Goal: Ask a question

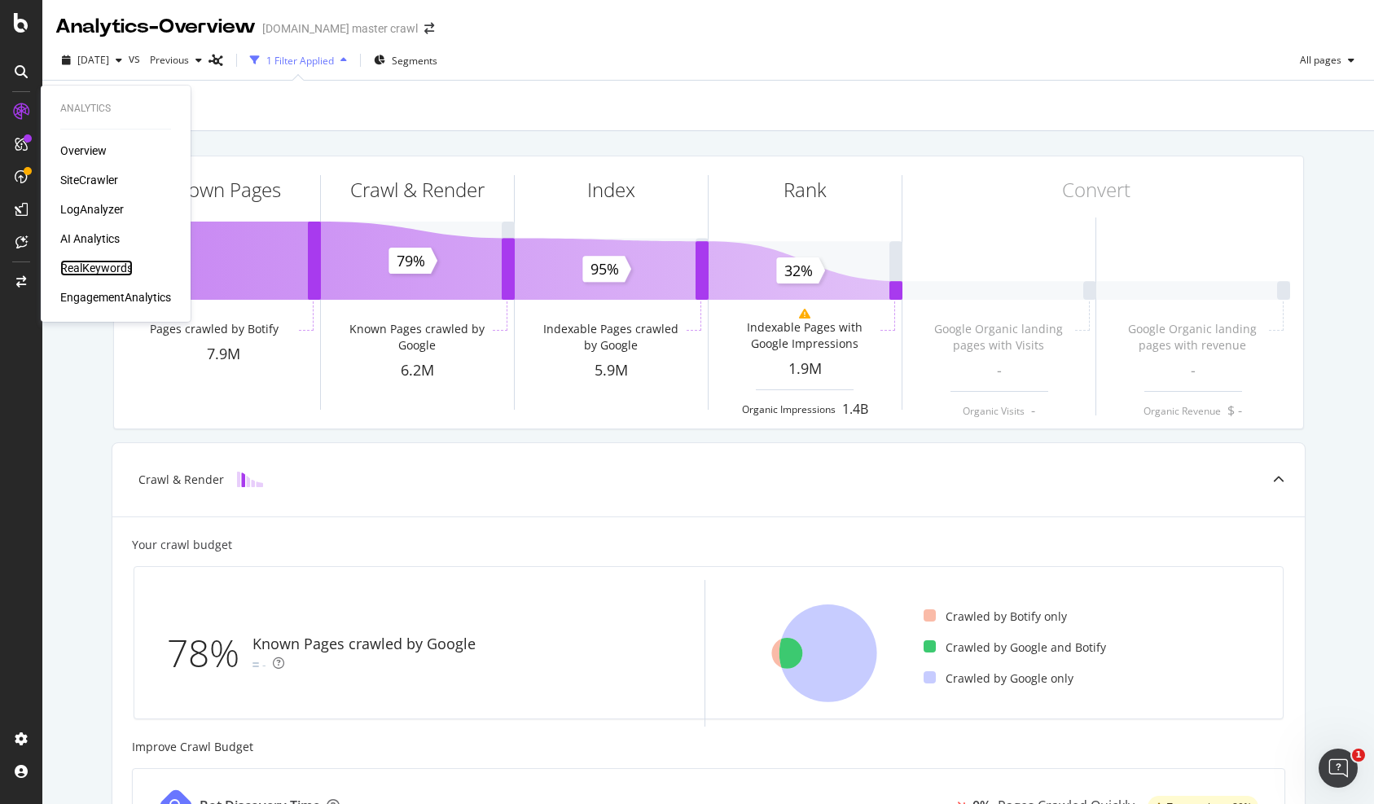
click at [90, 265] on div "RealKeywords" at bounding box center [96, 268] width 72 height 16
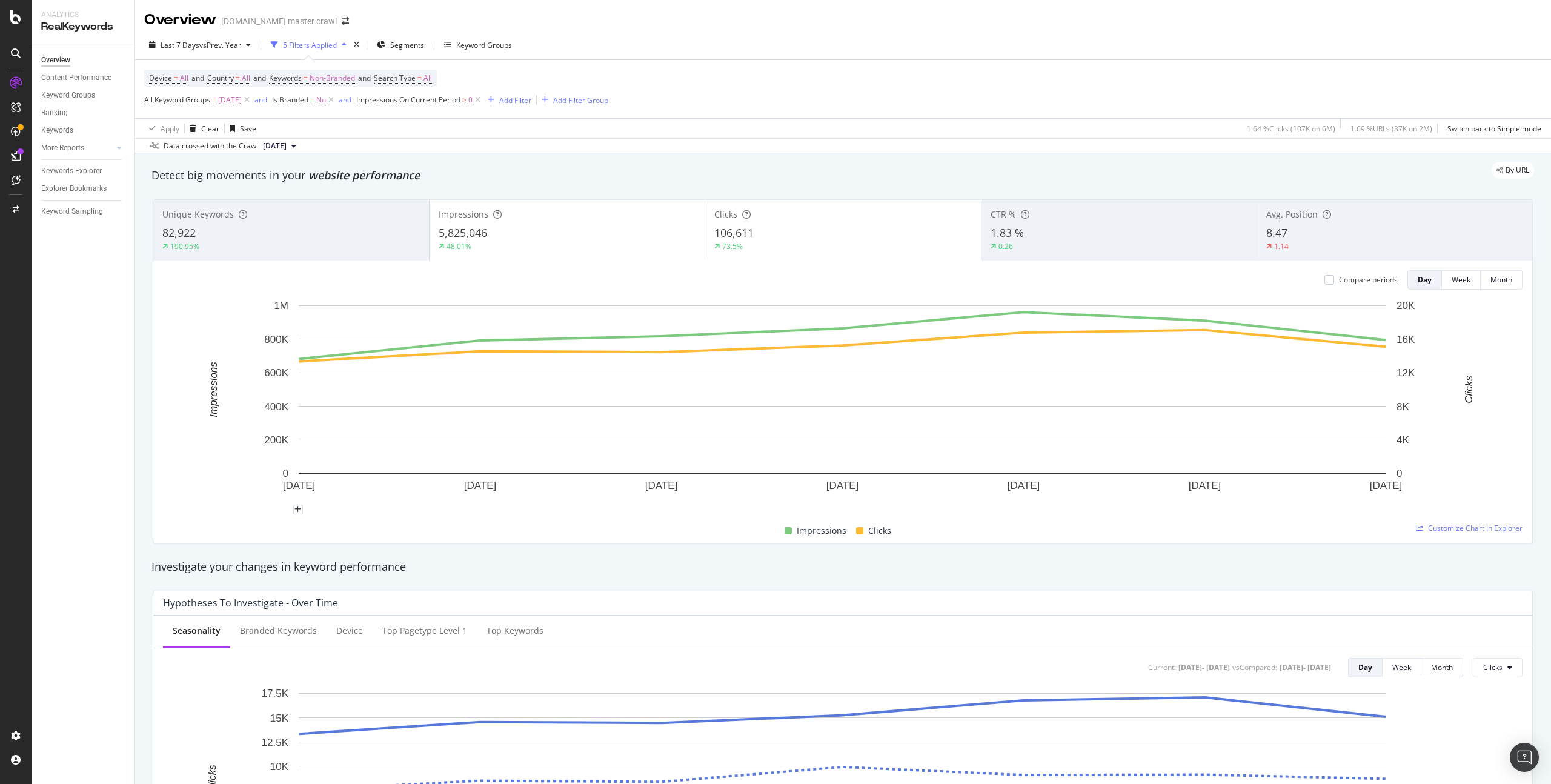
scroll to position [3, 0]
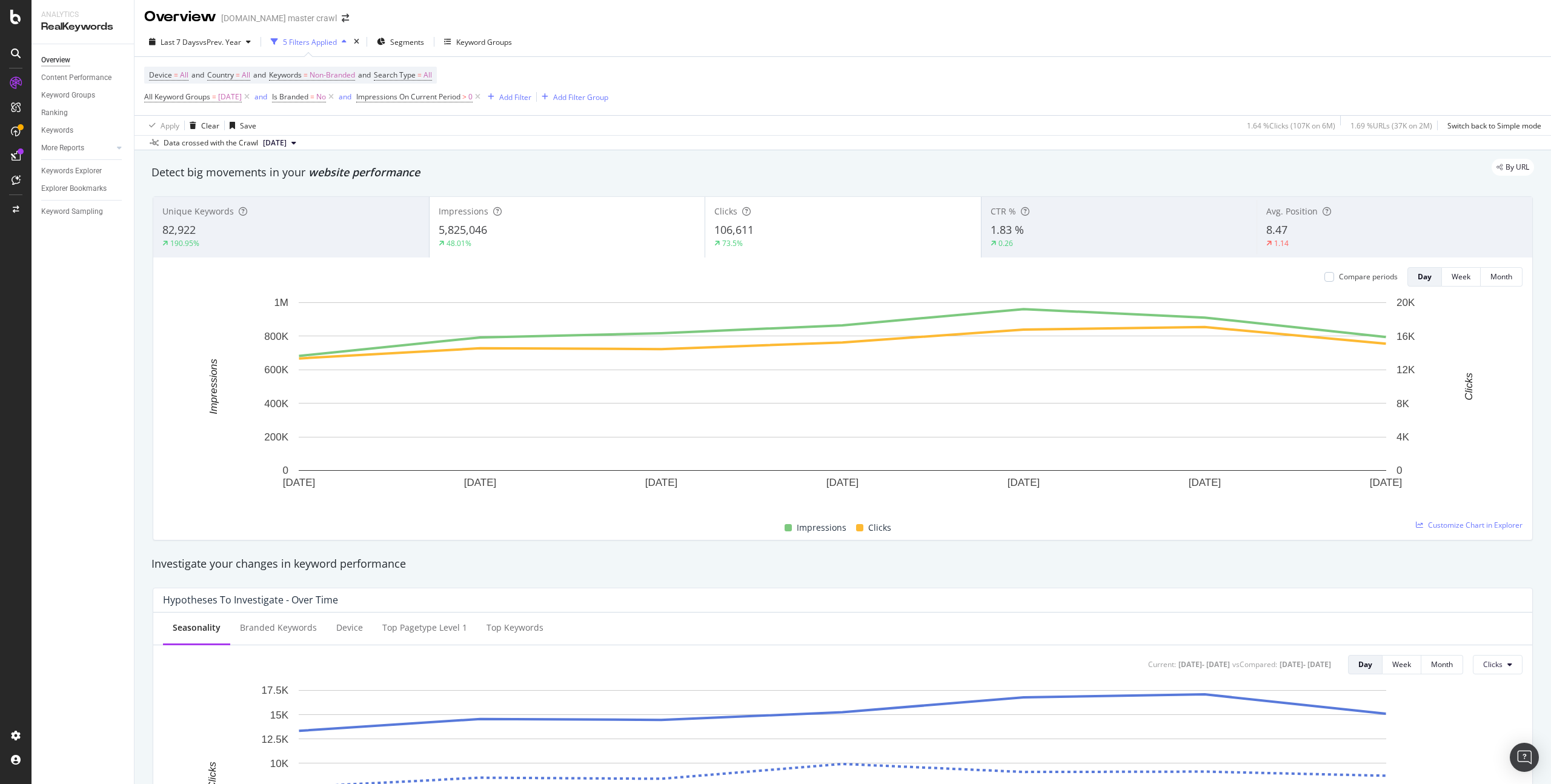
click at [344, 218] on div "Unique Keywords 82,922 190.95%" at bounding box center [291, 227] width 276 height 54
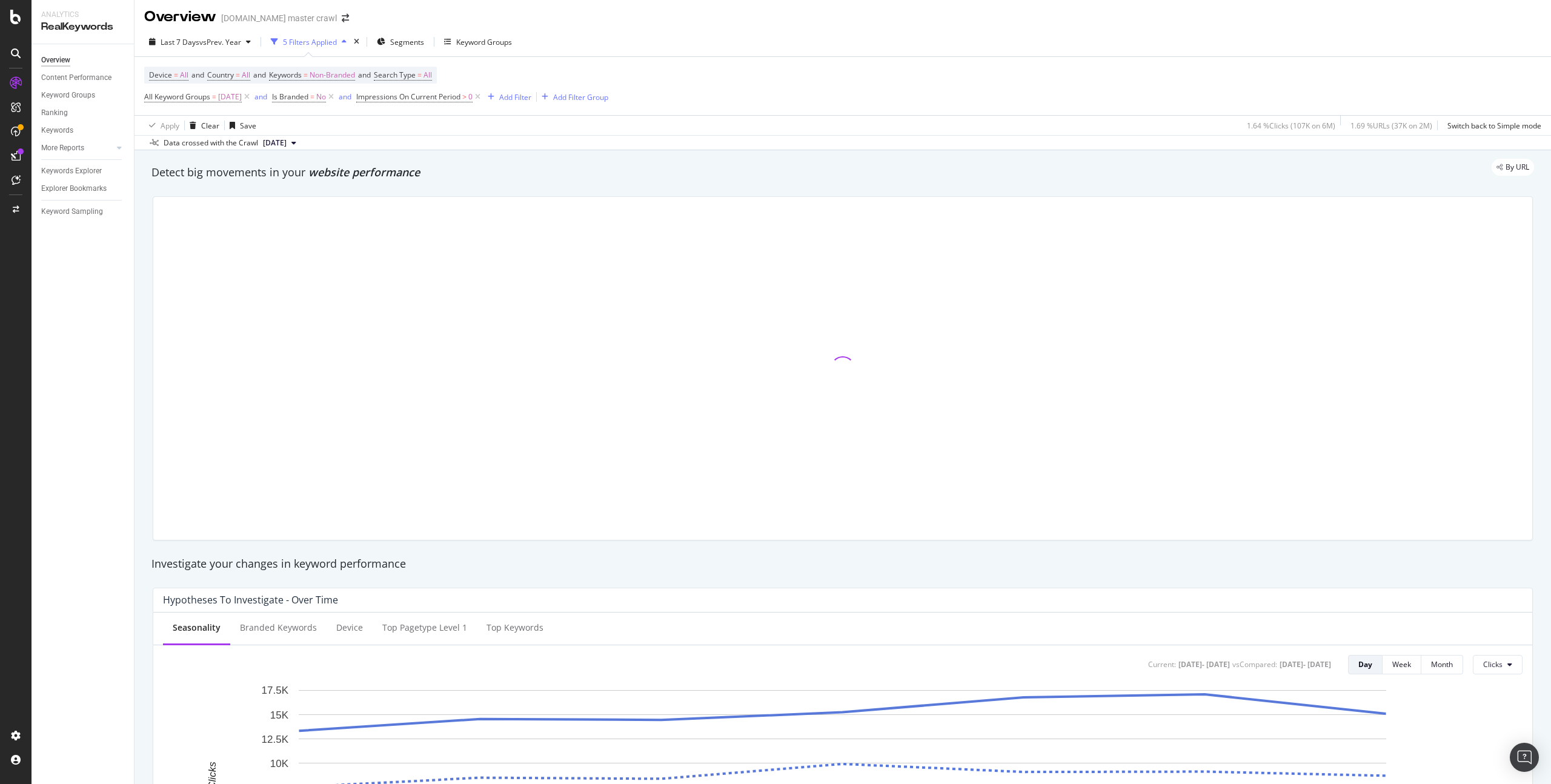
drag, startPoint x: 427, startPoint y: 173, endPoint x: 328, endPoint y: 164, distance: 99.4
click at [328, 164] on div "By URL" at bounding box center [836, 167] width 1395 height 17
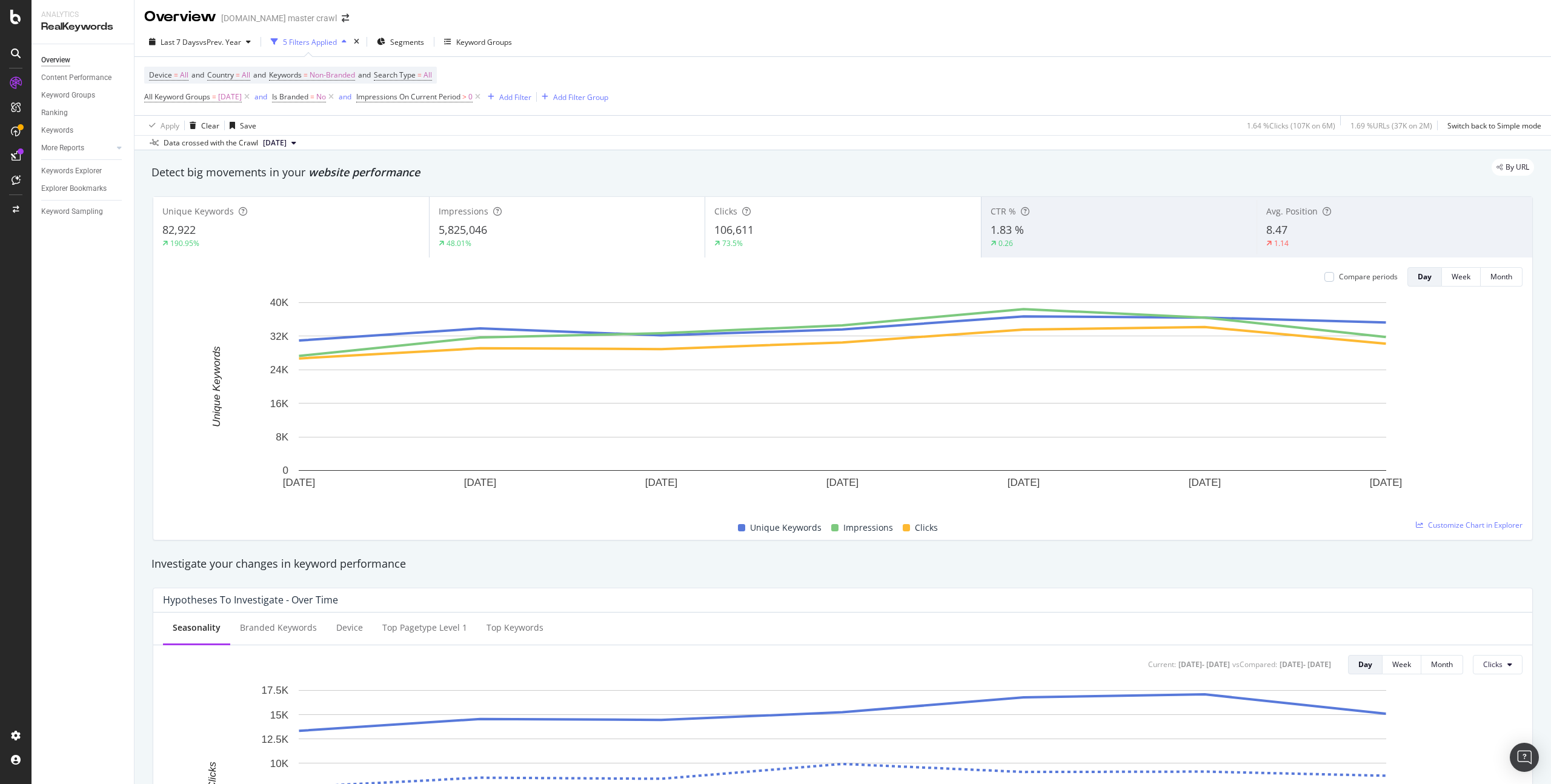
drag, startPoint x: 418, startPoint y: 171, endPoint x: 405, endPoint y: 172, distance: 13.0
click at [406, 172] on div "By URL" at bounding box center [836, 167] width 1395 height 17
drag, startPoint x: 421, startPoint y: 171, endPoint x: 335, endPoint y: 165, distance: 86.2
click at [347, 166] on div "By URL" at bounding box center [836, 167] width 1395 height 17
drag, startPoint x: 155, startPoint y: 170, endPoint x: 238, endPoint y: 171, distance: 83.0
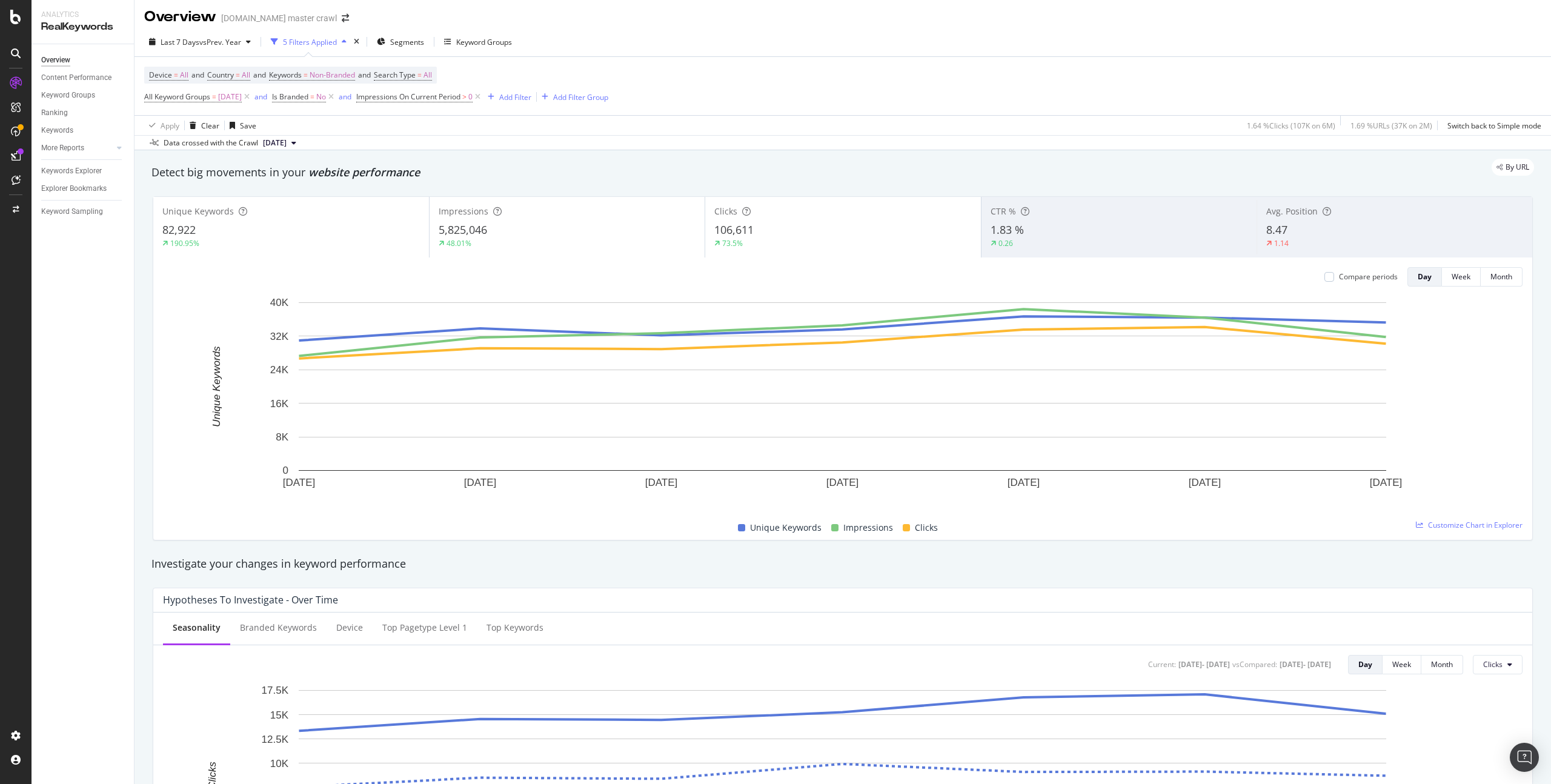
click at [212, 170] on div "By URL" at bounding box center [836, 167] width 1395 height 17
click at [72, 195] on div "RealKeywords" at bounding box center [71, 199] width 54 height 12
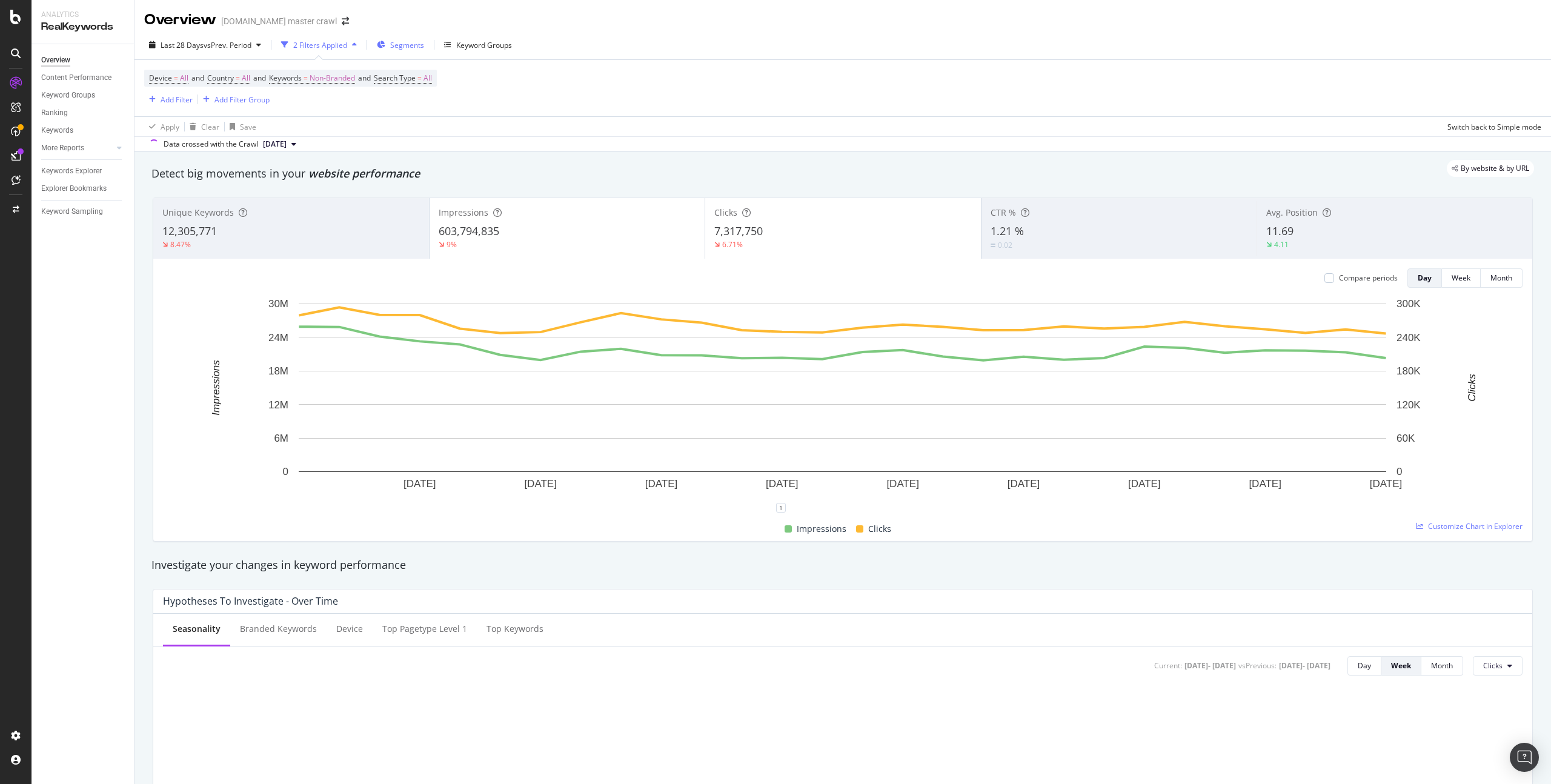
click at [396, 45] on span "Segments" at bounding box center [408, 45] width 34 height 10
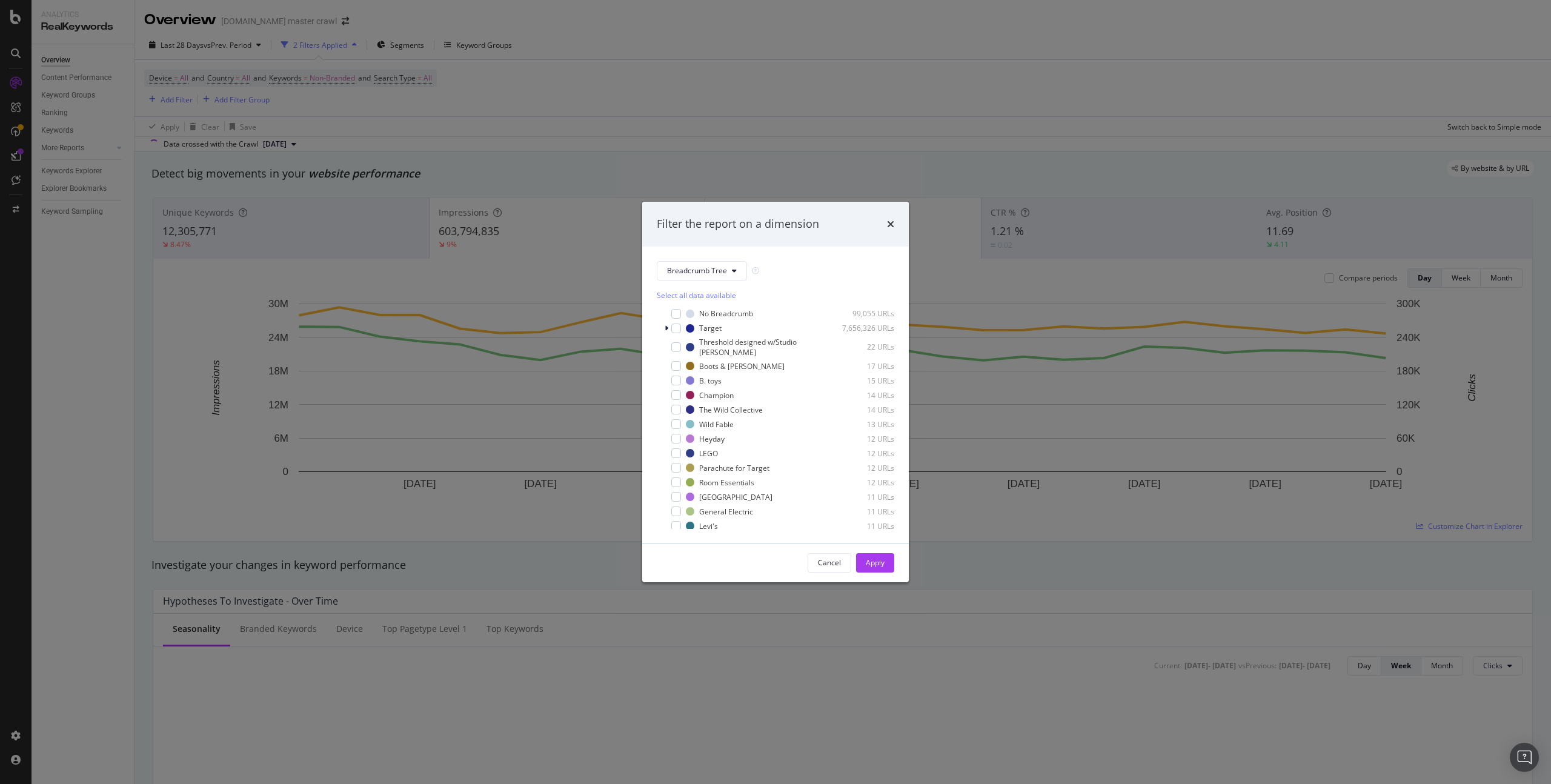
drag, startPoint x: 585, startPoint y: 152, endPoint x: 594, endPoint y: 150, distance: 9.2
click at [591, 152] on div "Filter the report on a dimension Breadcrumb Tree Select all data available No B…" at bounding box center [775, 392] width 1551 height 784
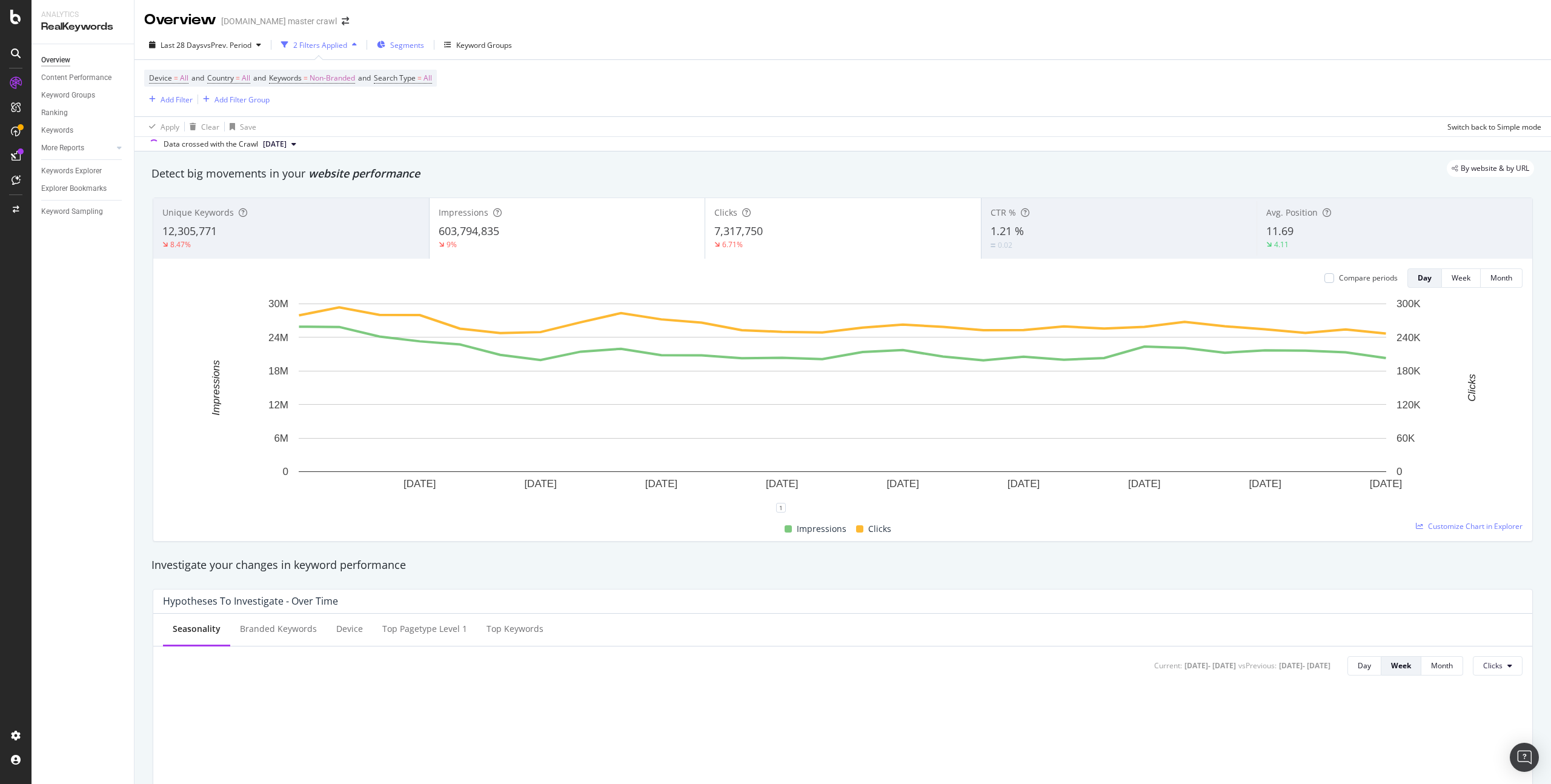
click at [399, 45] on span "Segments" at bounding box center [408, 45] width 34 height 10
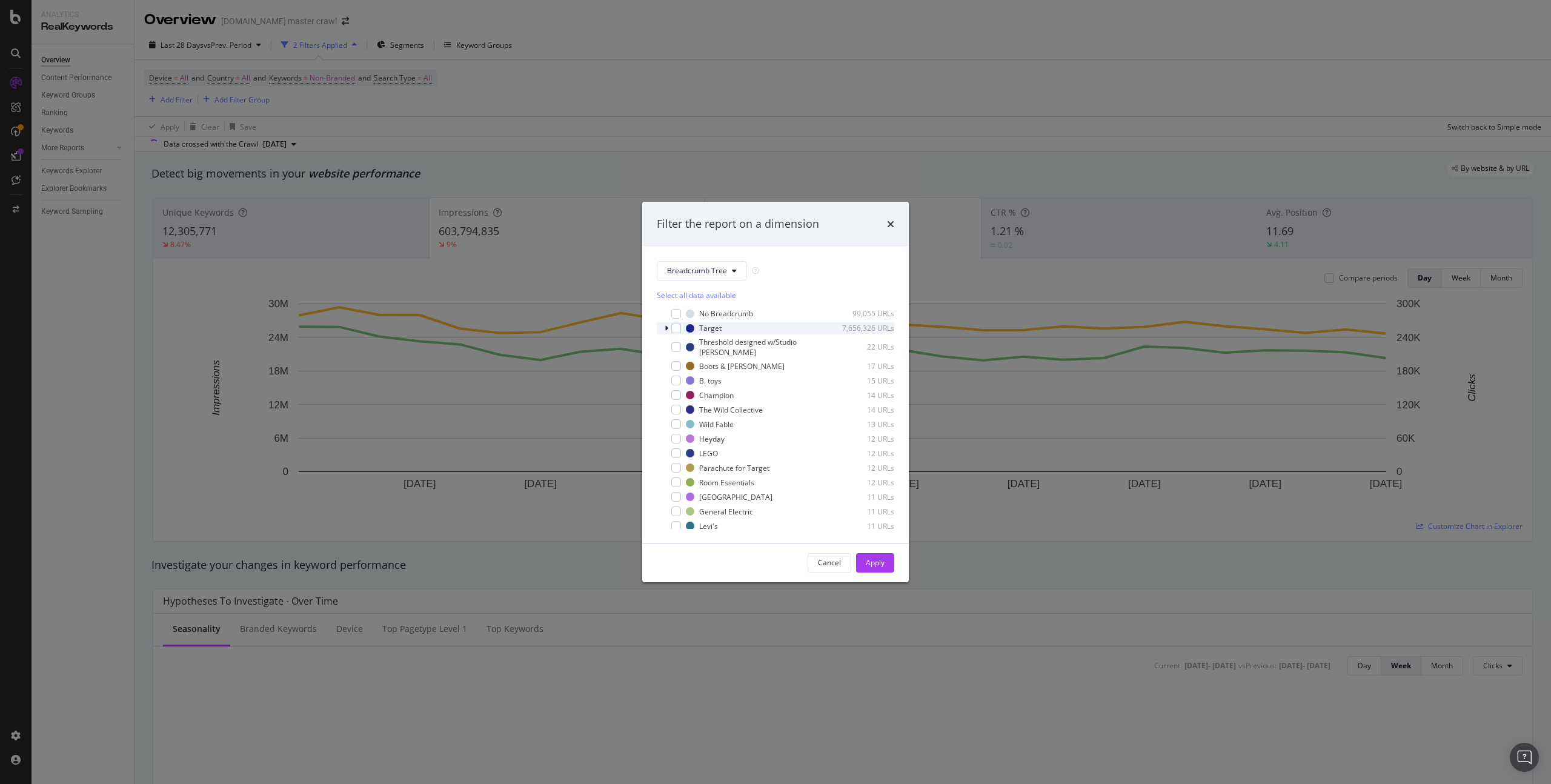
click at [668, 328] on icon "modal" at bounding box center [666, 329] width 4 height 7
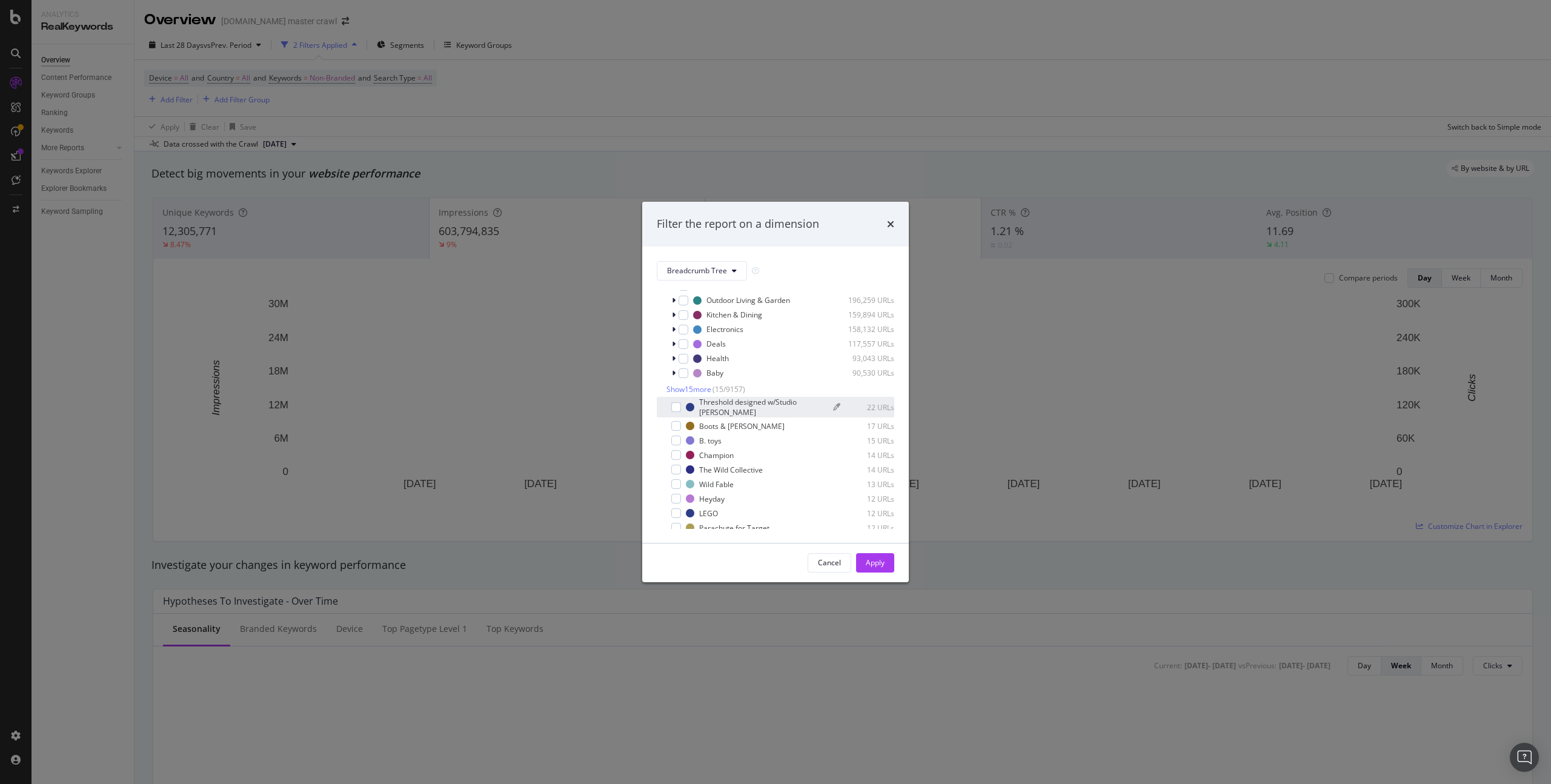
scroll to position [175, 0]
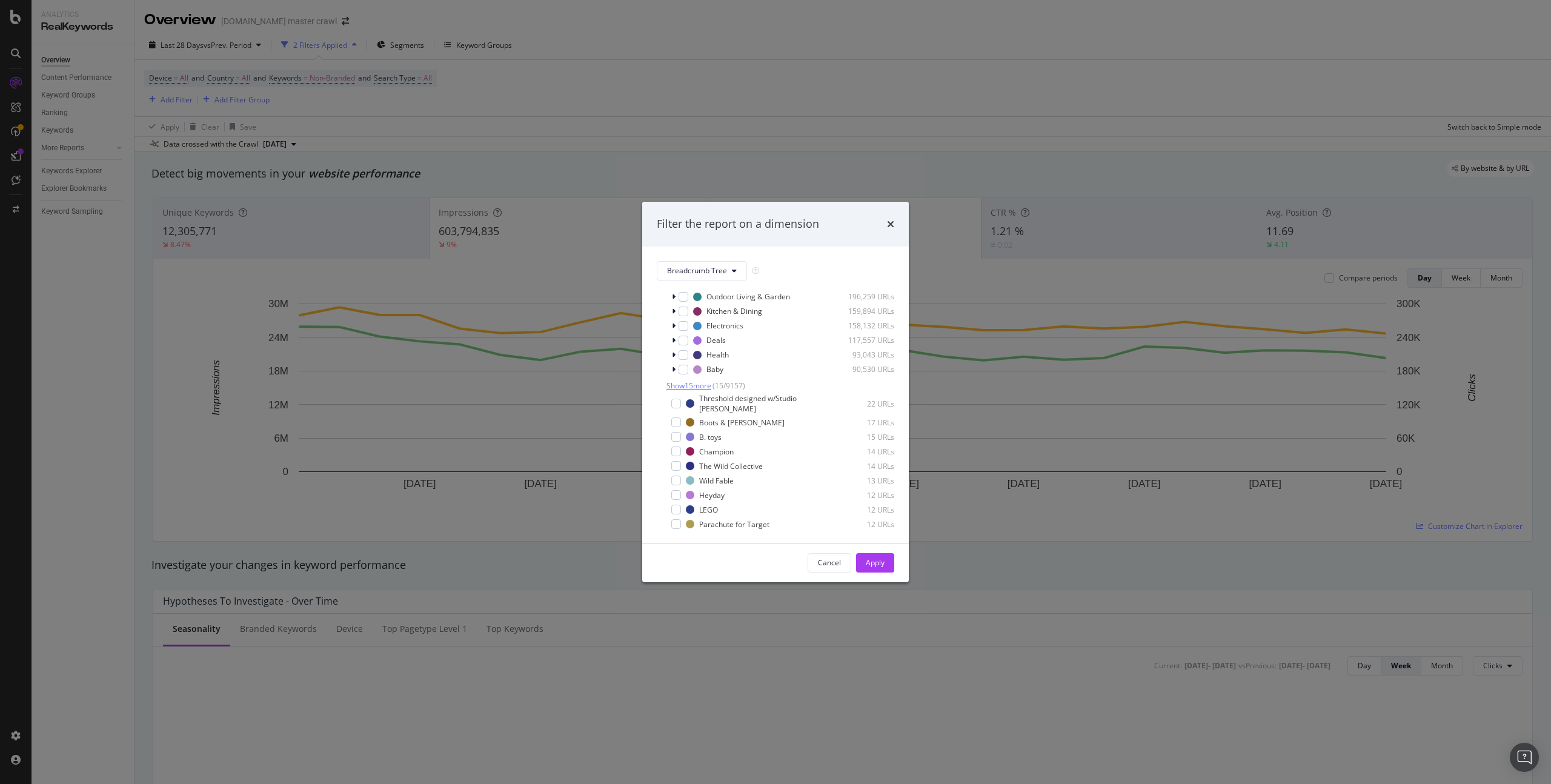
click at [697, 385] on span "Show 15 more" at bounding box center [689, 385] width 45 height 10
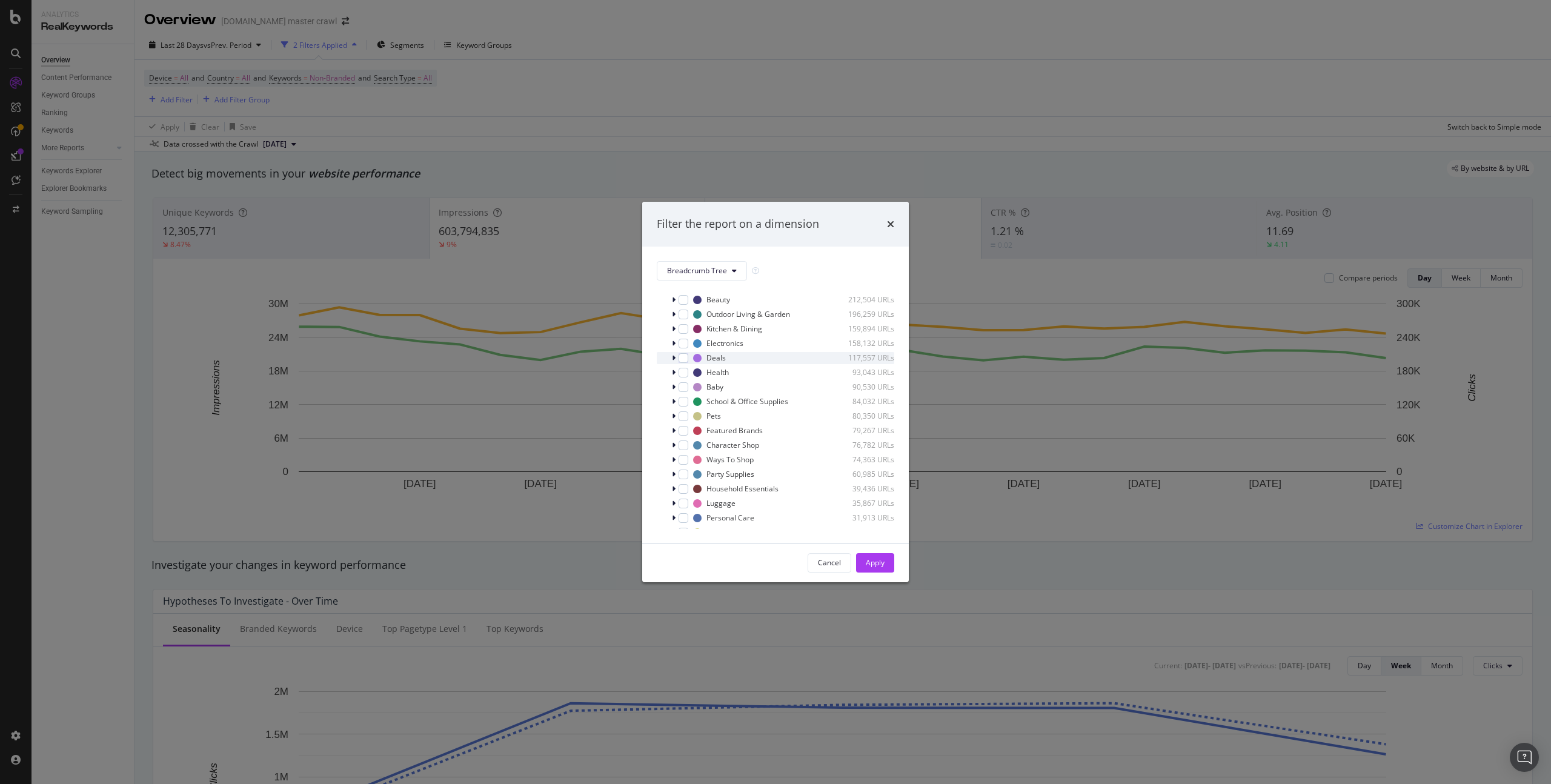
click at [673, 359] on icon "modal" at bounding box center [673, 358] width 4 height 7
click at [684, 482] on span "Show 15 more" at bounding box center [689, 482] width 45 height 10
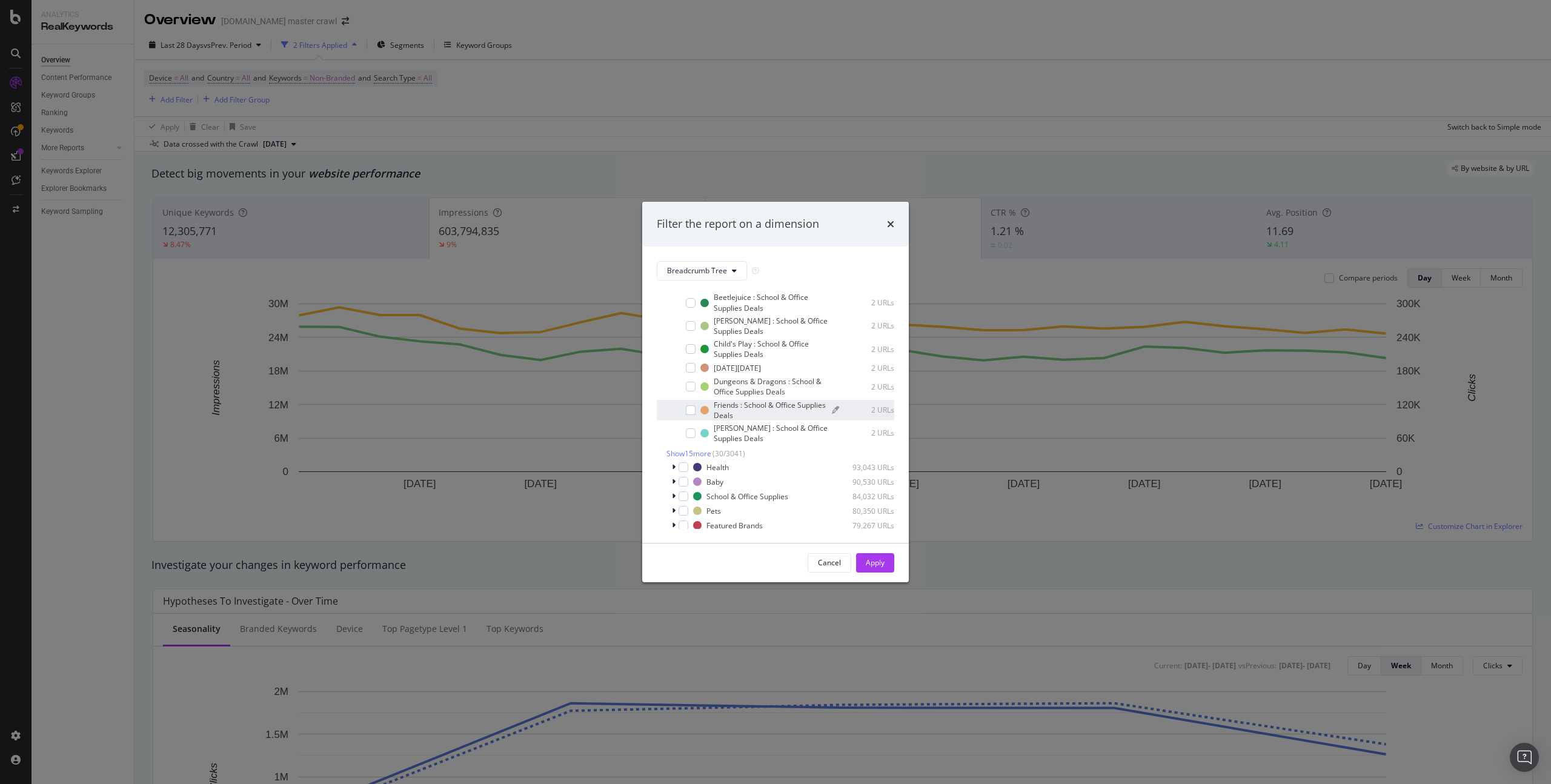
scroll to position [591, 0]
click at [696, 443] on span "Show 15 more" at bounding box center [689, 443] width 45 height 10
drag, startPoint x: 599, startPoint y: 138, endPoint x: 580, endPoint y: 123, distance: 24.2
click at [602, 134] on div "Filter the report on a dimension Breadcrumb Tree Select all data available No B…" at bounding box center [775, 392] width 1551 height 784
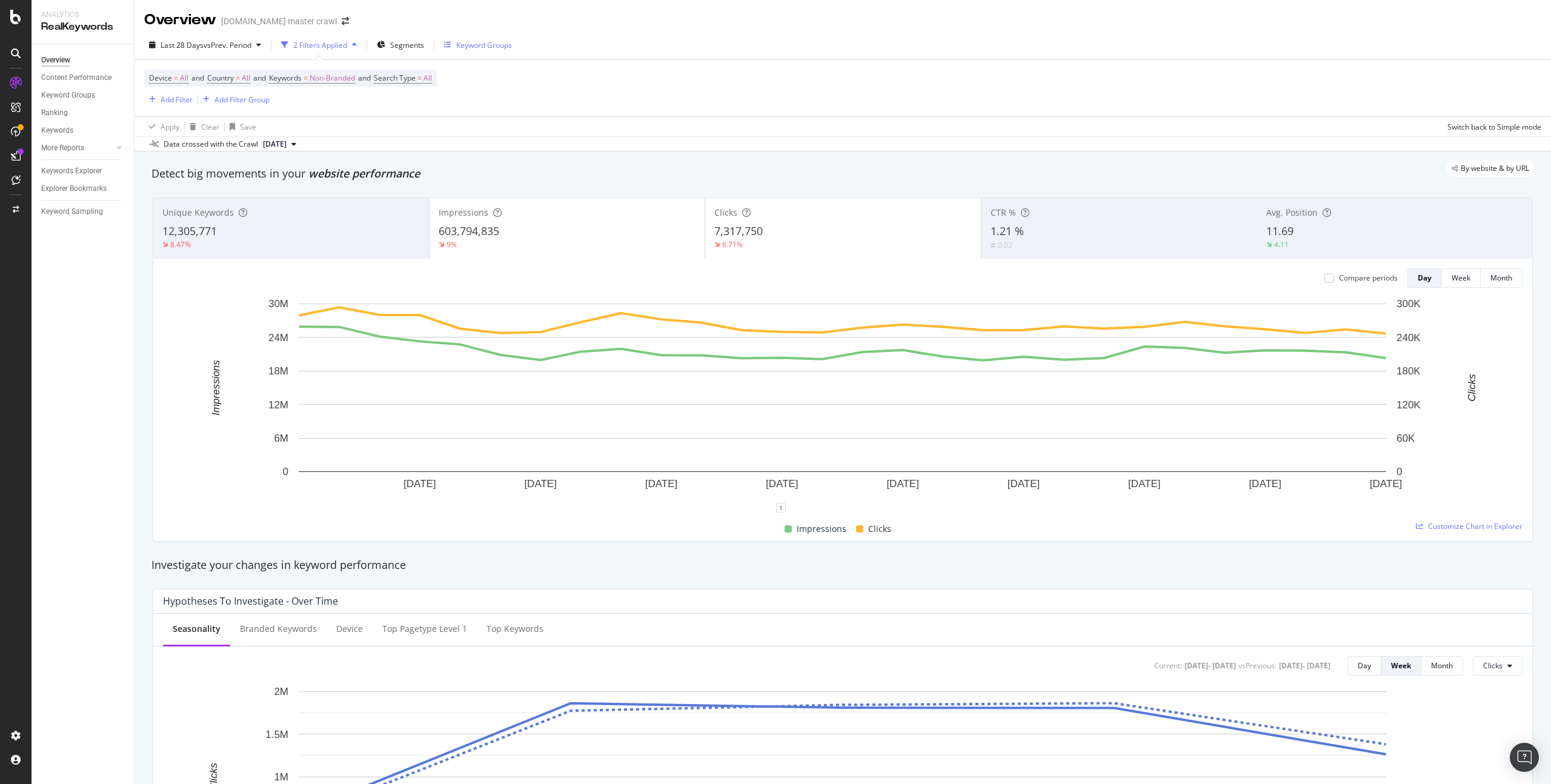
click at [492, 45] on div "Keyword Groups" at bounding box center [484, 45] width 56 height 10
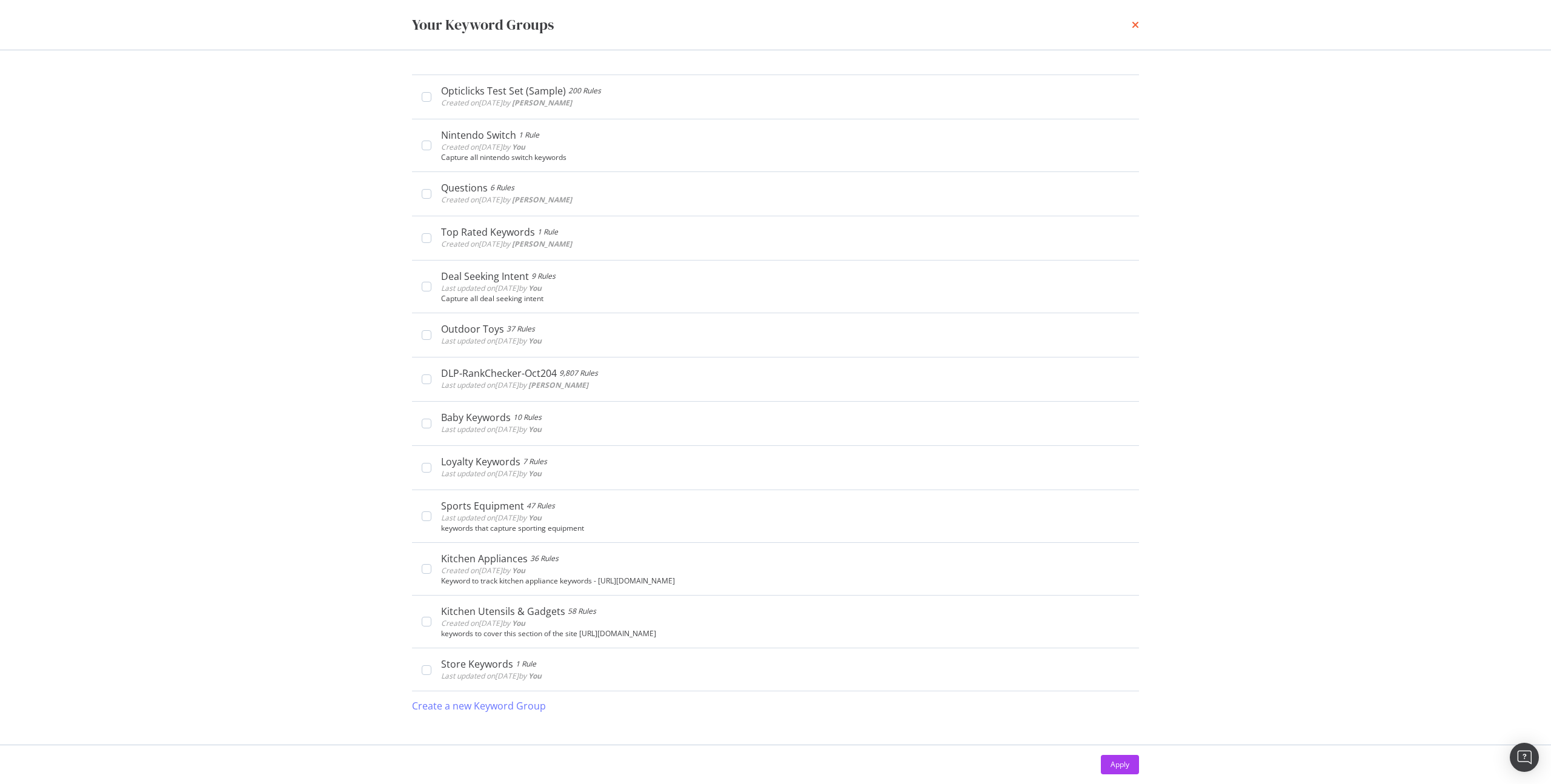
drag, startPoint x: 1131, startPoint y: 24, endPoint x: 1137, endPoint y: 22, distance: 6.3
click at [1137, 22] on div "Your Keyword Groups" at bounding box center [775, 25] width 727 height 21
click at [1138, 22] on icon "times" at bounding box center [1135, 25] width 7 height 10
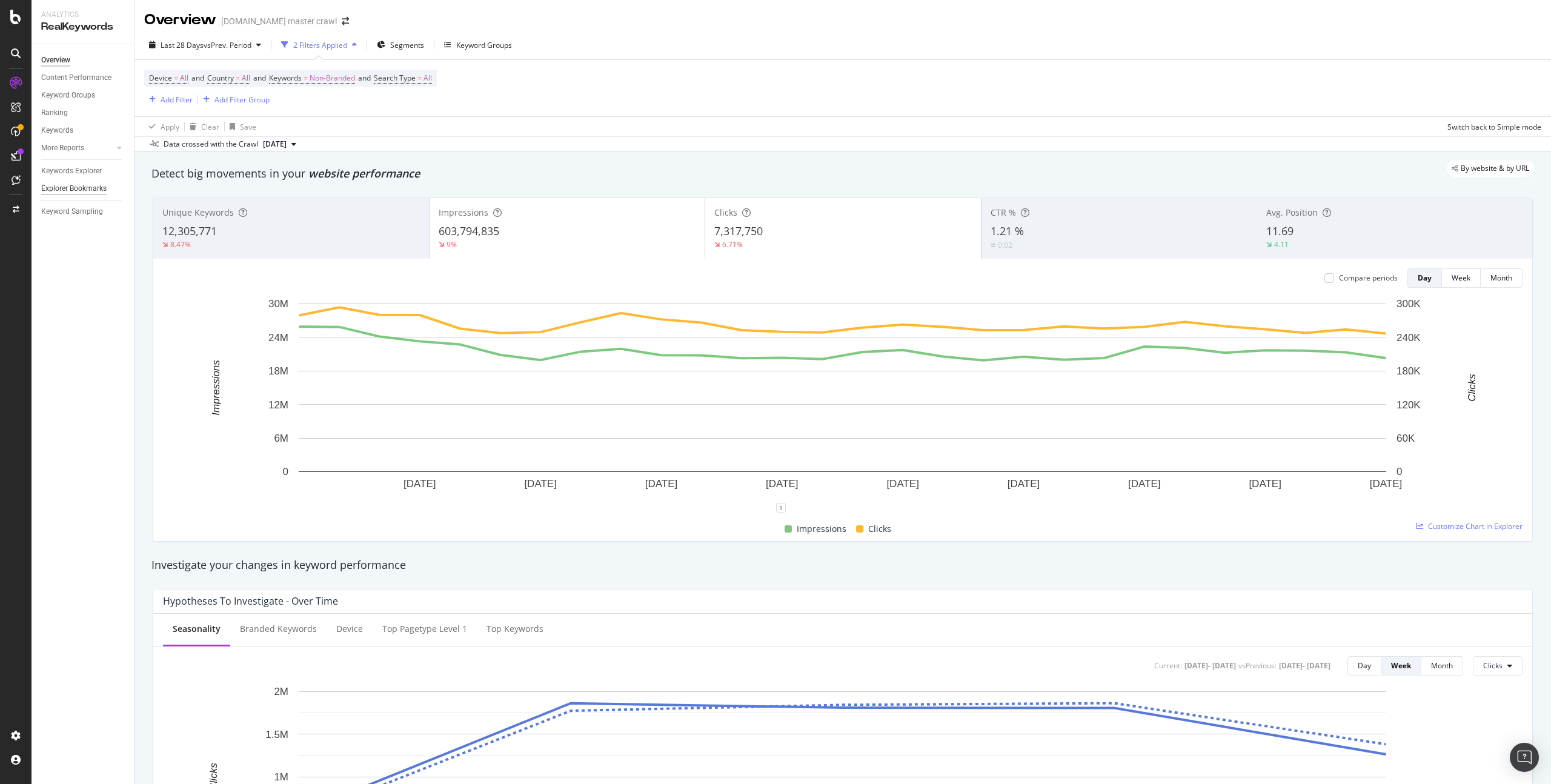
click at [89, 188] on div "Explorer Bookmarks" at bounding box center [74, 188] width 65 height 13
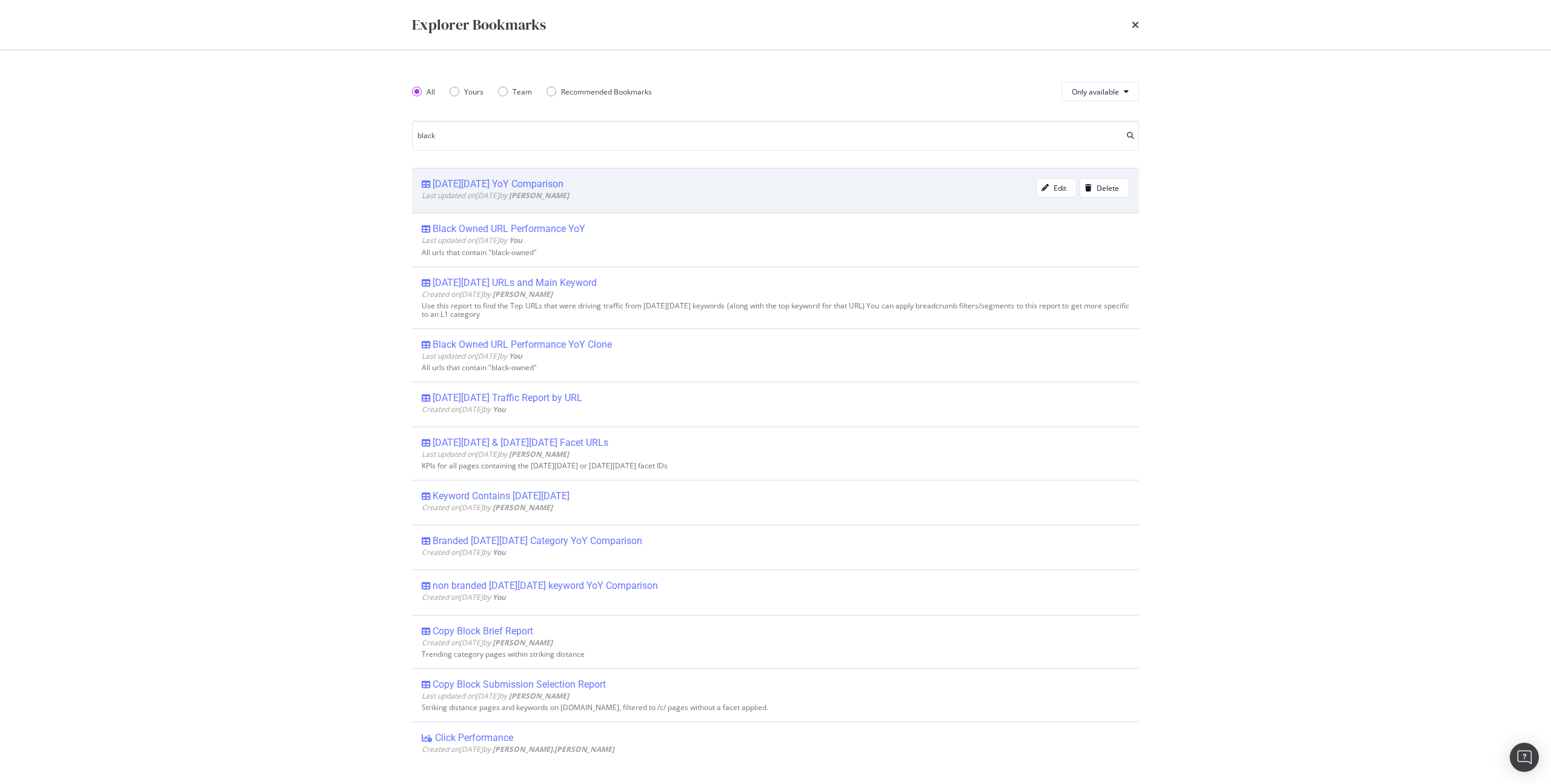
type input "black"
click at [541, 195] on b "Eric Cason" at bounding box center [539, 196] width 60 height 10
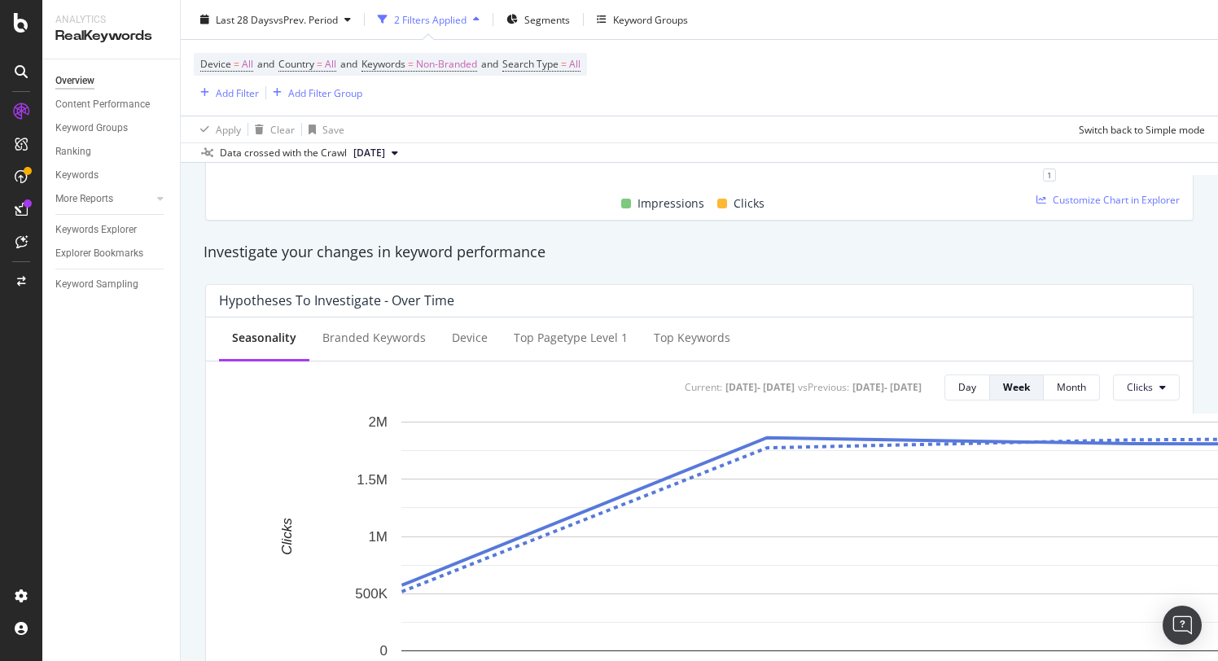
scroll to position [507, 0]
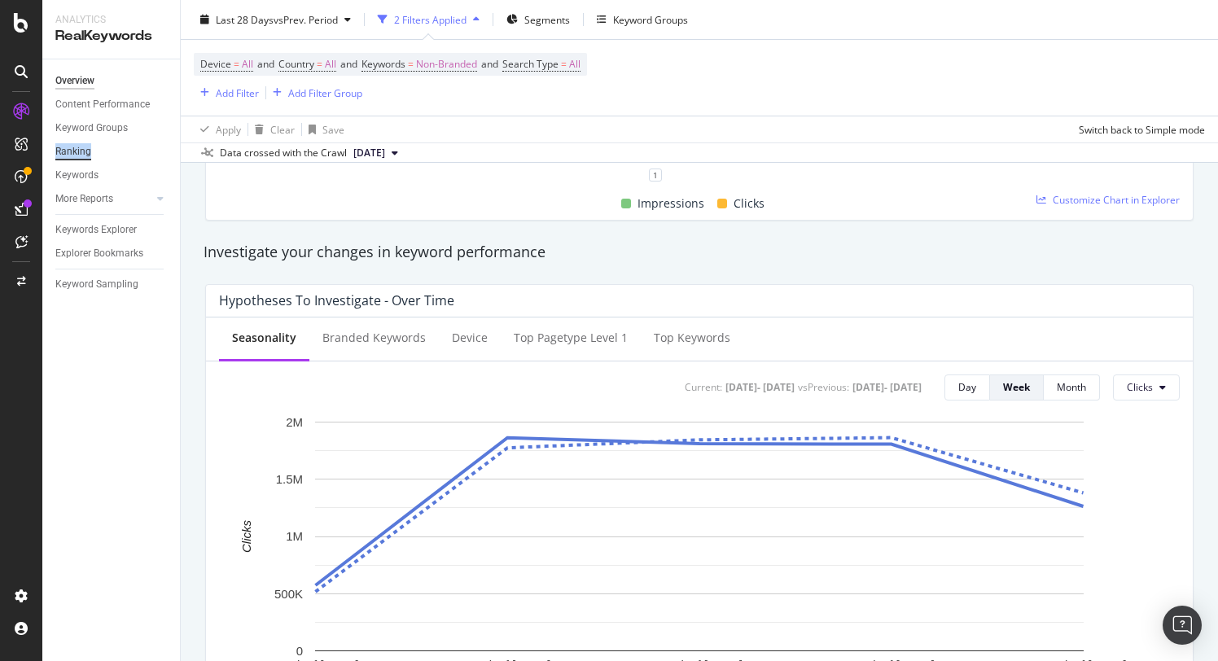
click at [78, 152] on div "Ranking" at bounding box center [73, 151] width 36 height 17
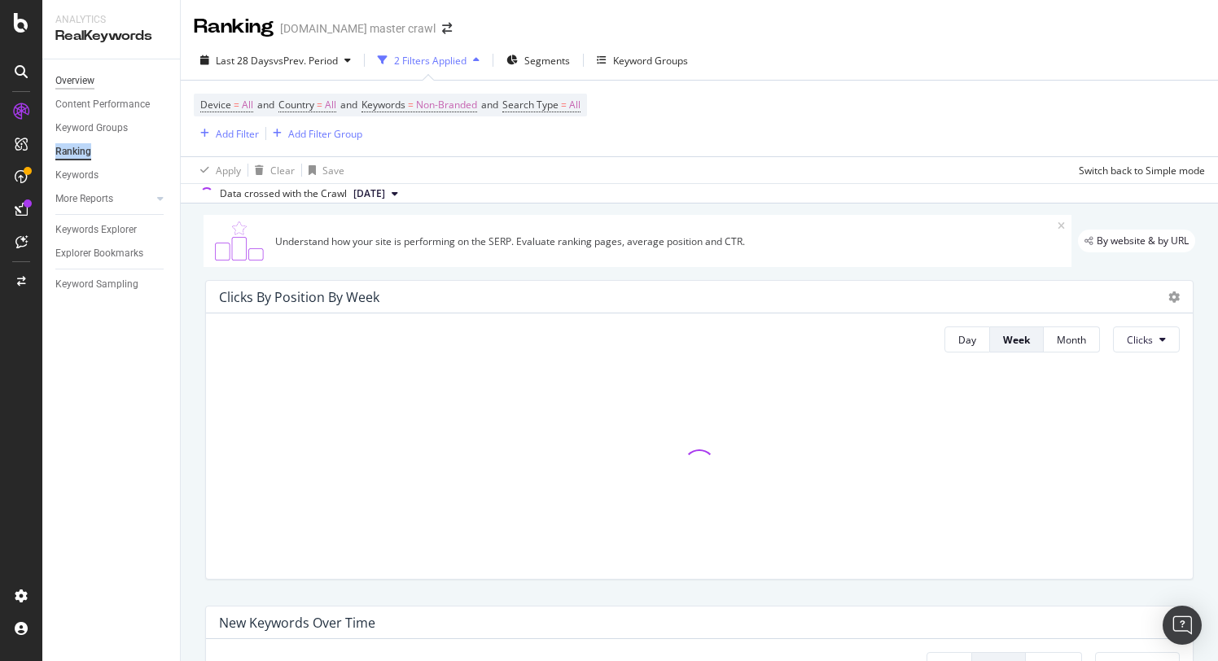
click at [79, 83] on div "Overview" at bounding box center [74, 80] width 39 height 17
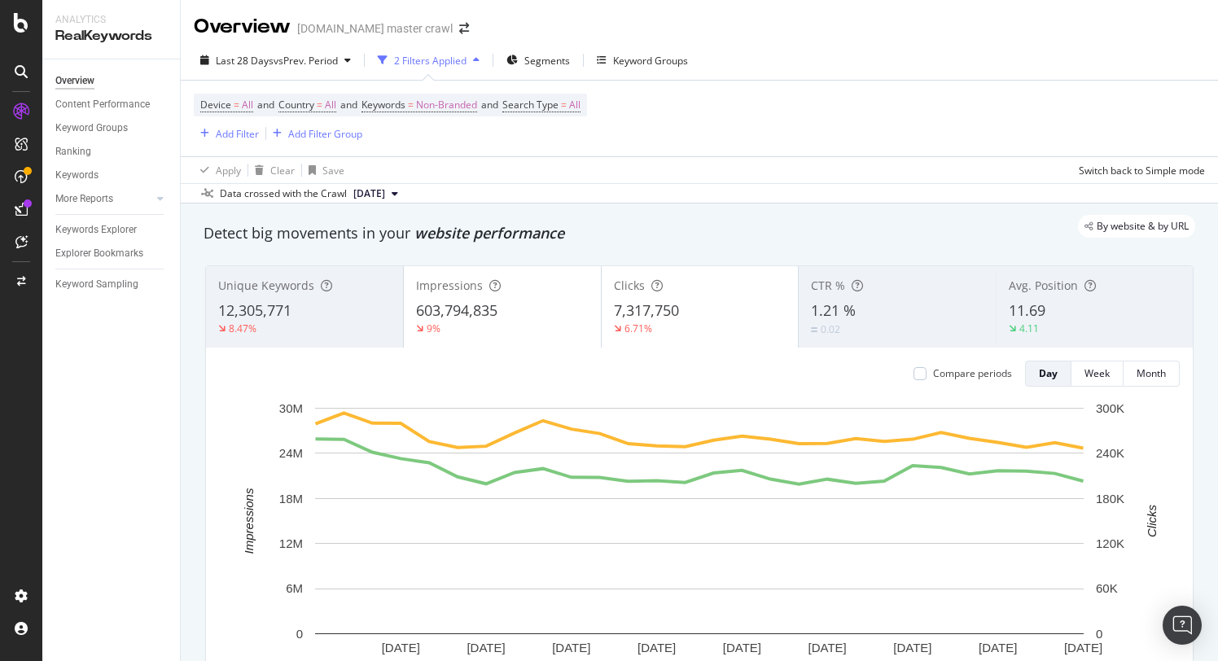
click at [483, 321] on div "603,794,835" at bounding box center [502, 311] width 173 height 21
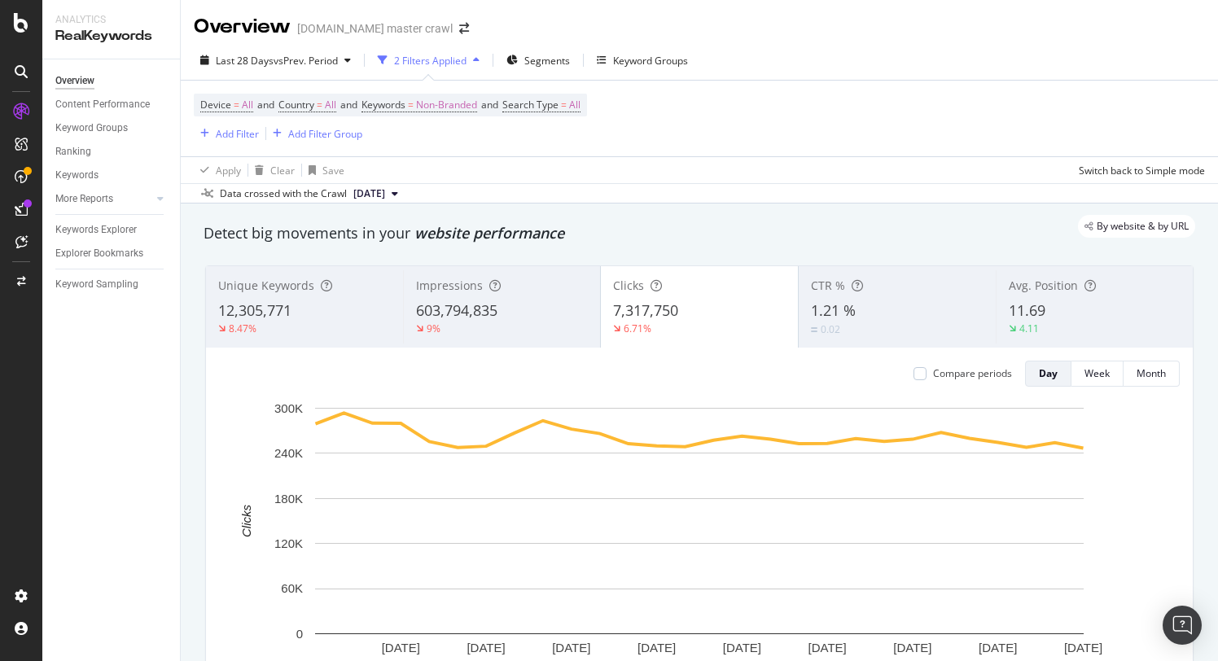
click at [653, 318] on span "7,317,750" at bounding box center [645, 311] width 65 height 20
click at [288, 302] on span "12,305,771" at bounding box center [254, 311] width 73 height 20
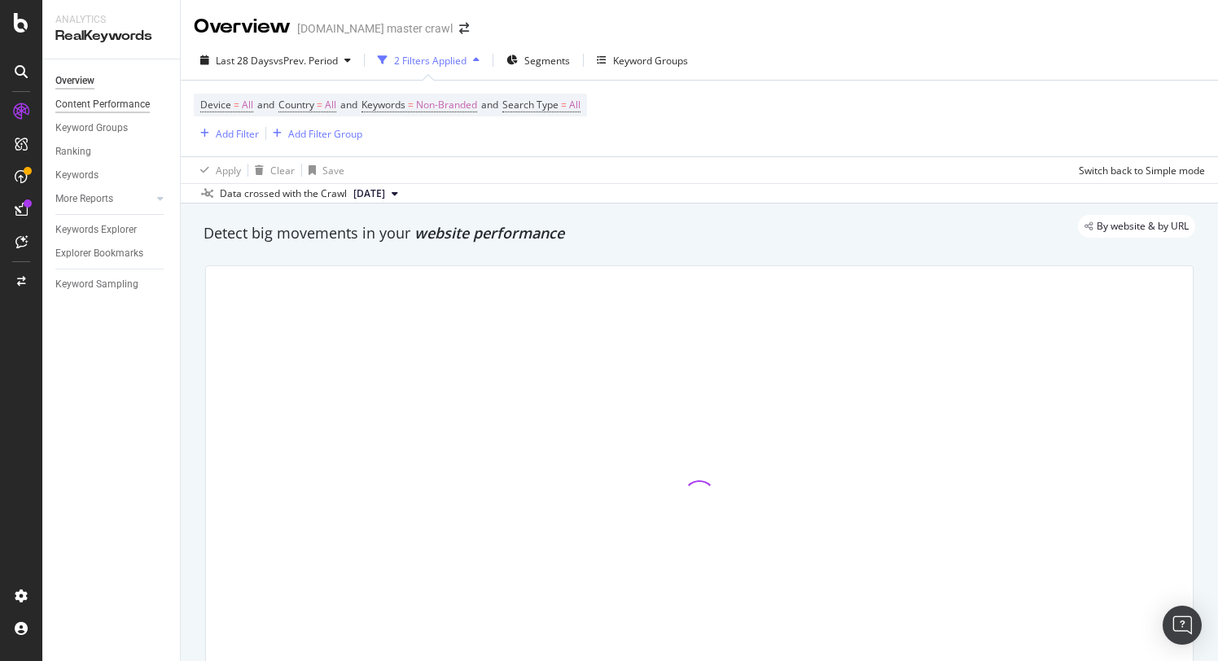
click at [135, 104] on div "Content Performance" at bounding box center [102, 104] width 94 height 17
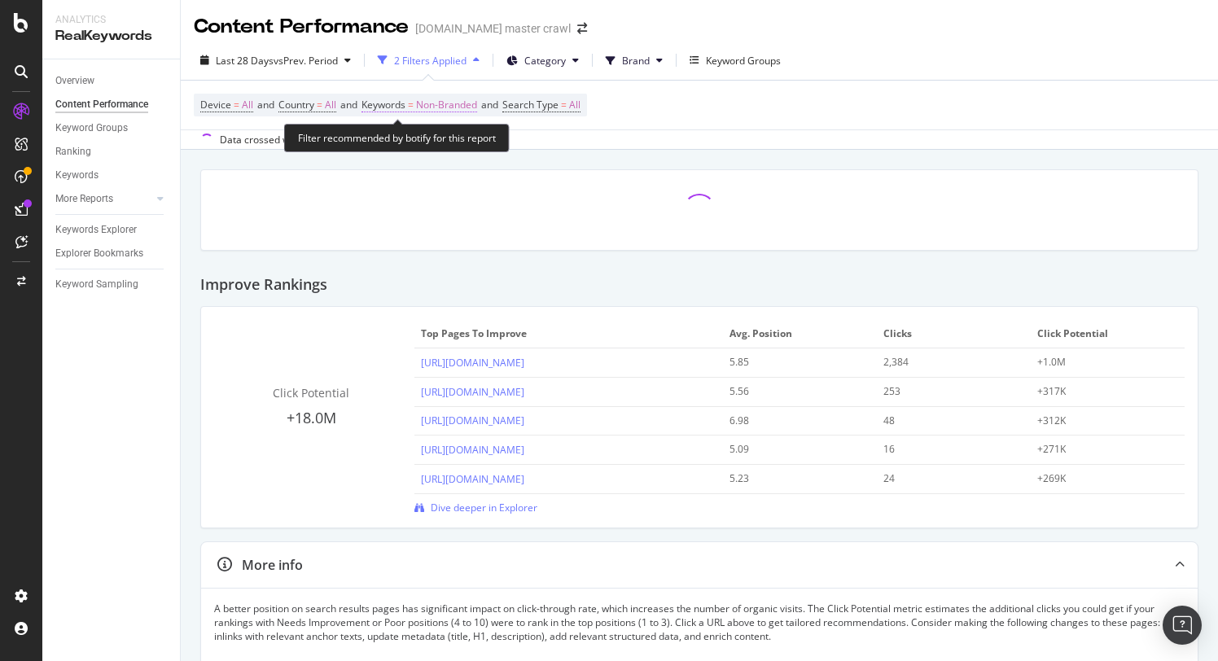
click at [458, 101] on span "Non-Branded" at bounding box center [446, 105] width 61 height 23
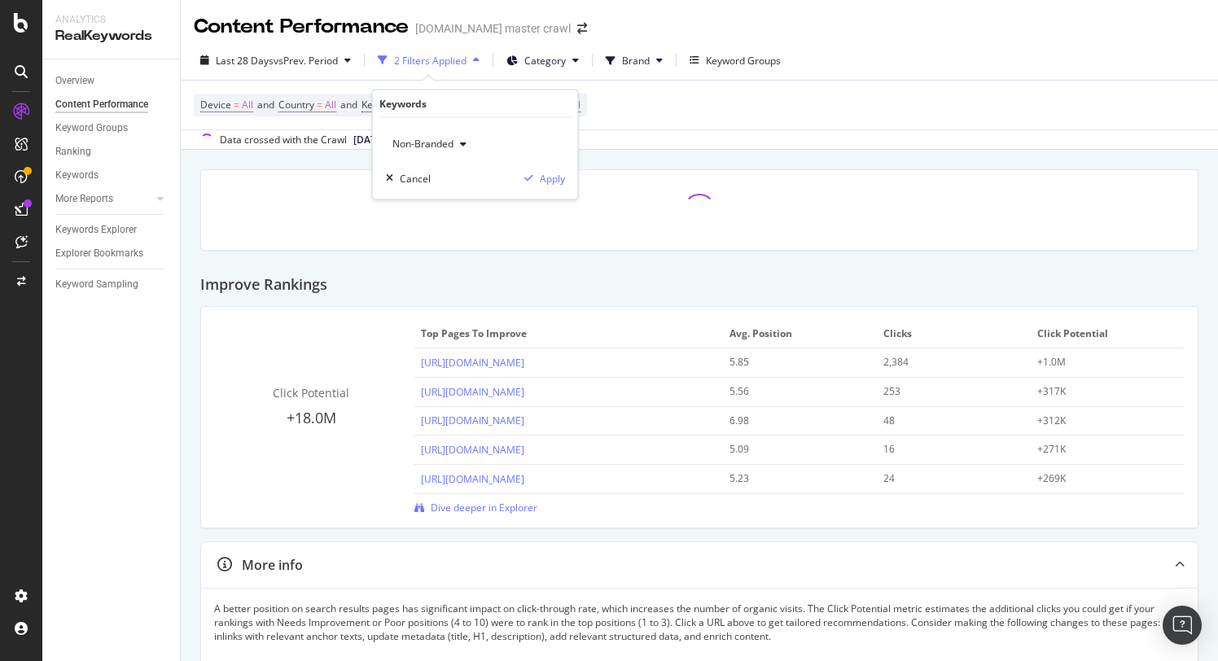
click at [431, 143] on span "Non-Branded" at bounding box center [420, 144] width 68 height 14
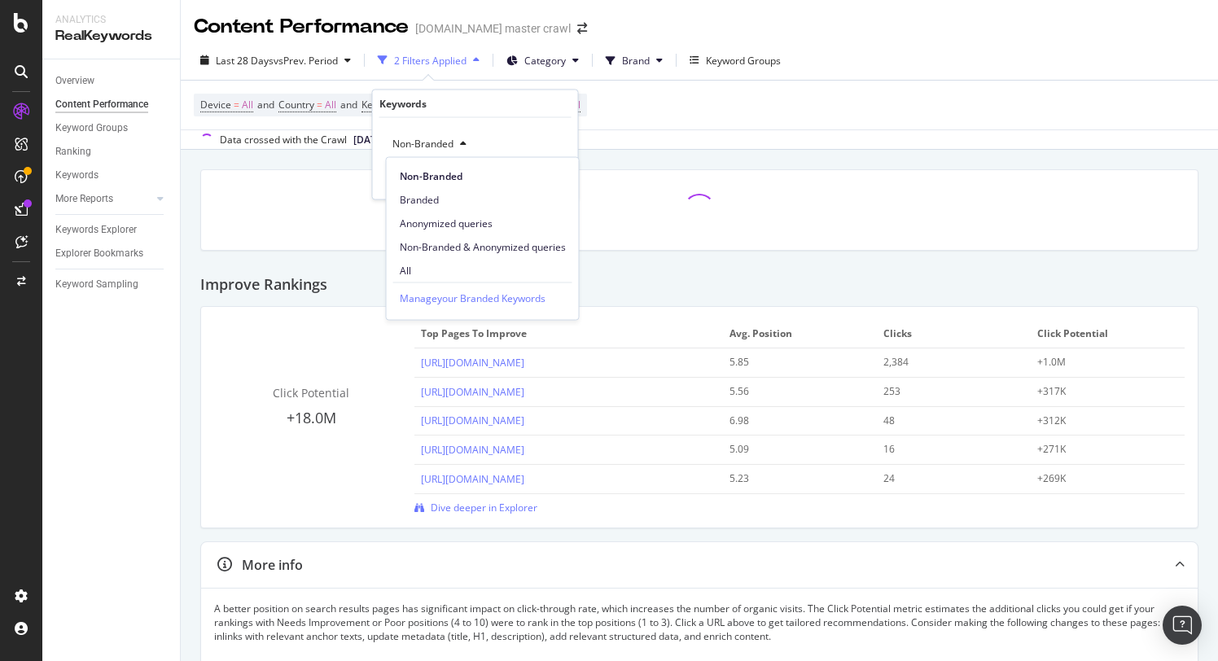
click at [454, 178] on span "Non-Branded" at bounding box center [483, 176] width 166 height 15
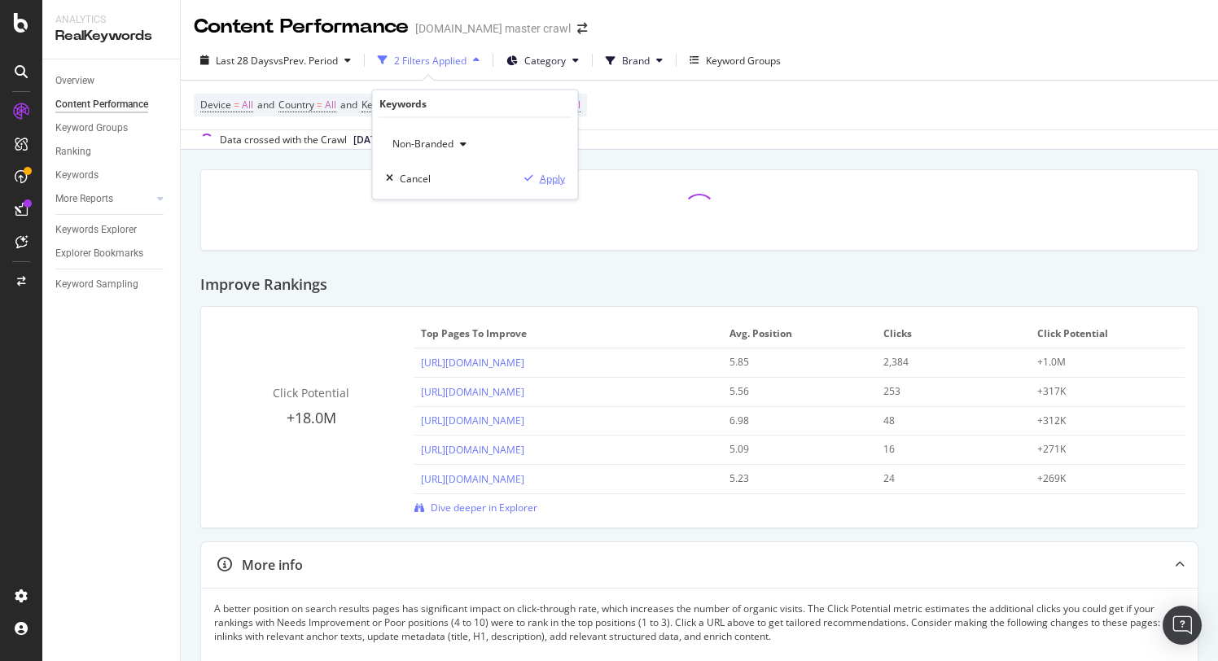
click at [563, 179] on div "Apply" at bounding box center [552, 178] width 25 height 14
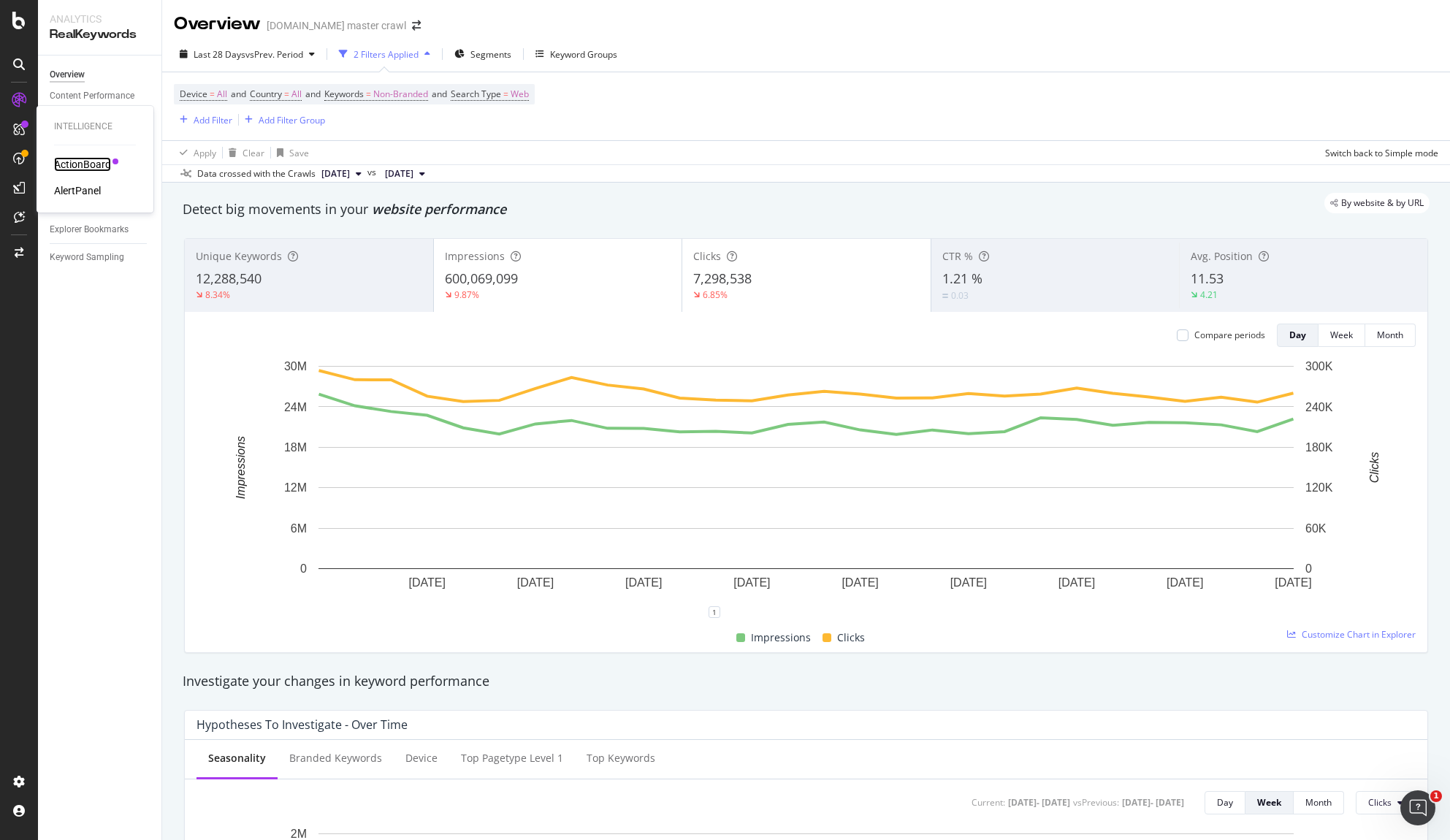
click at [74, 163] on div "ActionBoard" at bounding box center [82, 164] width 57 height 14
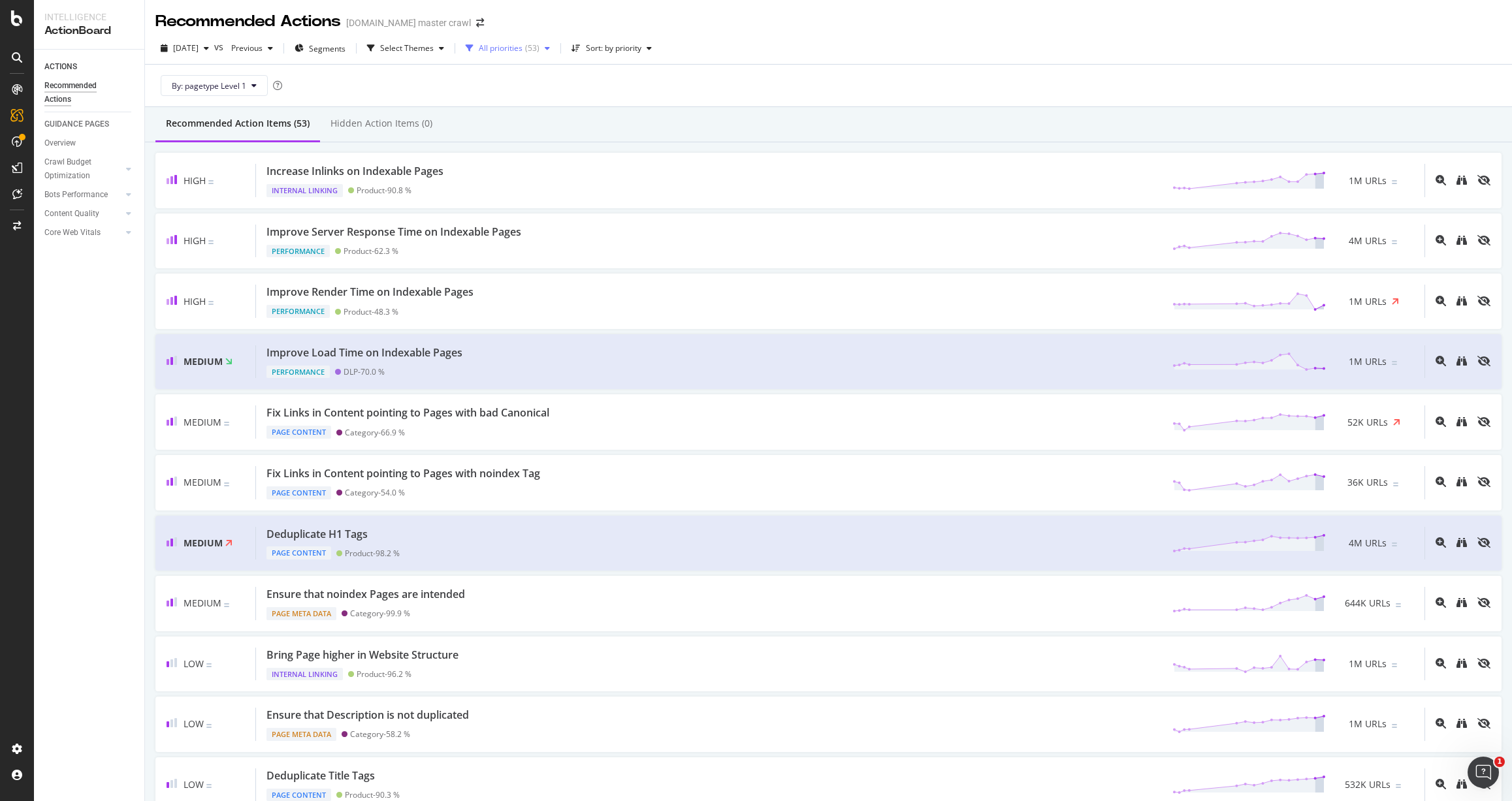
click at [523, 50] on div "All priorities" at bounding box center [500, 48] width 44 height 8
click at [87, 210] on div "RealKeywords" at bounding box center [77, 215] width 58 height 13
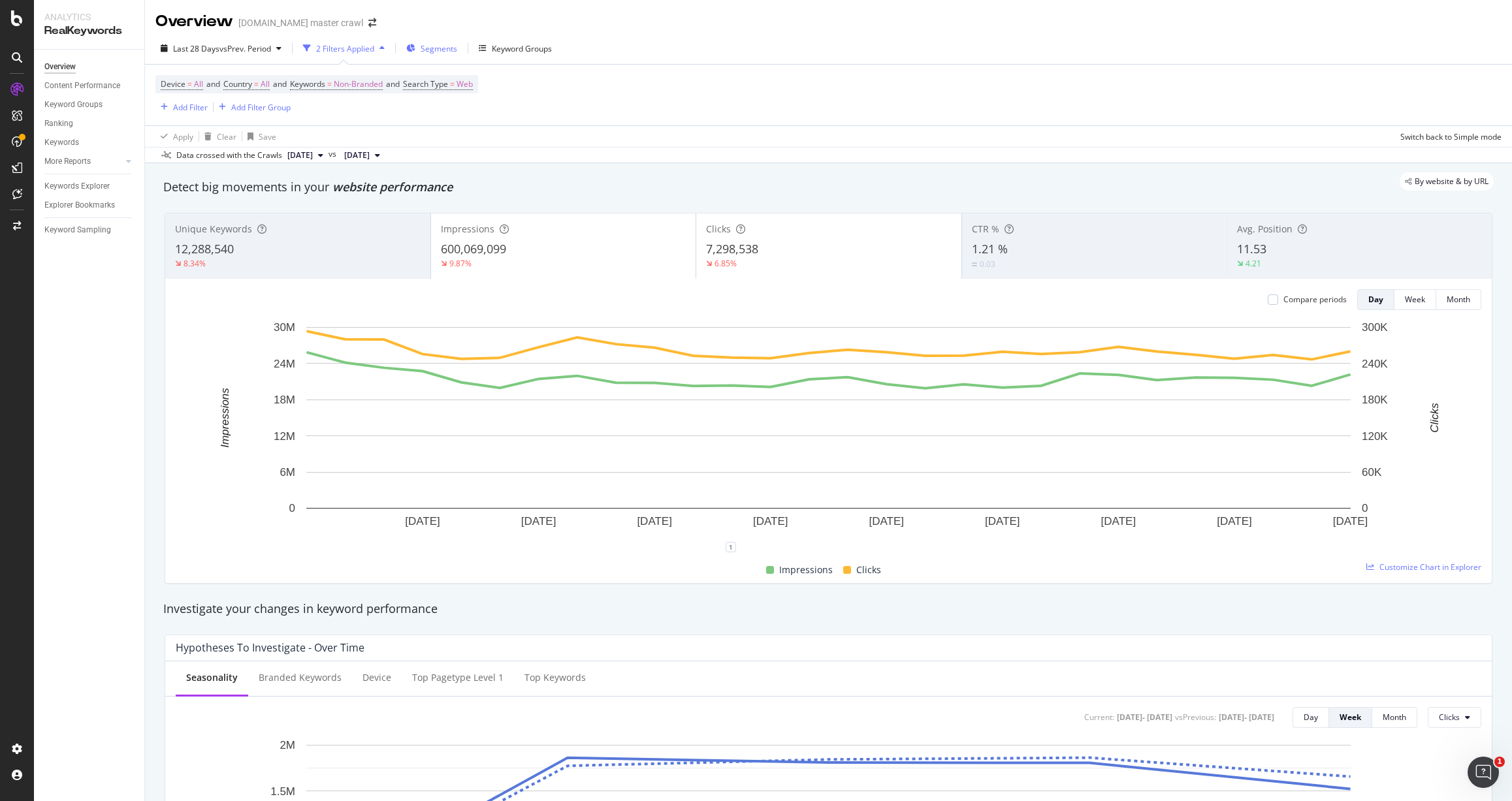
click at [443, 48] on span "Segments" at bounding box center [439, 49] width 37 height 11
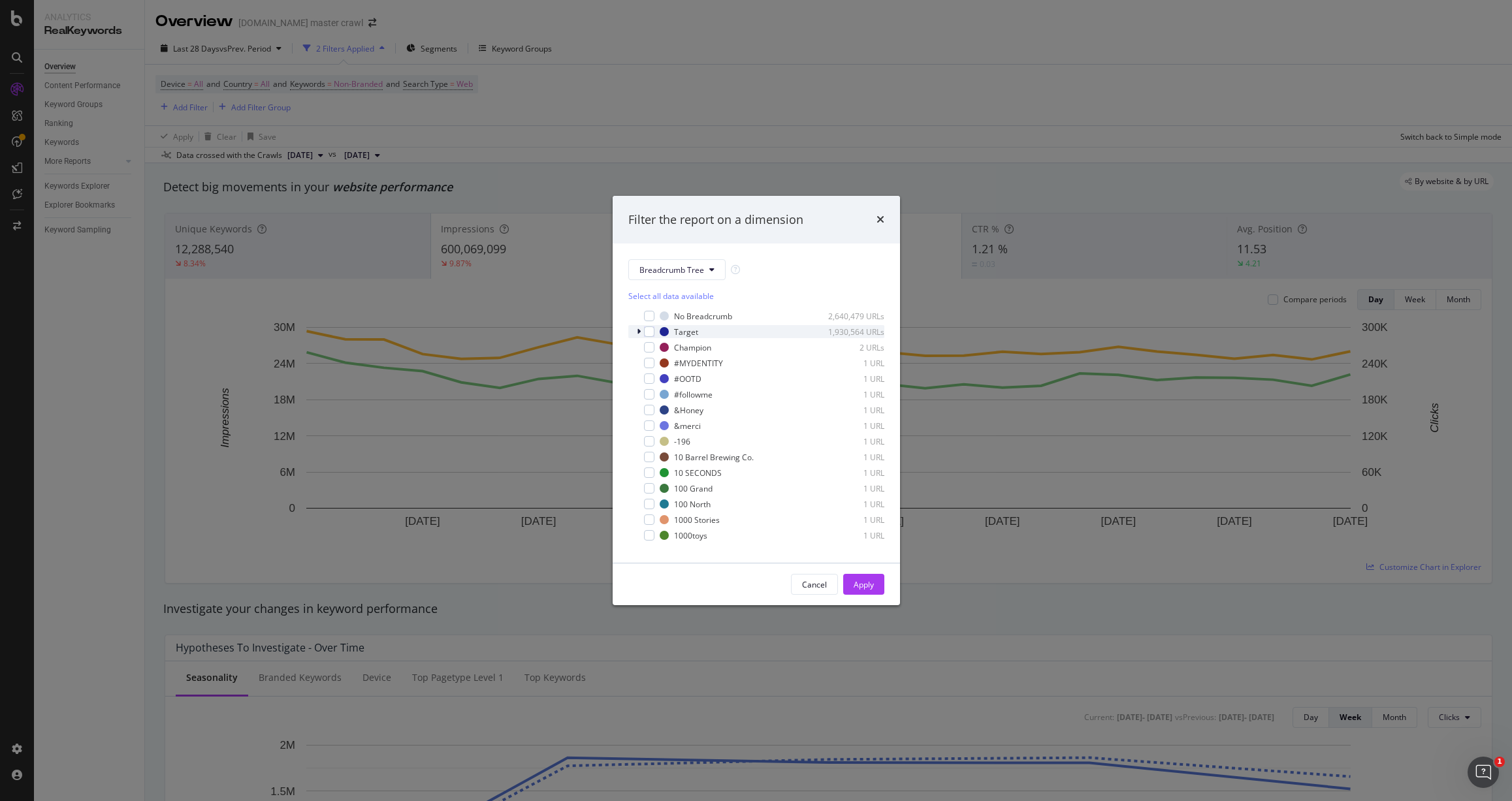
click at [639, 335] on icon "modal" at bounding box center [638, 332] width 4 height 8
click at [657, 361] on div "modal" at bounding box center [657, 360] width 10 height 10
click at [876, 220] on icon "times" at bounding box center [880, 219] width 8 height 10
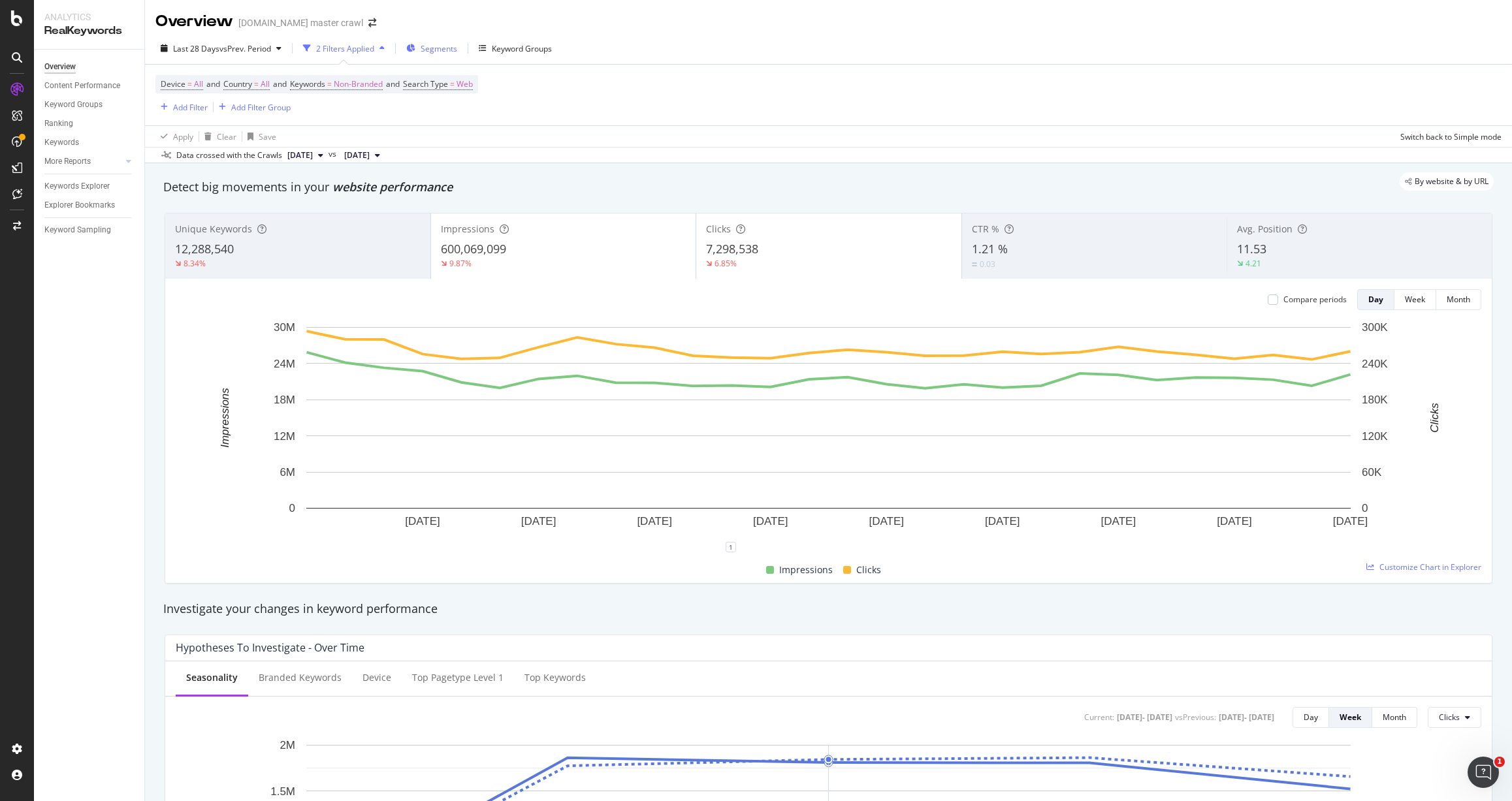
click at [430, 50] on span "Segments" at bounding box center [439, 49] width 37 height 11
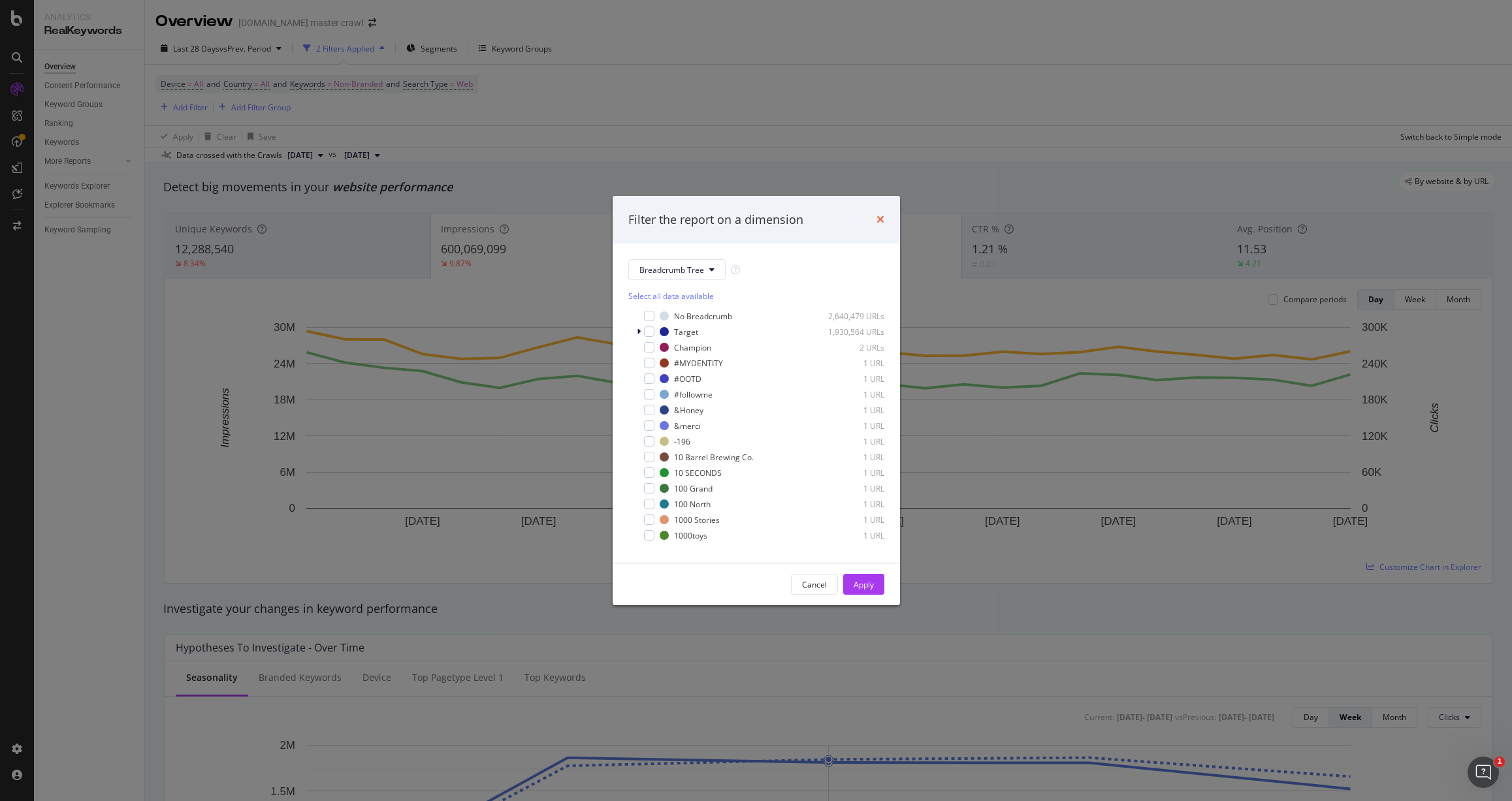
click at [882, 220] on icon "times" at bounding box center [880, 219] width 8 height 10
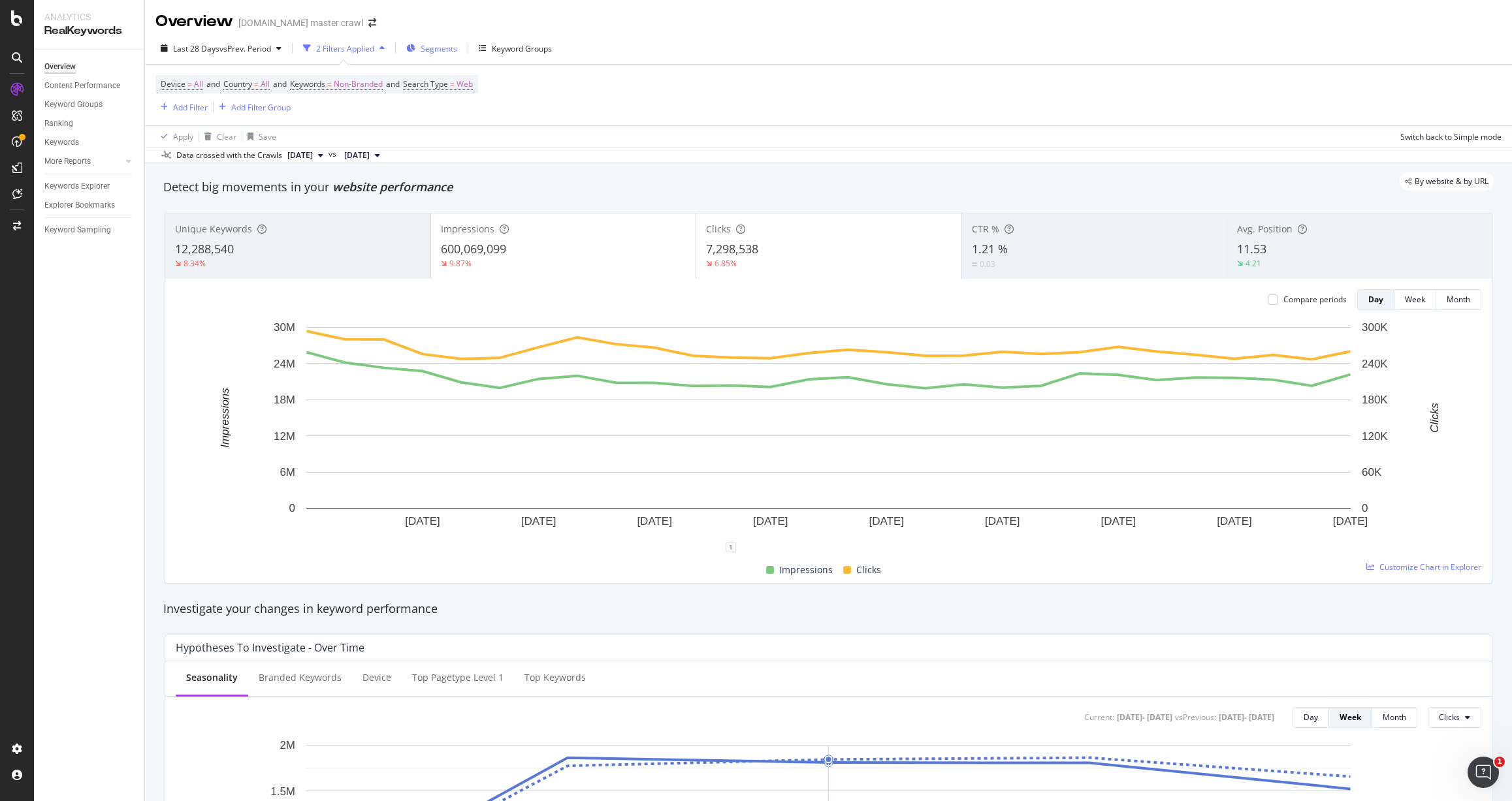
click at [434, 48] on span "Segments" at bounding box center [439, 49] width 37 height 11
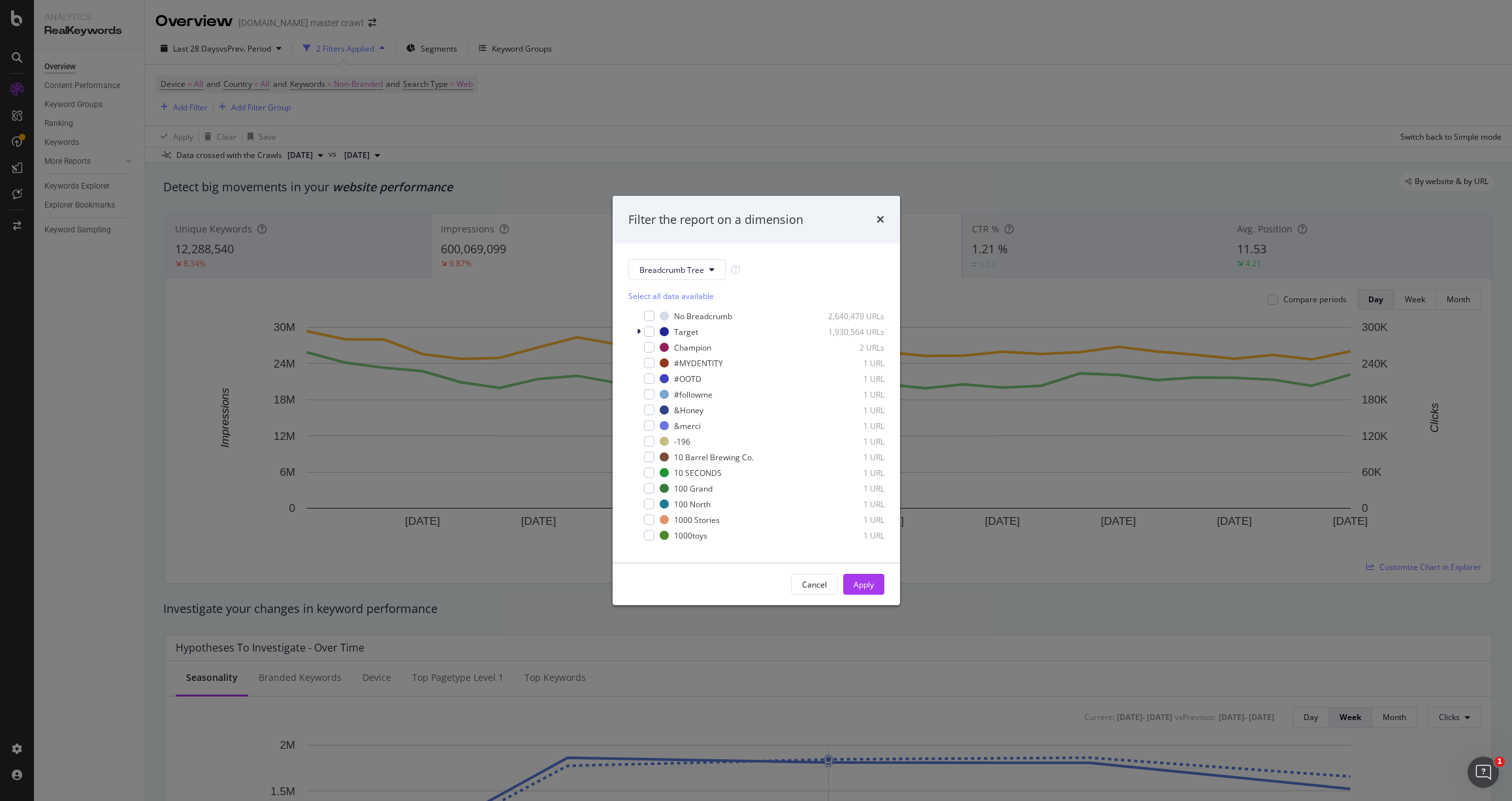
click at [440, 46] on div "Filter the report on a dimension Breadcrumb Tree Select all data available No B…" at bounding box center [756, 400] width 1512 height 801
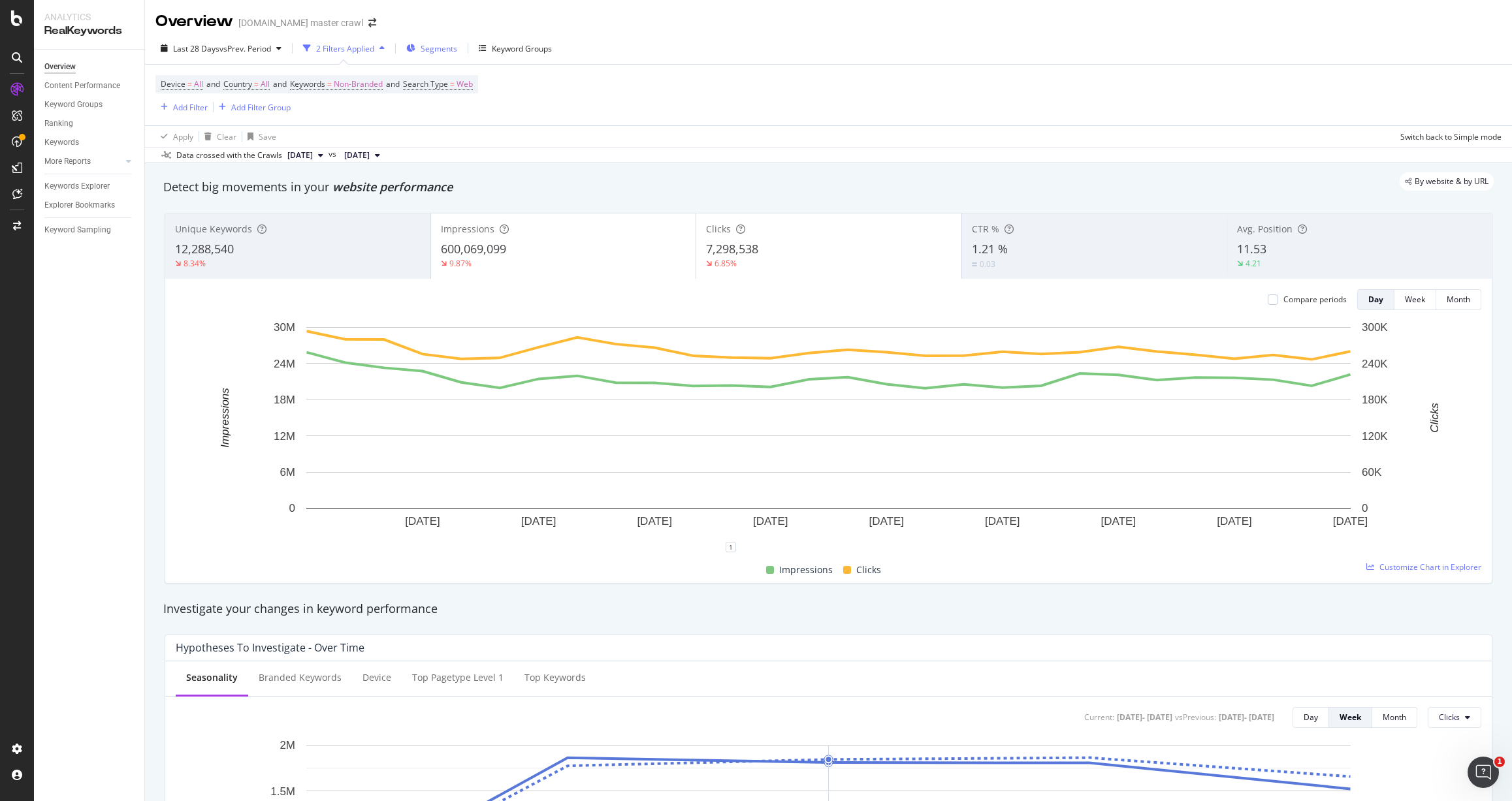
click at [444, 48] on span "Segments" at bounding box center [439, 49] width 37 height 11
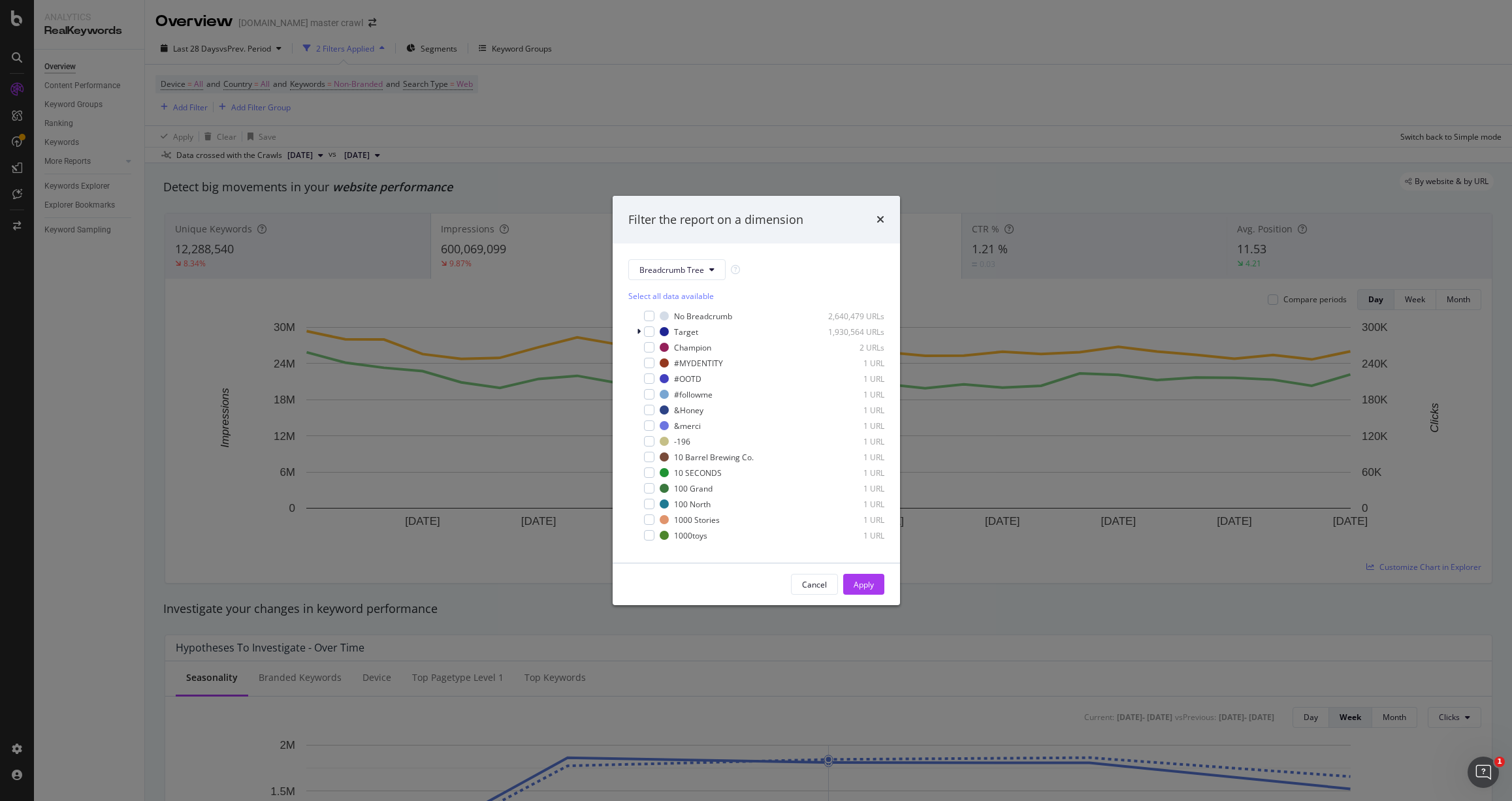
drag, startPoint x: 879, startPoint y: 219, endPoint x: 847, endPoint y: 200, distance: 37.2
click at [879, 219] on icon "times" at bounding box center [880, 219] width 8 height 10
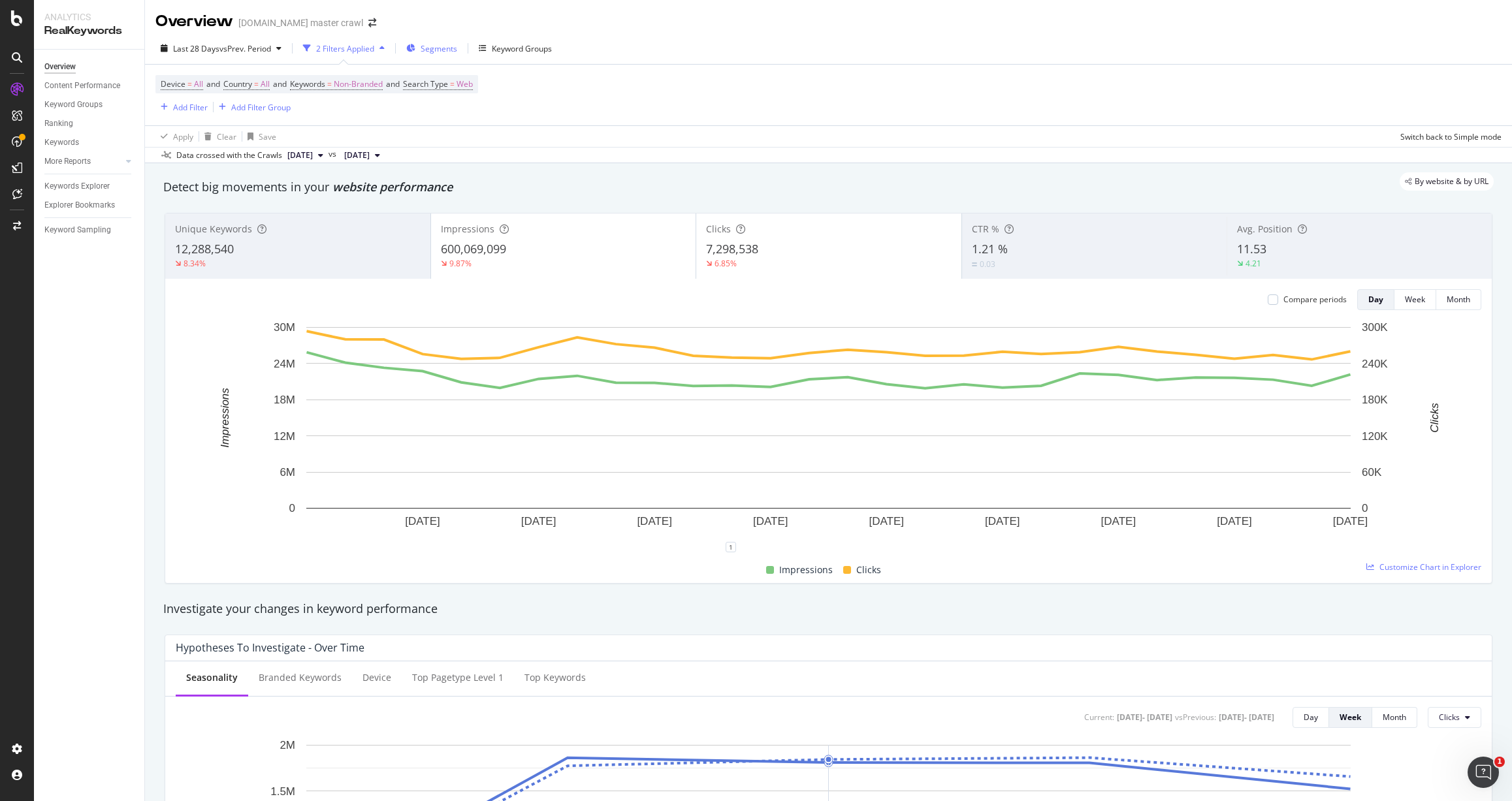
click at [435, 51] on span "Segments" at bounding box center [439, 49] width 37 height 11
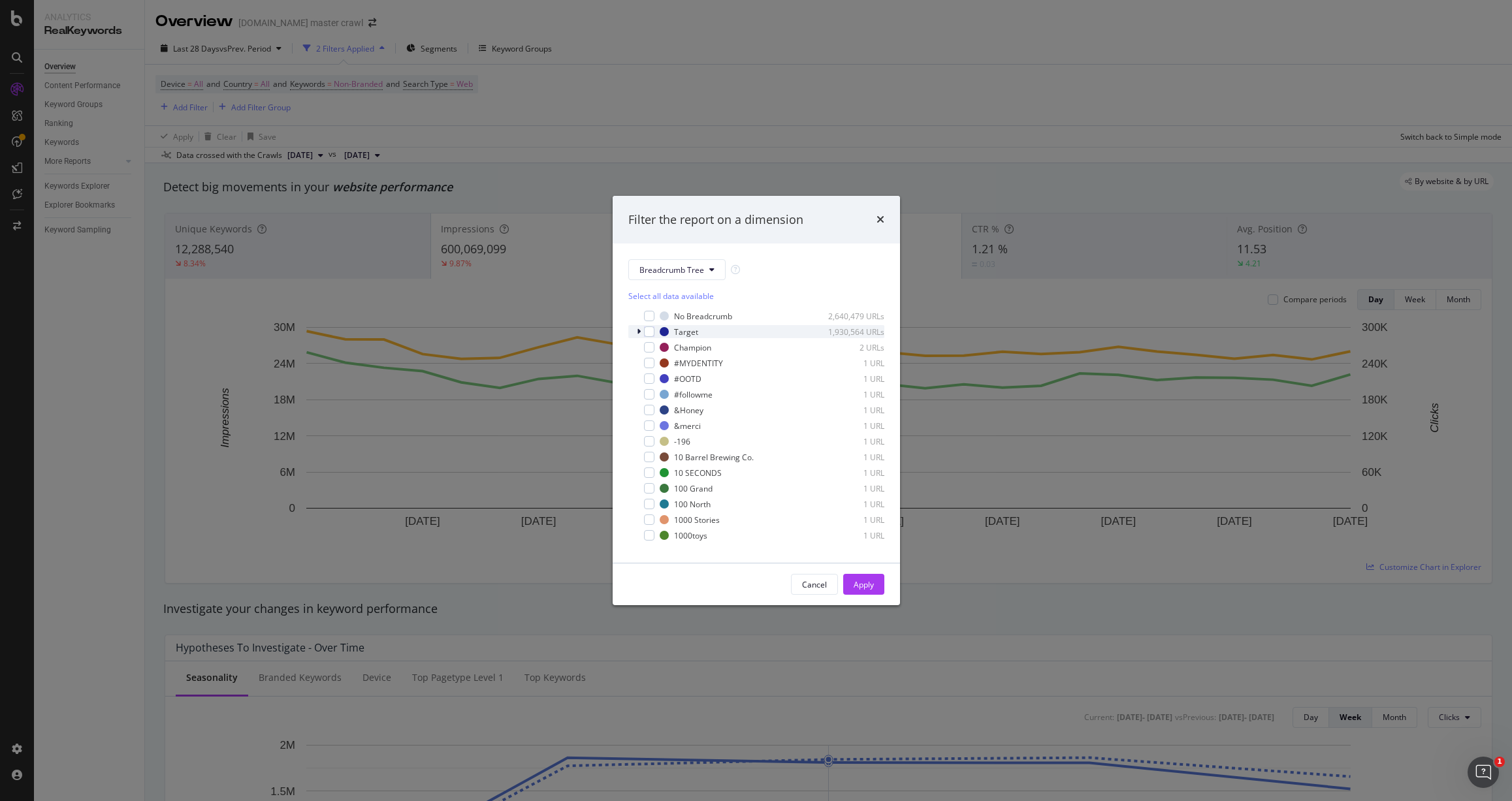
click at [637, 331] on icon "modal" at bounding box center [638, 332] width 4 height 8
click at [654, 361] on div "modal" at bounding box center [657, 360] width 10 height 10
click at [633, 61] on div "Filter the report on a dimension Breadcrumb Tree Select all data available No B…" at bounding box center [756, 400] width 1512 height 801
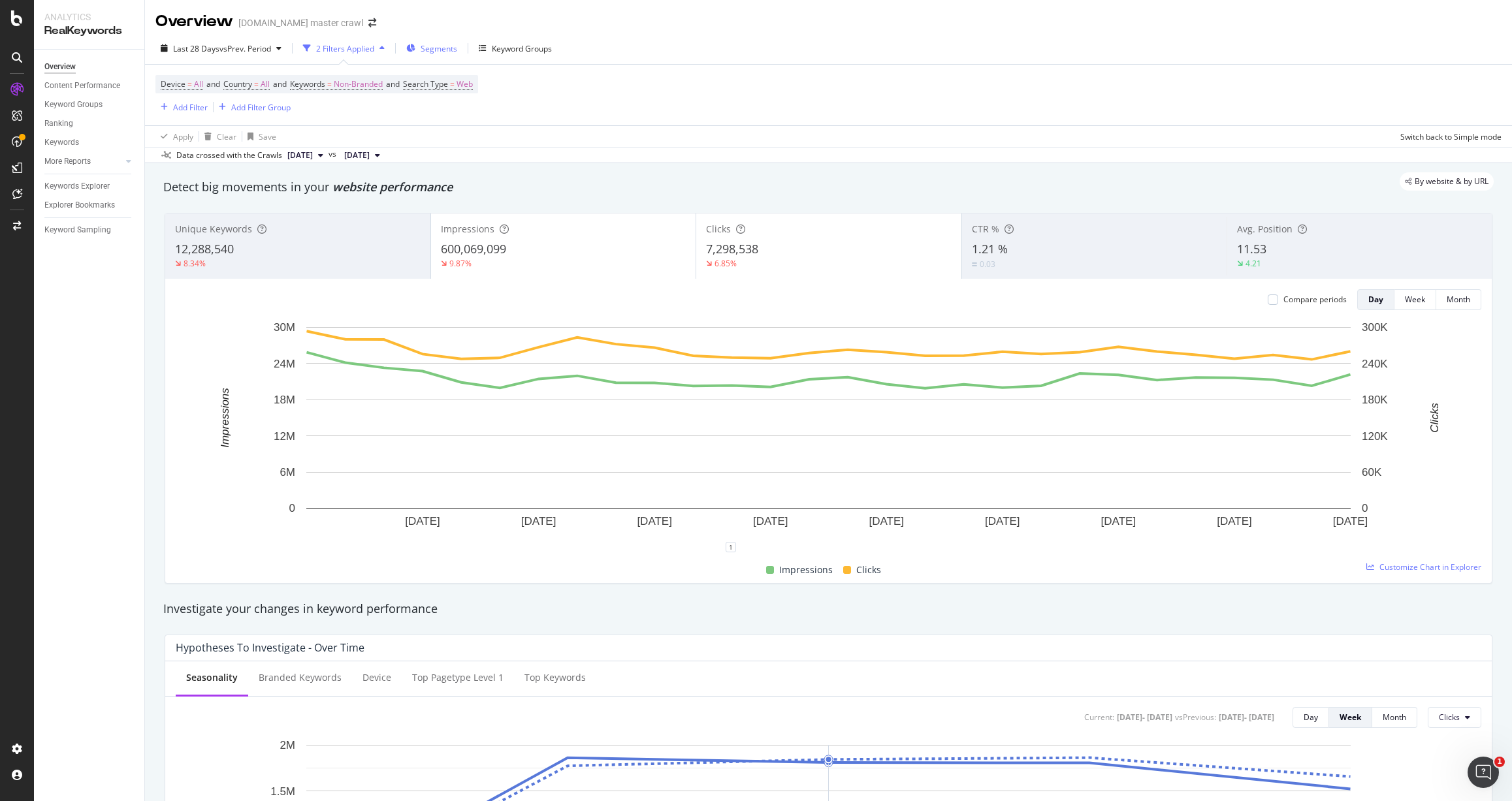
click at [452, 49] on span "Segments" at bounding box center [439, 49] width 37 height 11
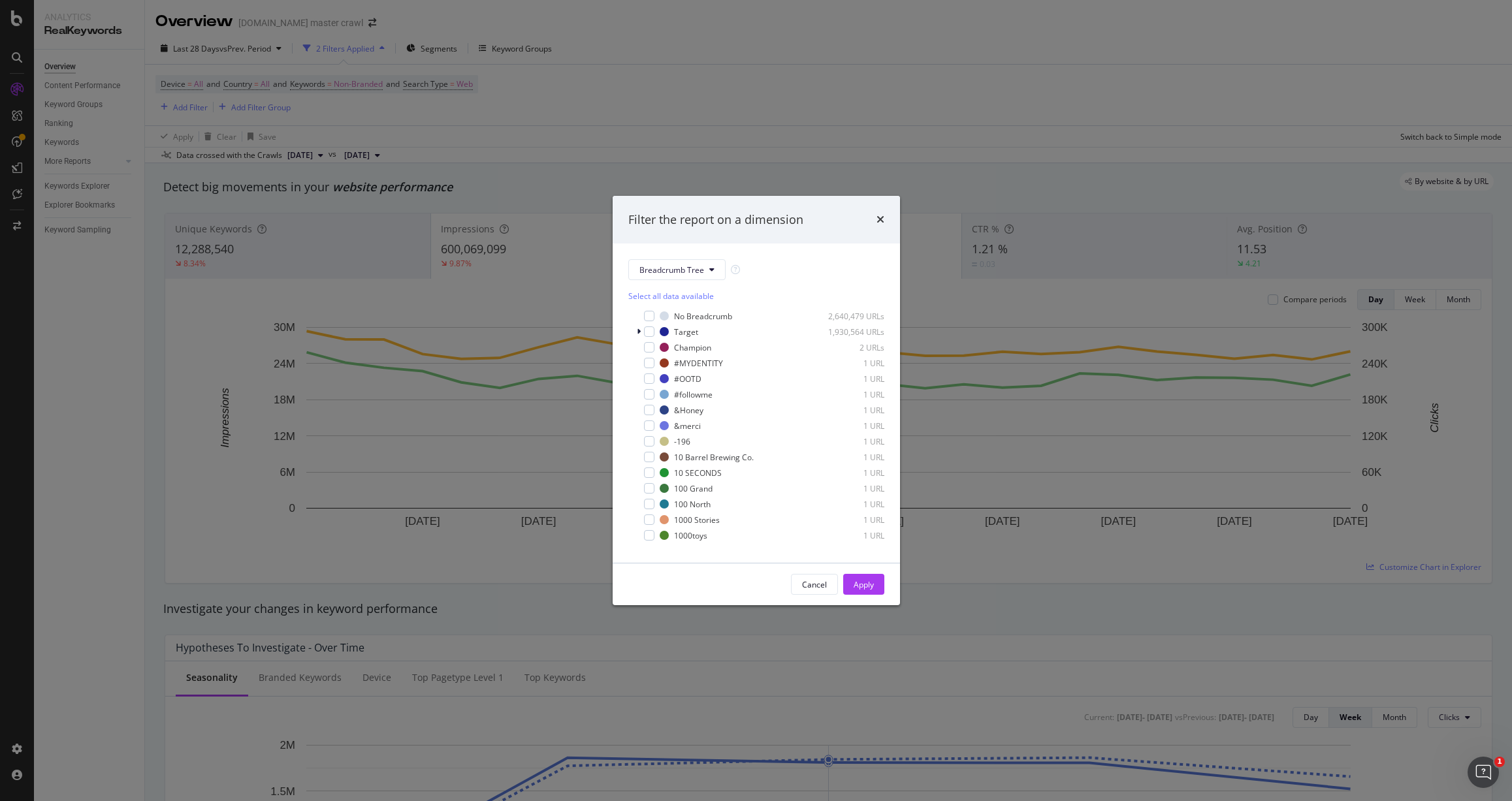
click at [562, 184] on div "Filter the report on a dimension Breadcrumb Tree Select all data available No B…" at bounding box center [756, 400] width 1512 height 801
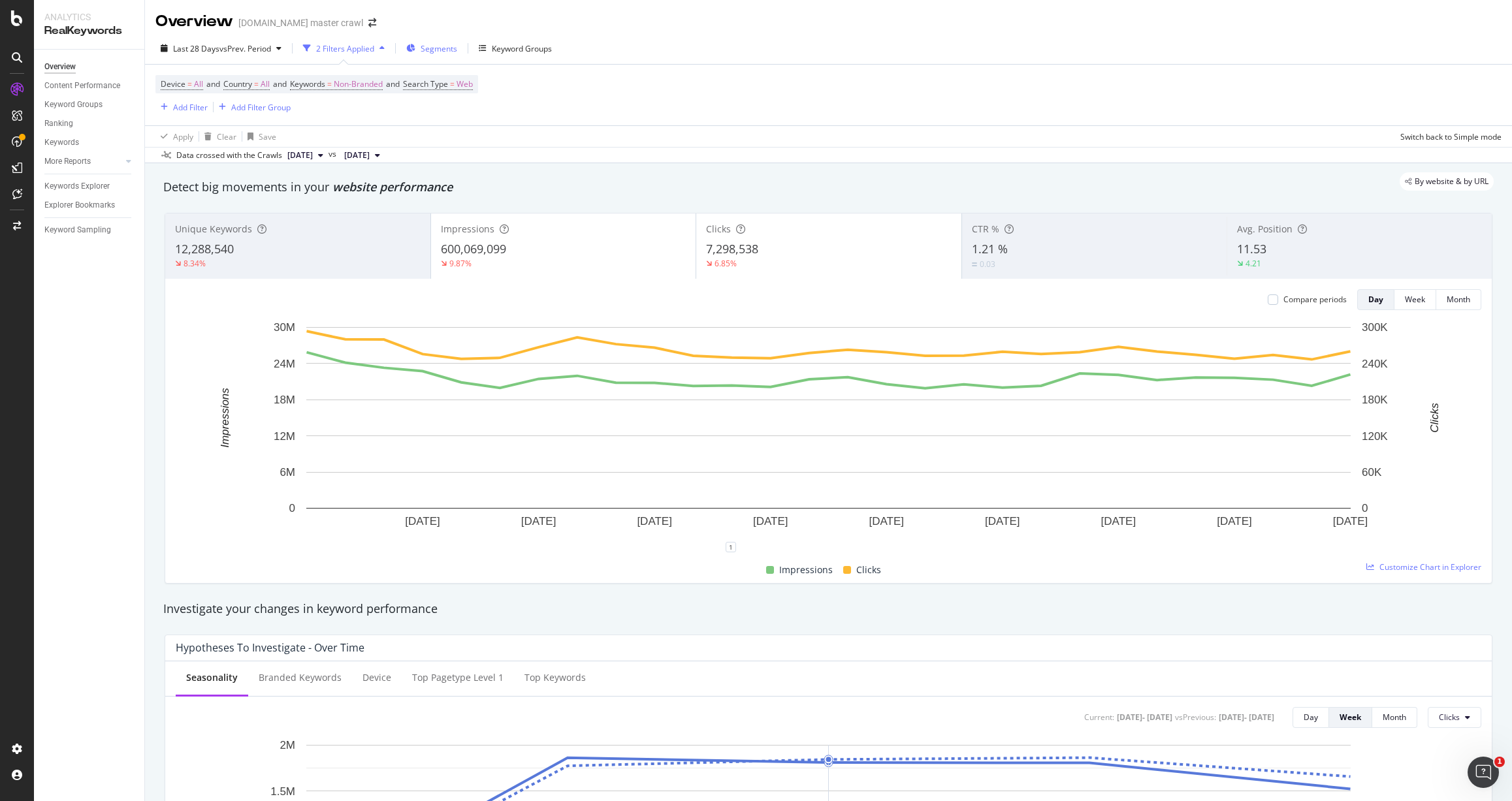
click at [436, 45] on span "Segments" at bounding box center [439, 49] width 37 height 11
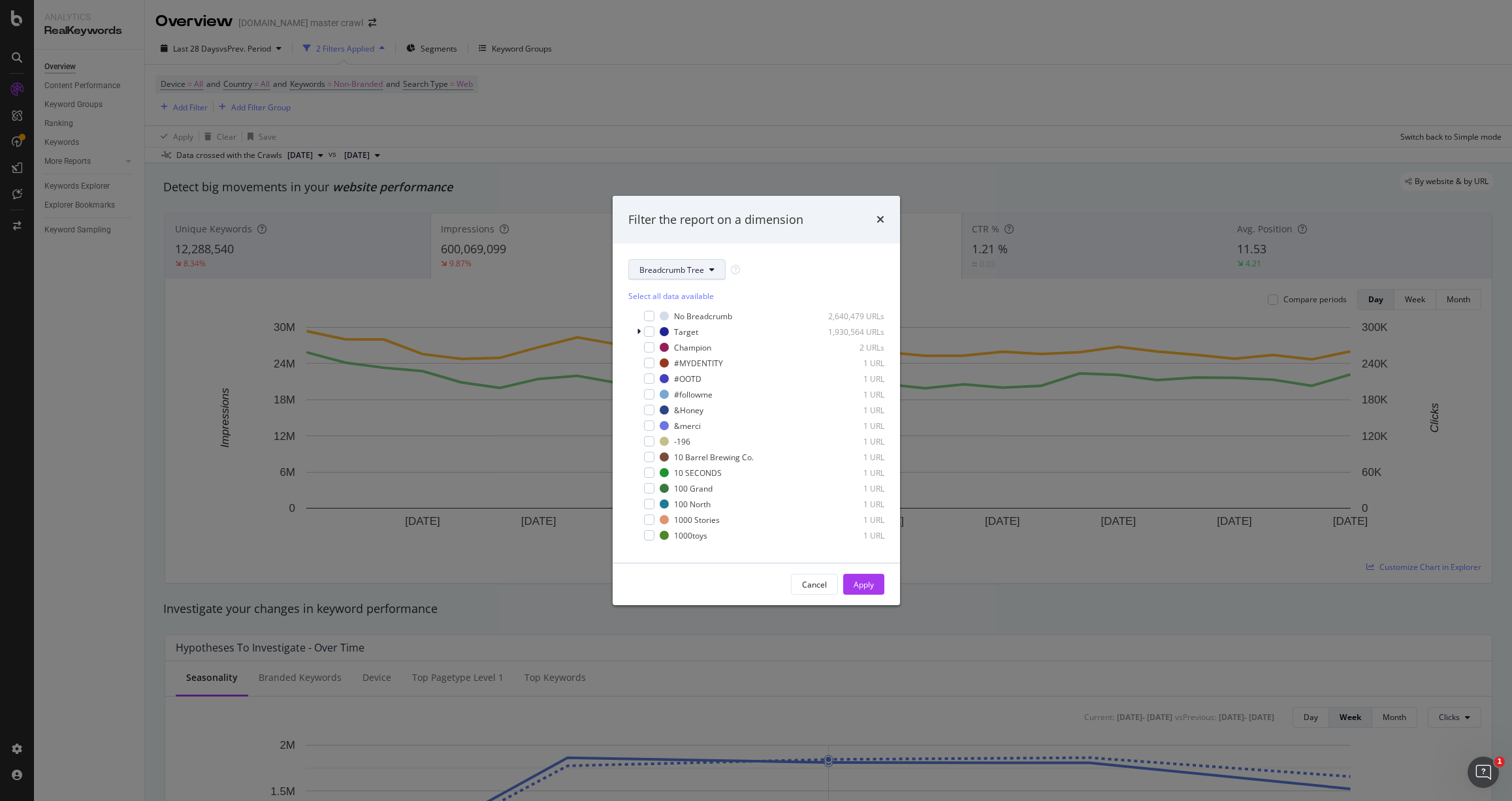
click at [677, 268] on span "Breadcrumb Tree" at bounding box center [671, 270] width 65 height 11
click at [690, 494] on span "Breadcrumb Tree" at bounding box center [684, 497] width 90 height 12
click at [639, 333] on icon "modal" at bounding box center [638, 332] width 4 height 8
click at [639, 333] on icon "modal" at bounding box center [638, 332] width 6 height 8
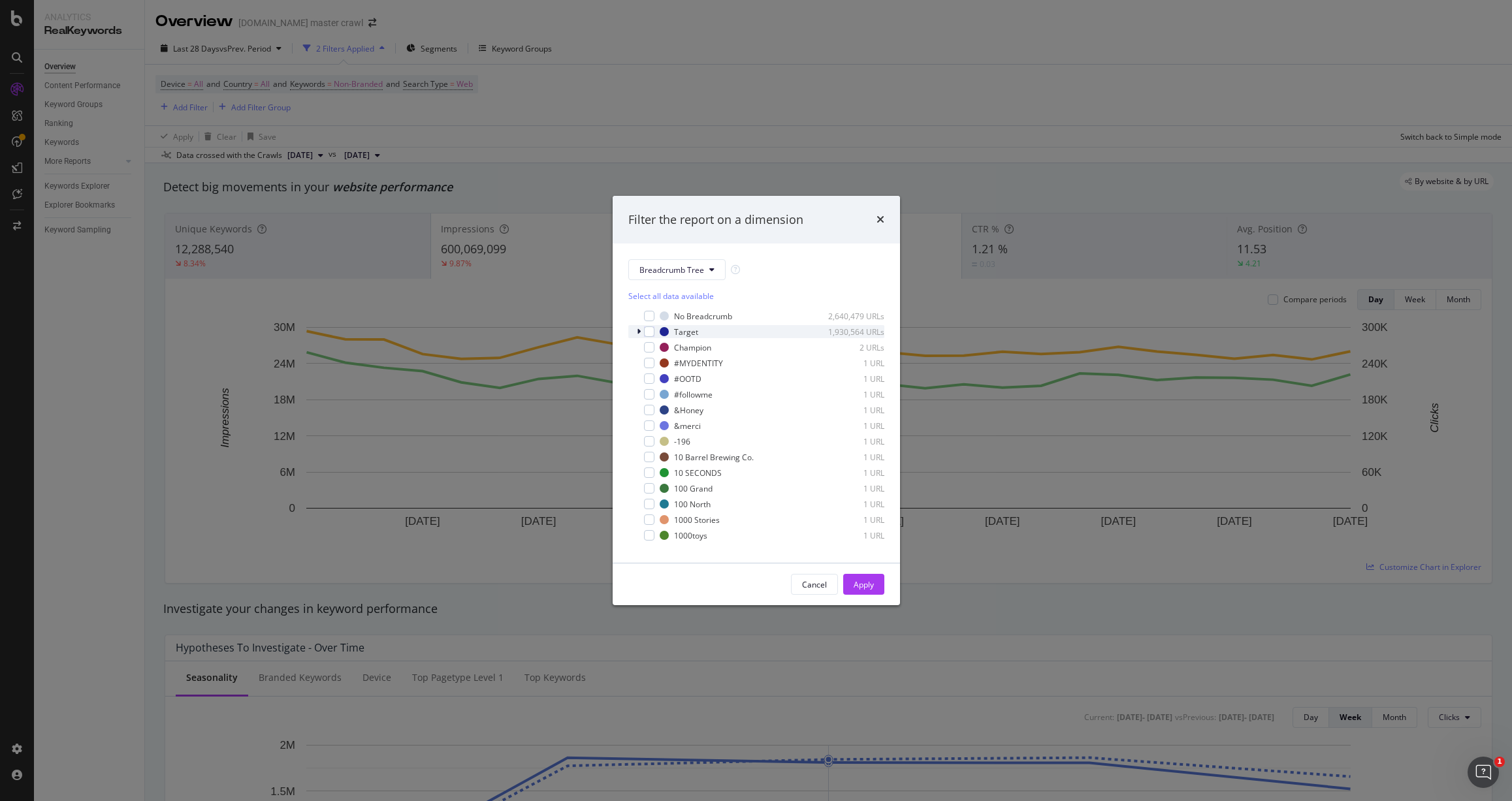
click at [639, 333] on icon "modal" at bounding box center [638, 332] width 4 height 8
click at [639, 333] on icon "modal" at bounding box center [638, 332] width 6 height 8
click at [639, 333] on icon "modal" at bounding box center [638, 332] width 4 height 8
click at [639, 333] on icon "modal" at bounding box center [638, 332] width 6 height 8
click at [664, 265] on span "Breadcrumb Tree" at bounding box center [671, 270] width 65 height 11
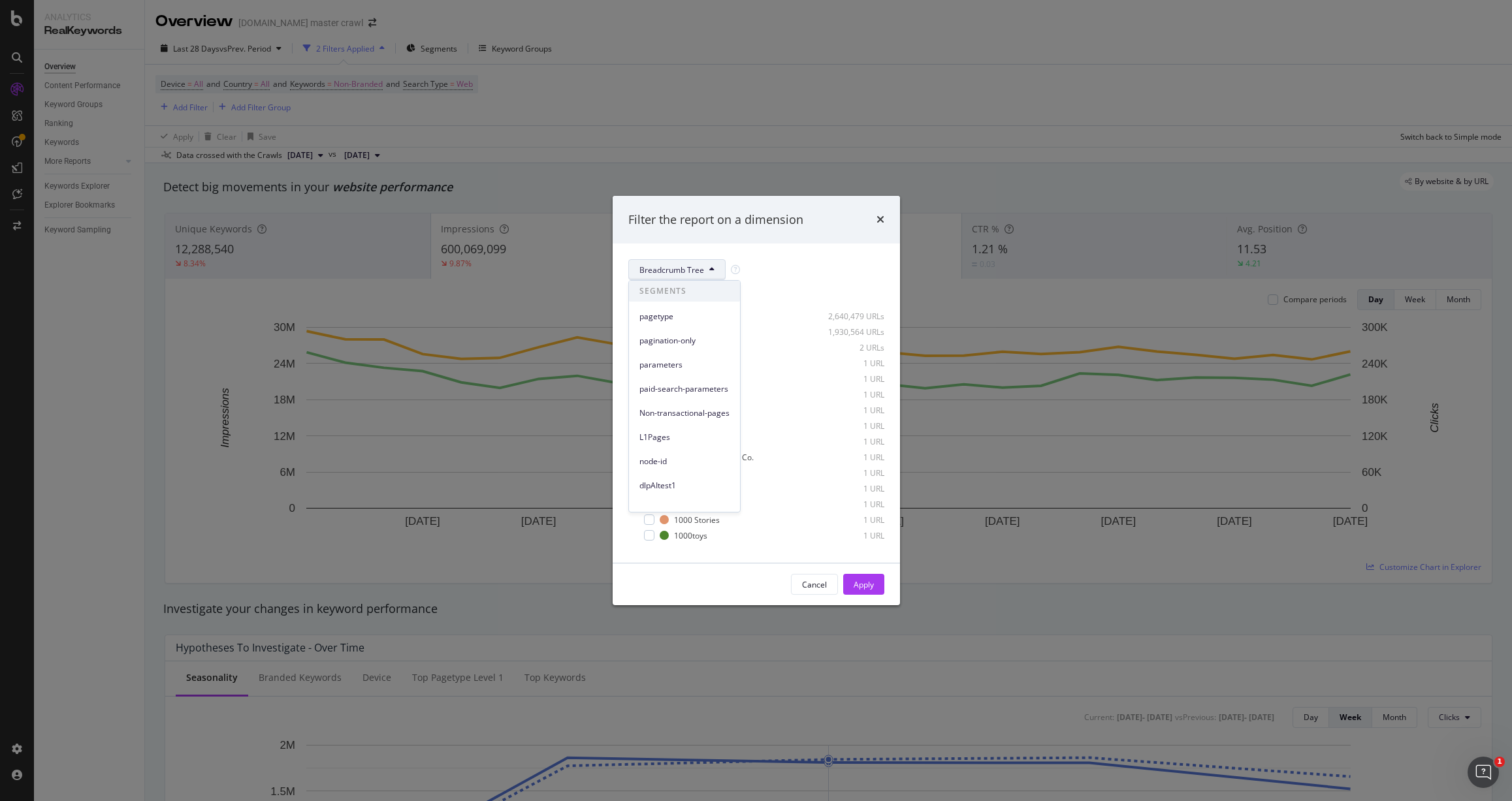
click at [664, 265] on span "Breadcrumb Tree" at bounding box center [671, 270] width 65 height 11
click at [639, 330] on icon "modal" at bounding box center [638, 332] width 4 height 8
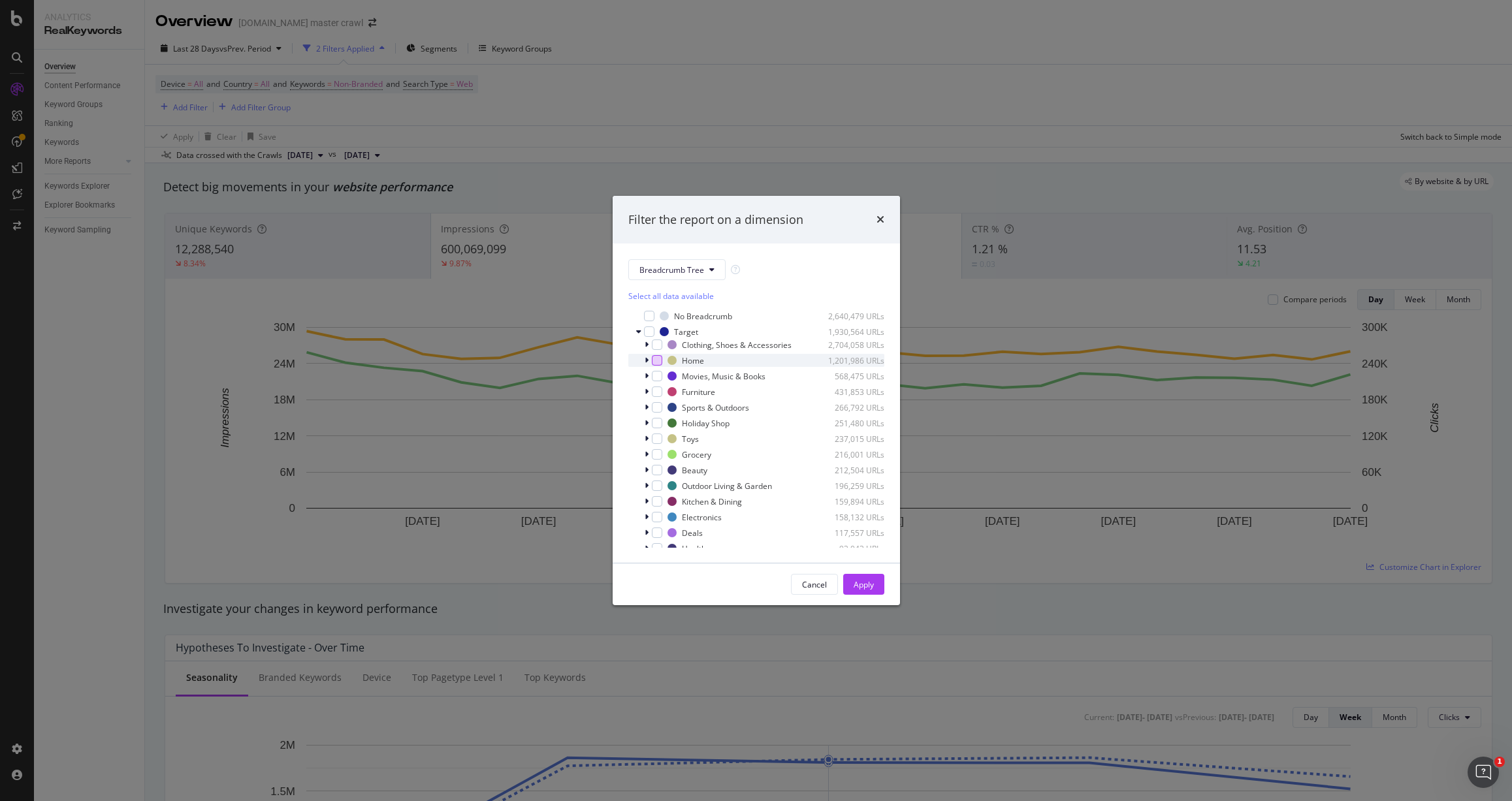
click at [657, 361] on div "modal" at bounding box center [657, 360] width 10 height 10
click at [875, 583] on button "Apply" at bounding box center [863, 585] width 41 height 21
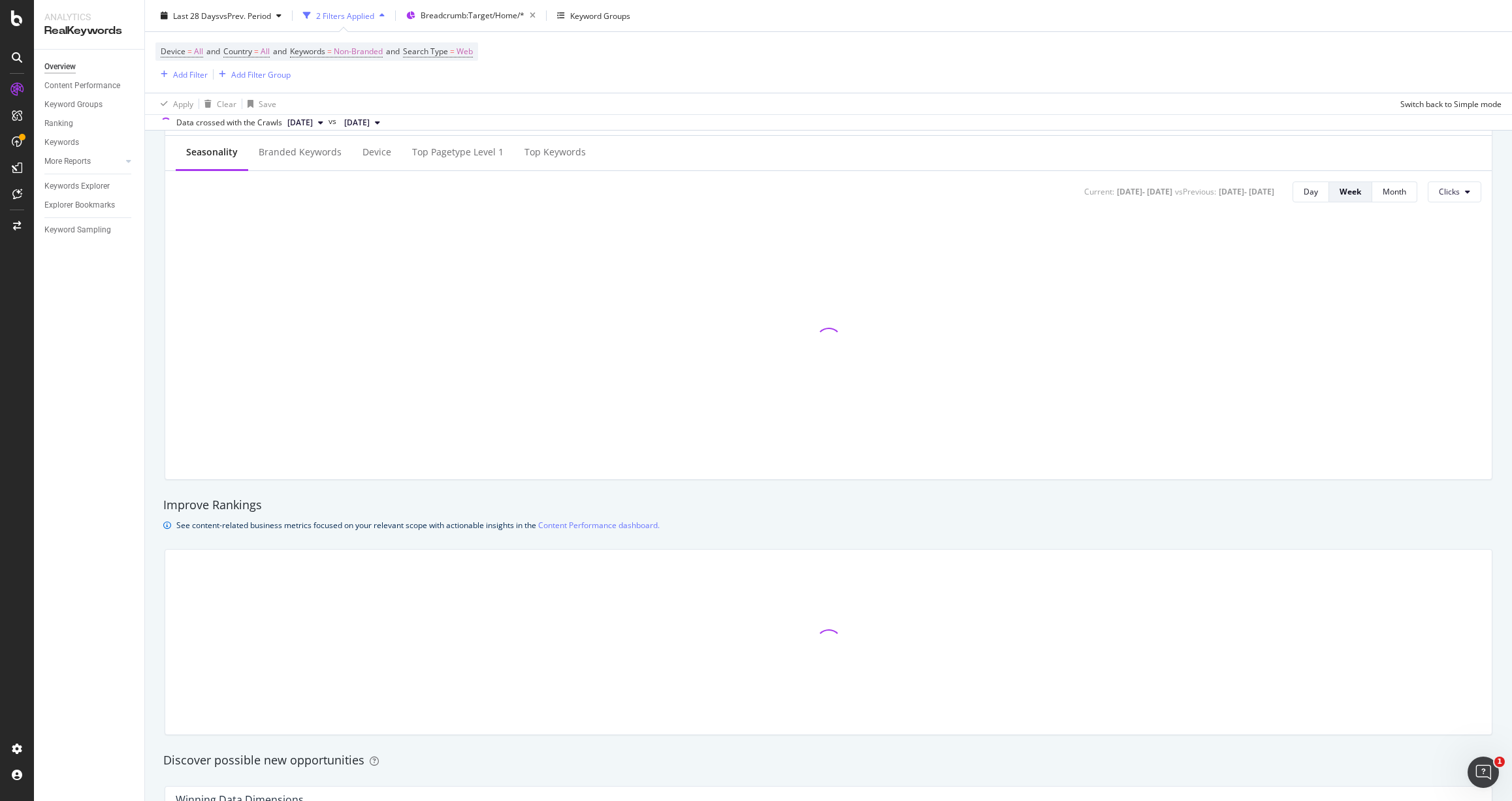
scroll to position [527, 0]
click at [87, 202] on div "Explorer Bookmarks" at bounding box center [79, 205] width 71 height 14
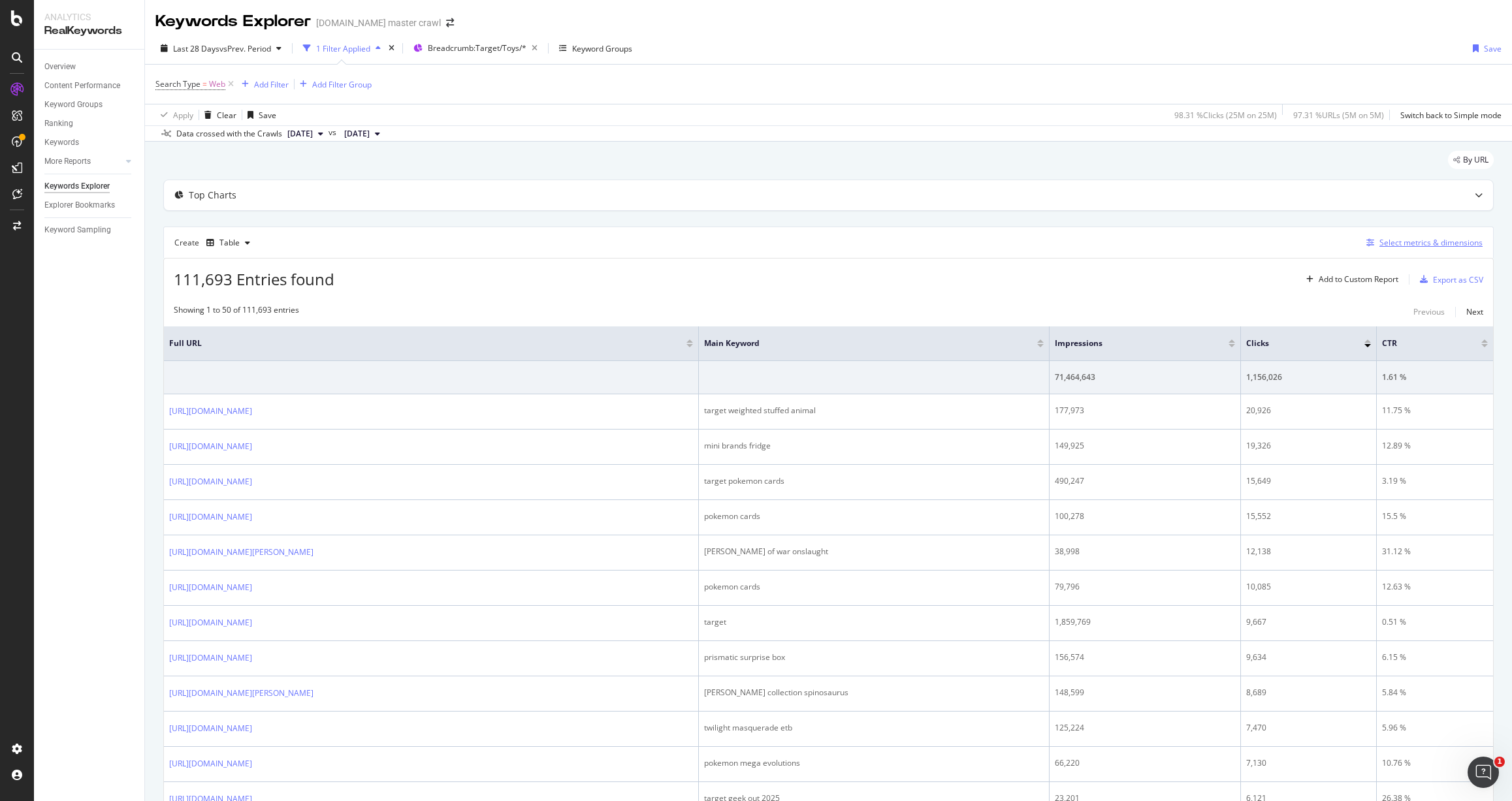
click at [1409, 244] on div "Select metrics & dimensions" at bounding box center [1430, 243] width 103 height 11
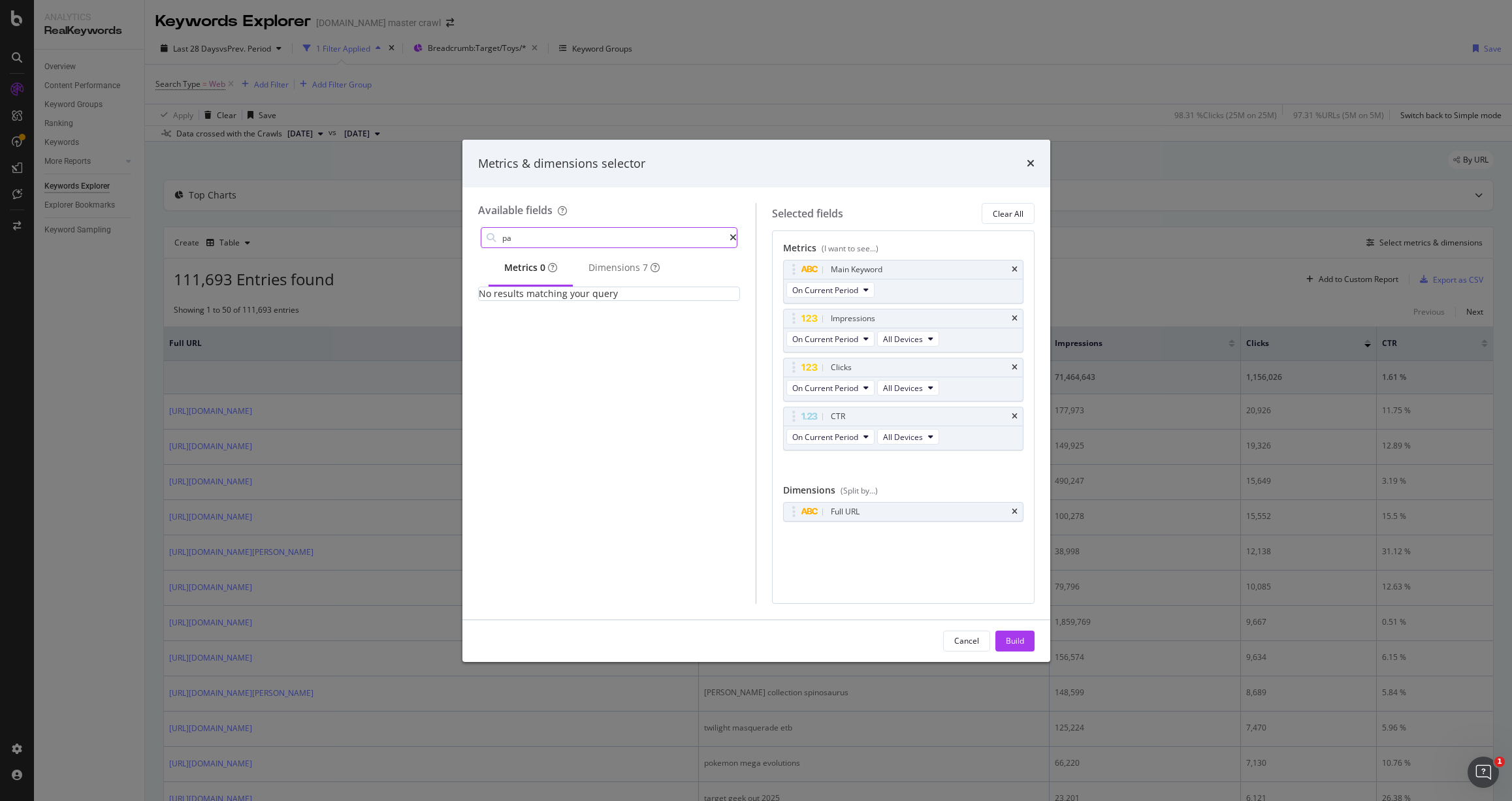
type input "p"
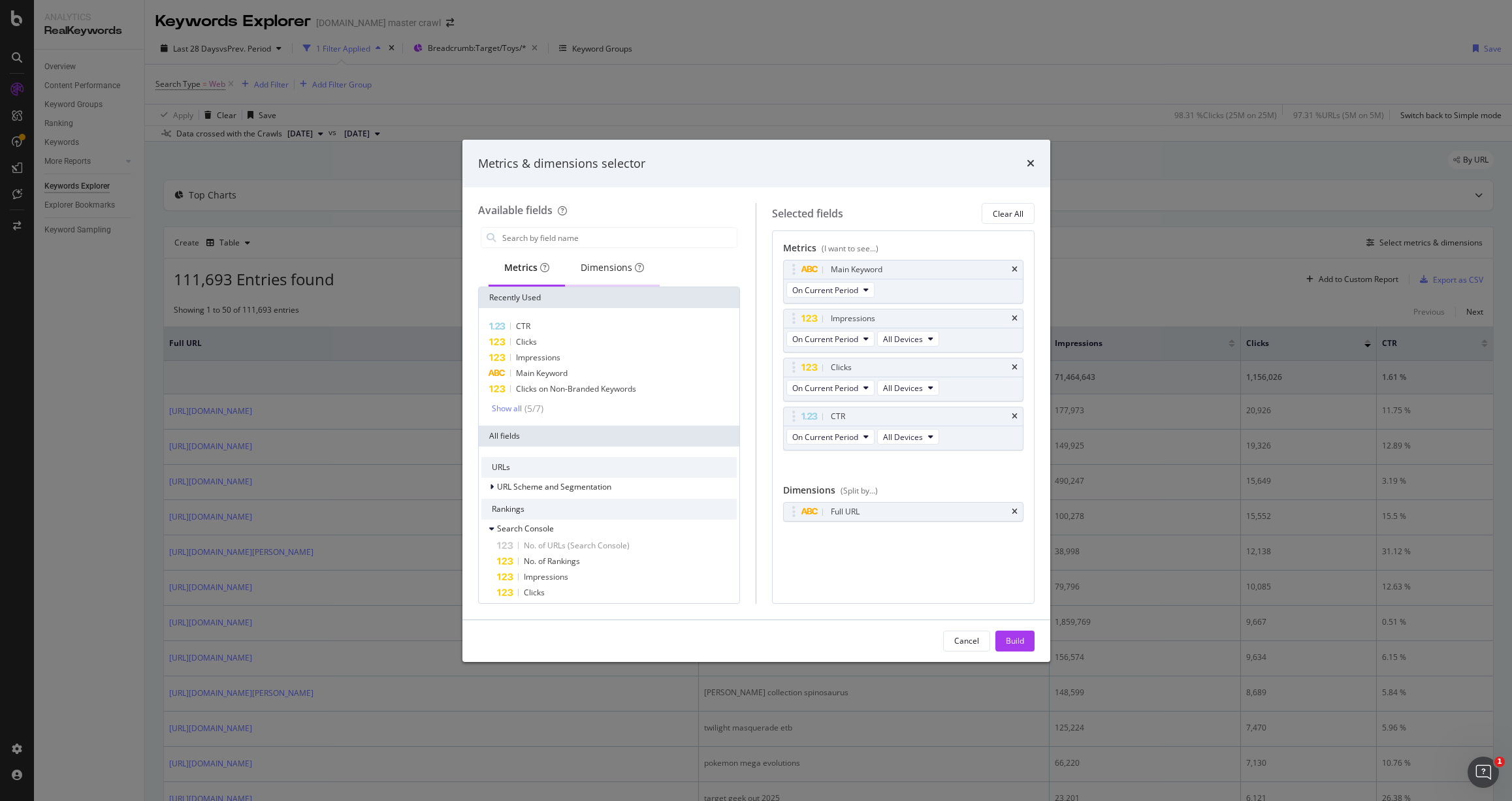
click at [600, 265] on div "Dimensions" at bounding box center [612, 268] width 63 height 13
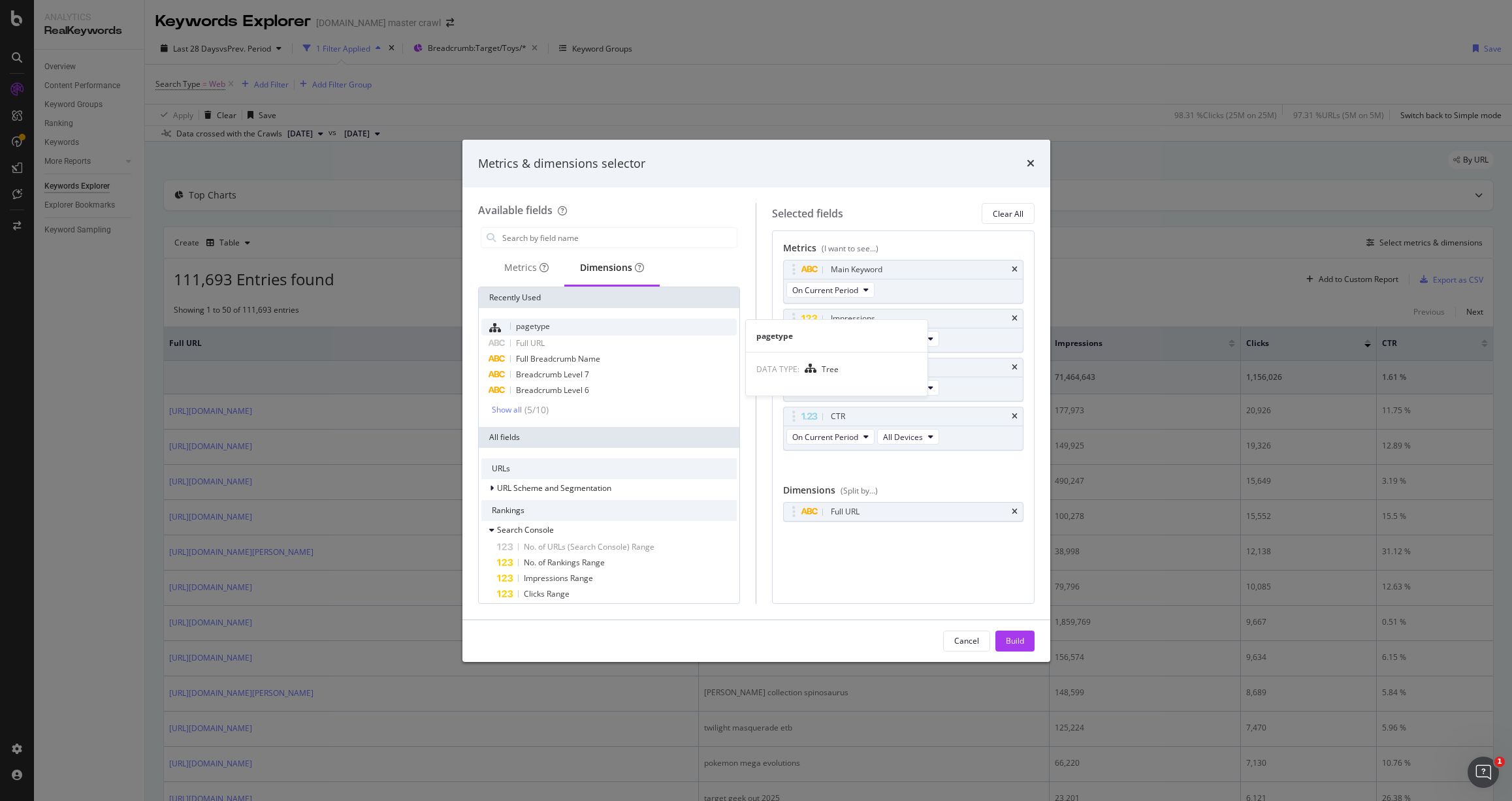
click at [565, 329] on div "pagetype" at bounding box center [608, 326] width 256 height 17
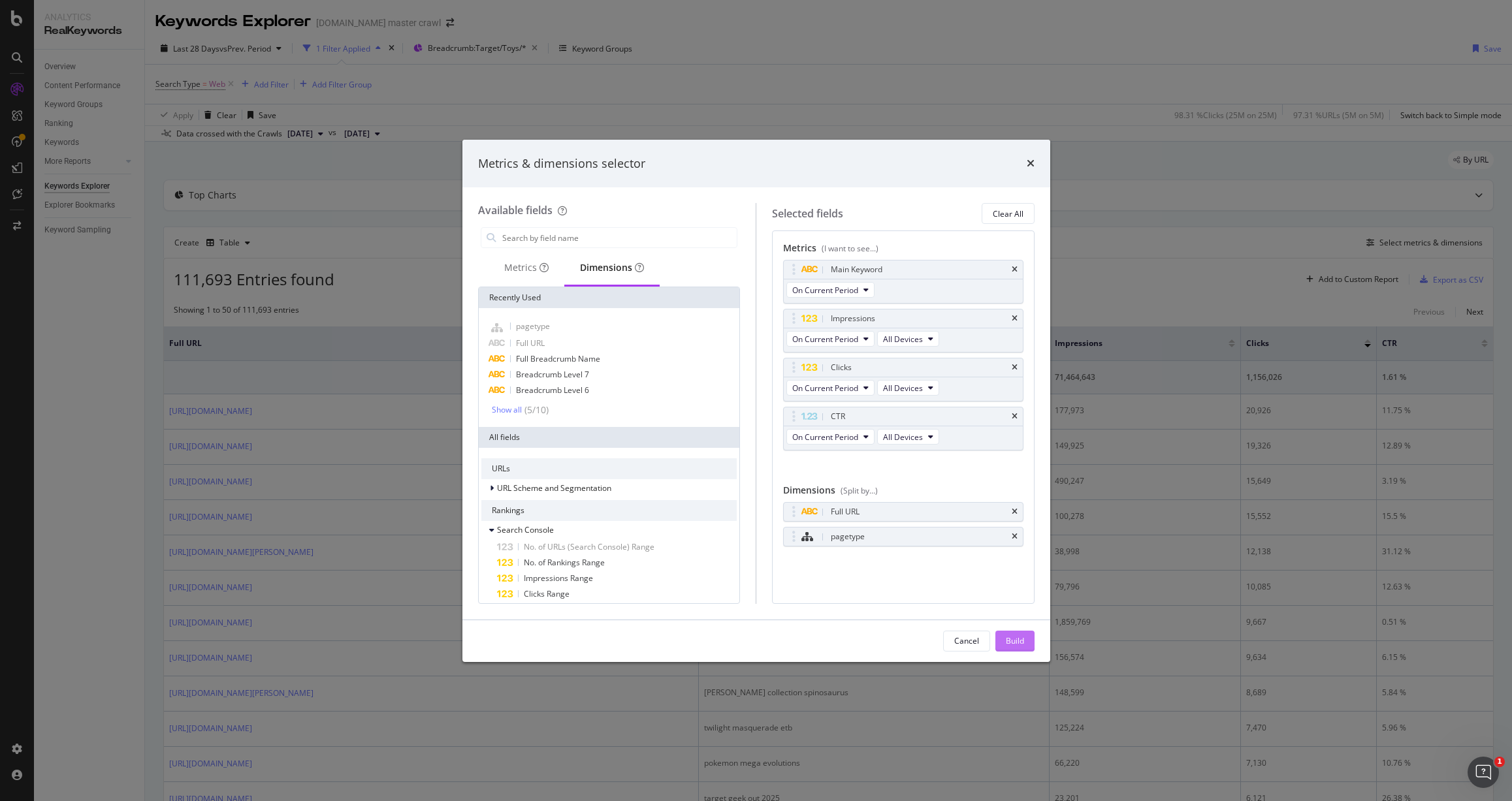
click at [1022, 635] on div "Build" at bounding box center [1014, 641] width 18 height 11
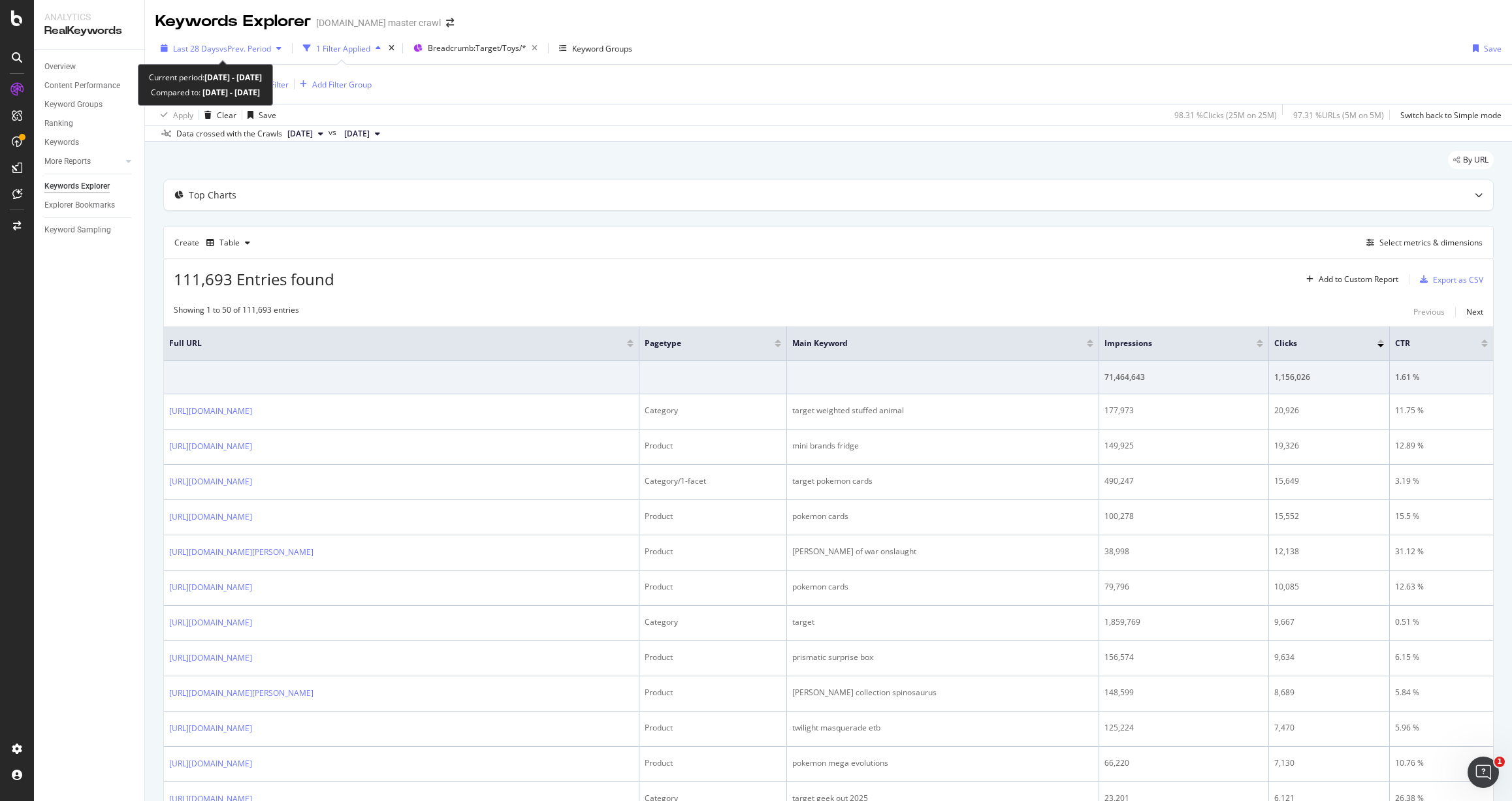
click at [225, 52] on span "vs Prev. Period" at bounding box center [245, 49] width 51 height 11
click at [514, 95] on div "Search Type = Web Add Filter Add Filter Group" at bounding box center [828, 84] width 1346 height 39
click at [487, 52] on span "Breadcrumb: Target/Toys/*" at bounding box center [476, 48] width 99 height 11
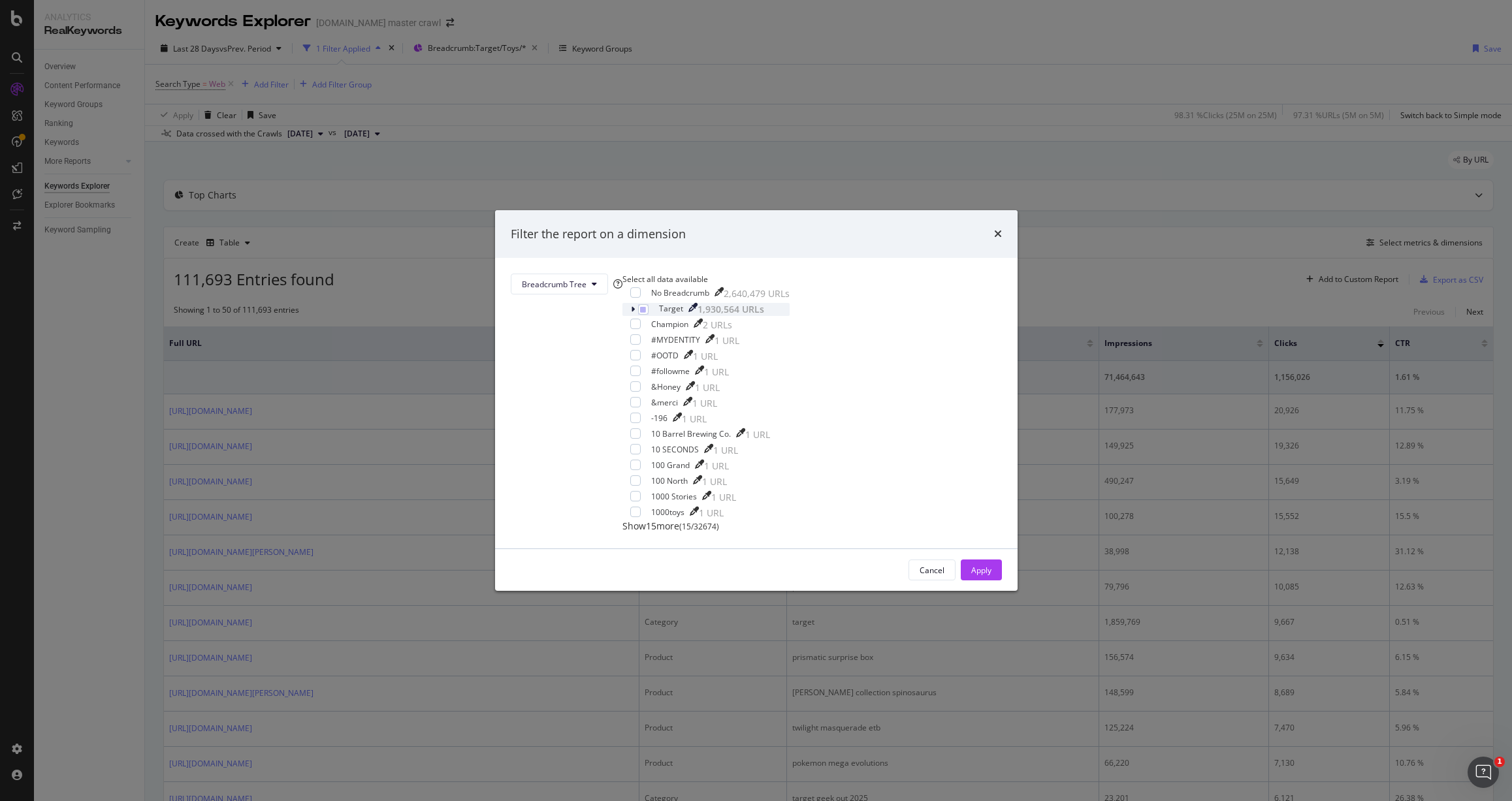
click at [635, 314] on icon "modal" at bounding box center [633, 309] width 4 height 8
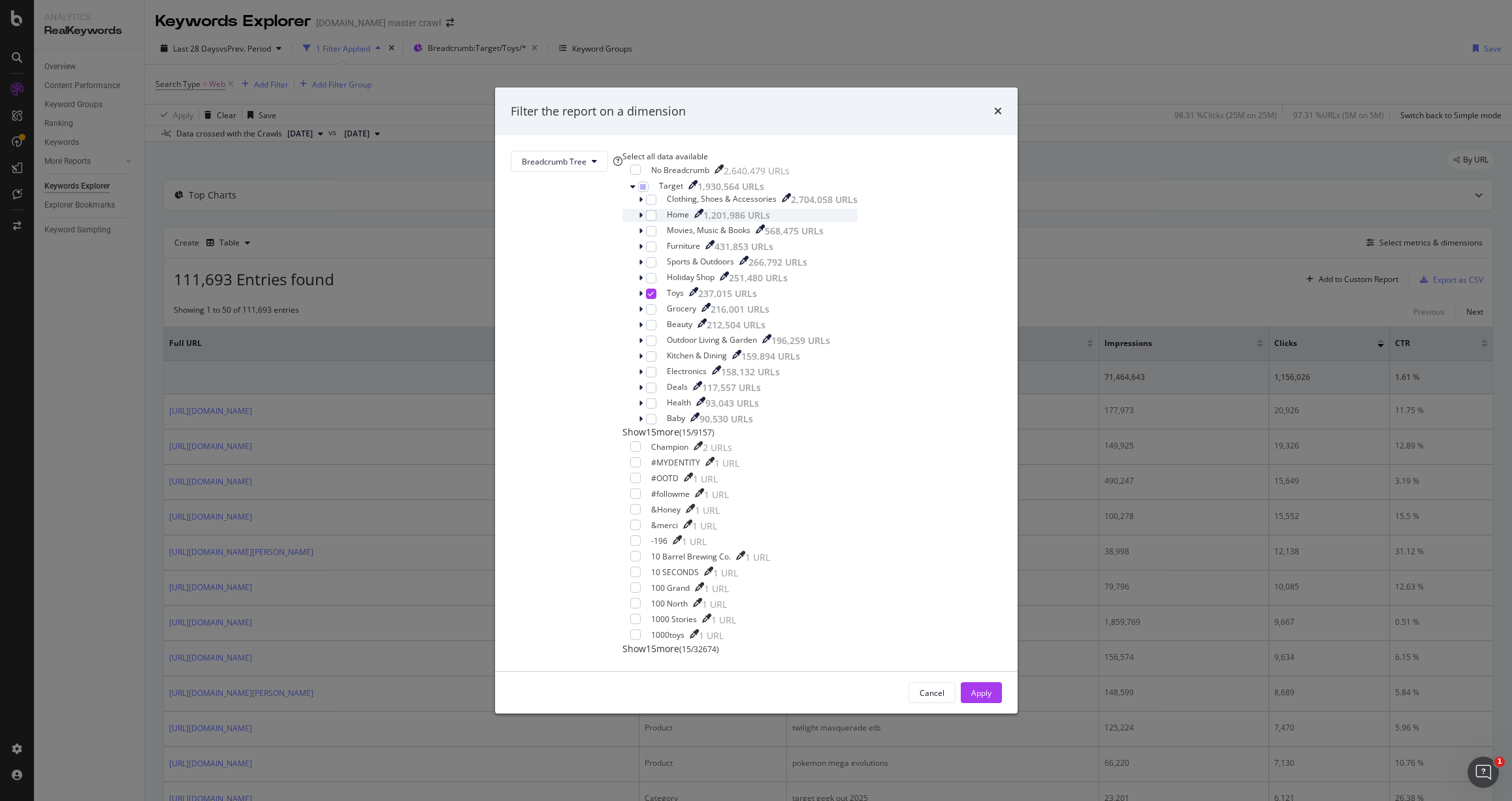
click at [642, 220] on icon "modal" at bounding box center [641, 216] width 4 height 8
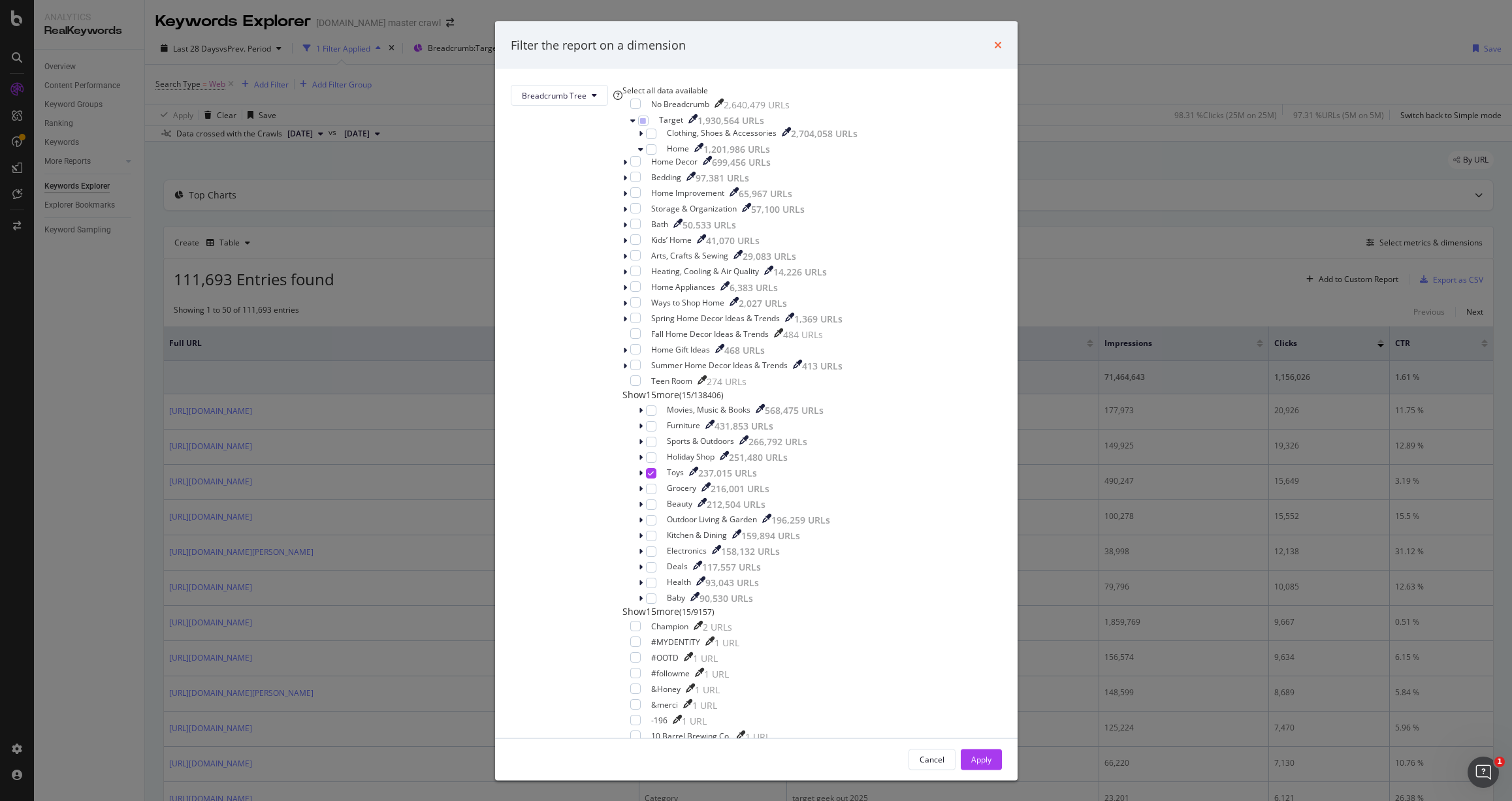
click at [994, 51] on icon "times" at bounding box center [998, 45] width 8 height 10
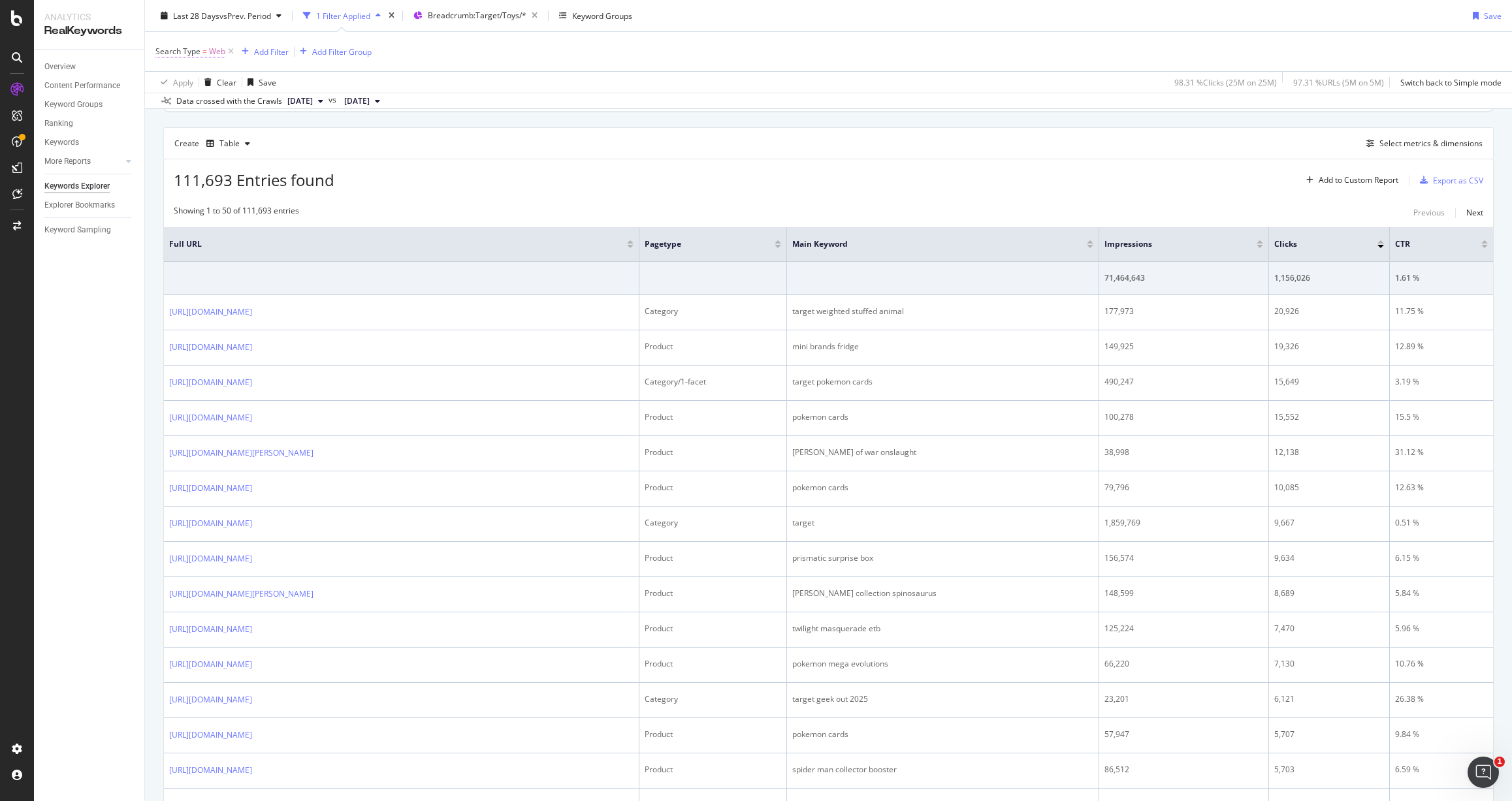
scroll to position [94, 0]
click at [202, 22] on div "Last 28 Days vs Prev. Period" at bounding box center [221, 15] width 131 height 19
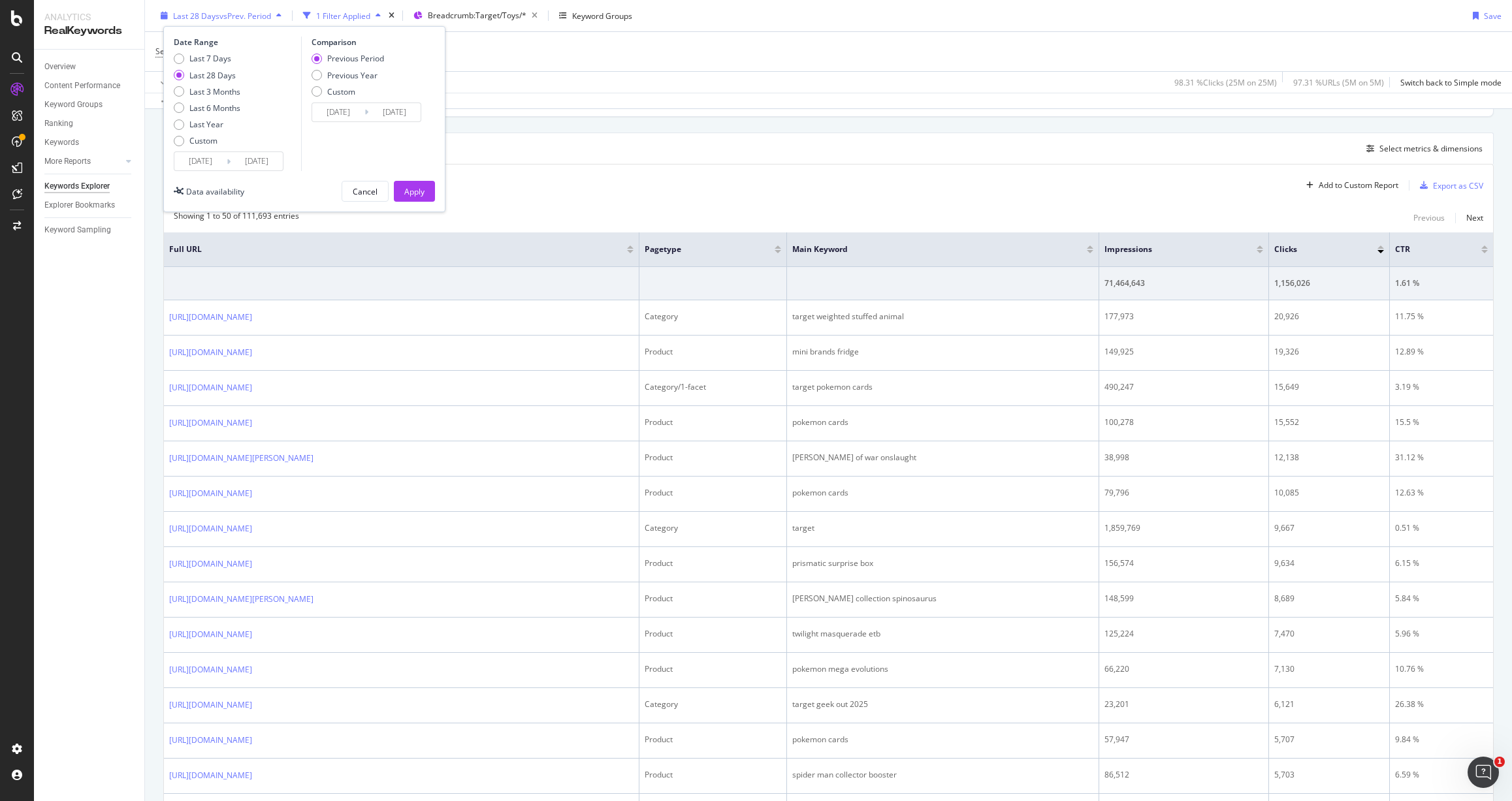
click at [204, 19] on span "Last 28 Days" at bounding box center [196, 15] width 46 height 11
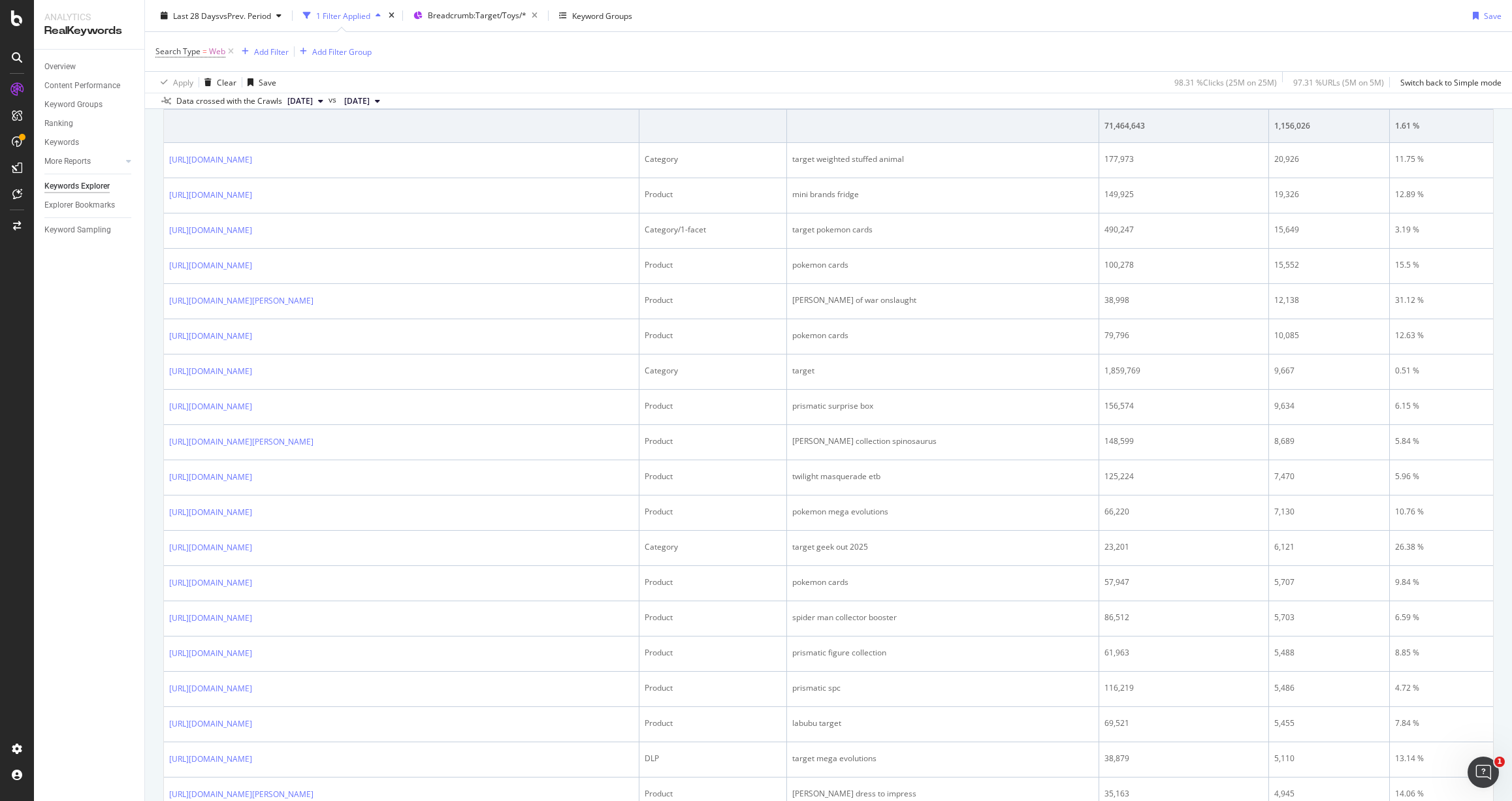
scroll to position [0, 0]
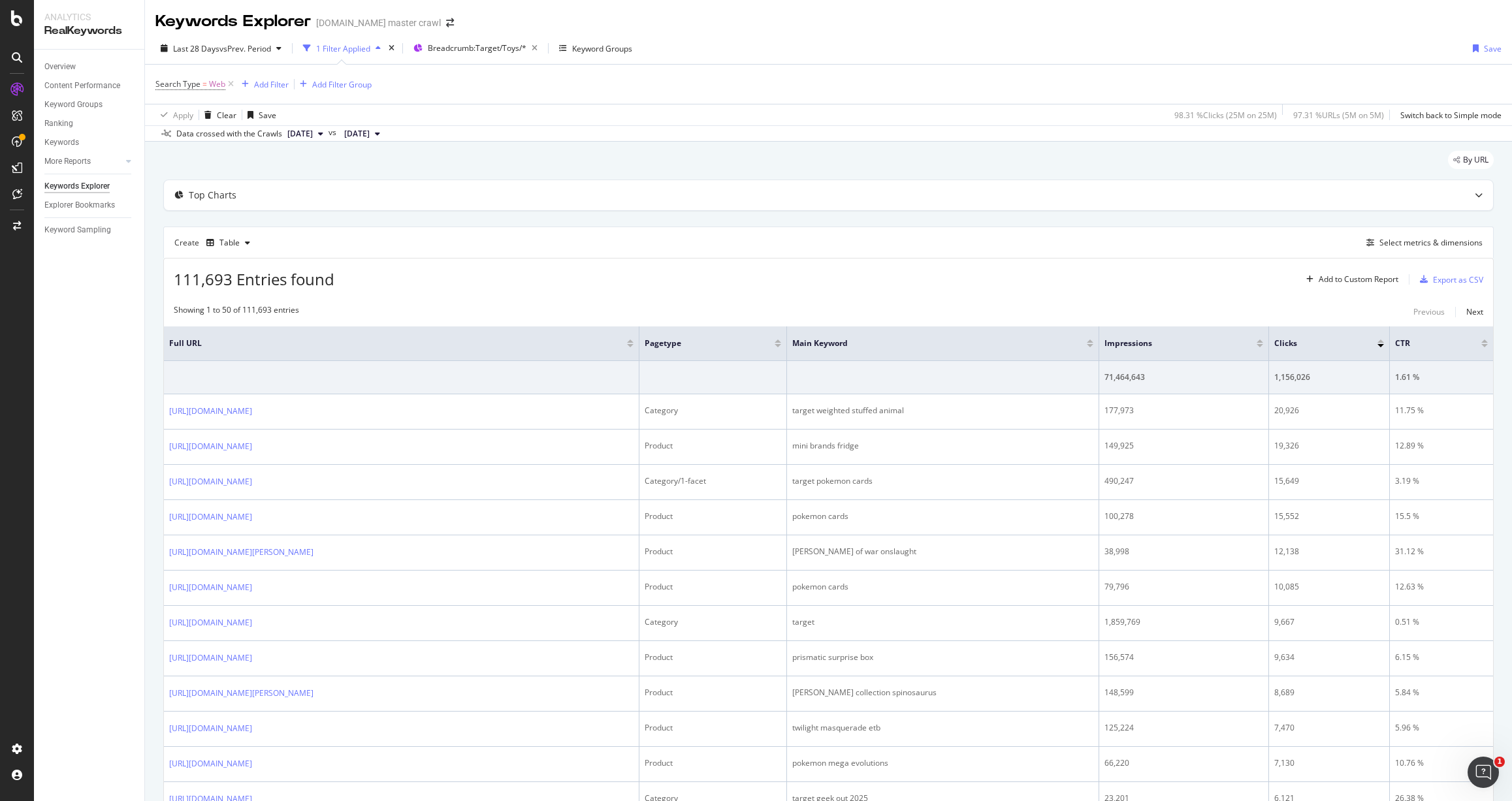
click at [781, 345] on div at bounding box center [778, 346] width 6 height 3
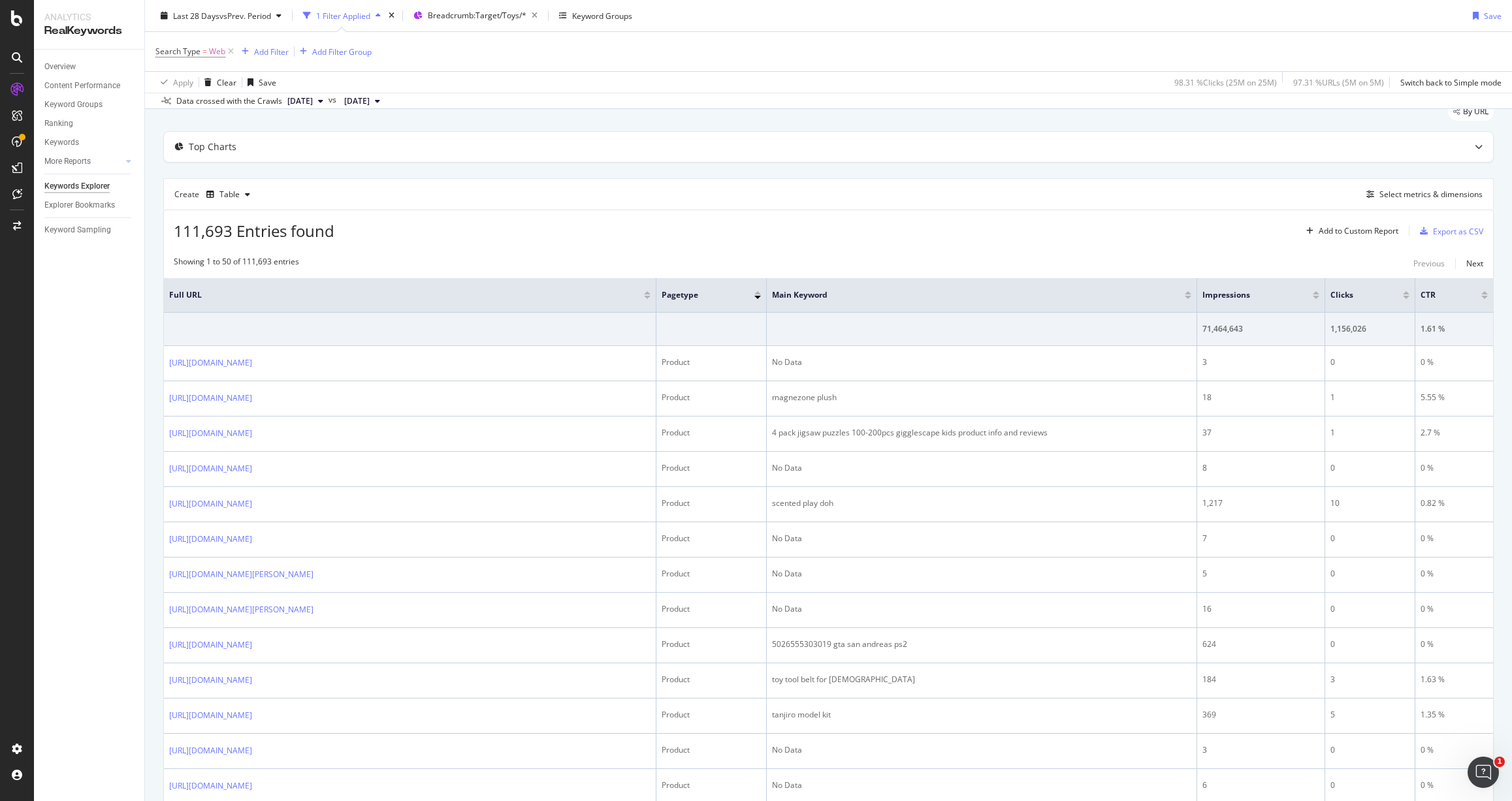
scroll to position [18, 0]
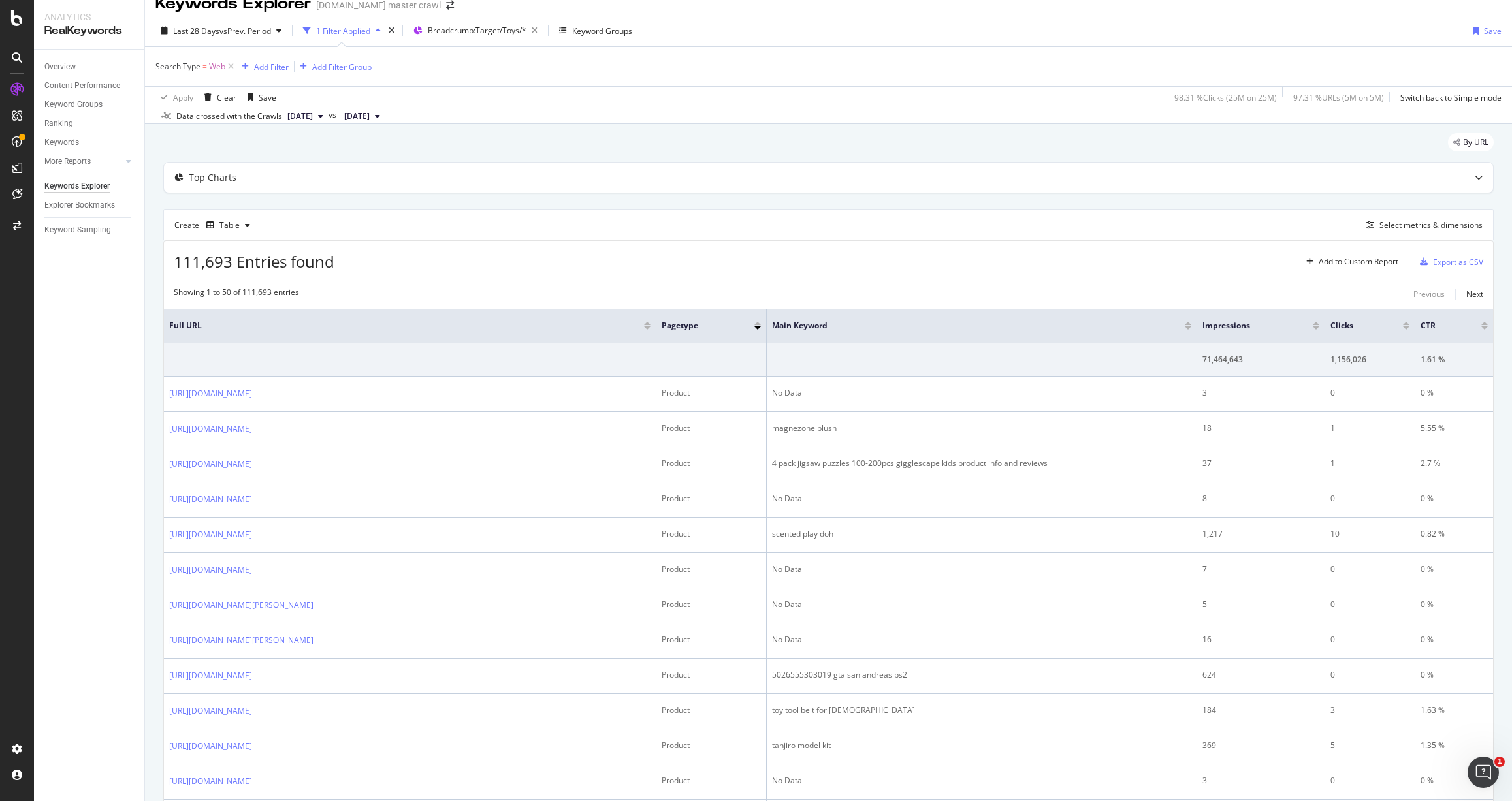
click at [756, 324] on div at bounding box center [758, 324] width 6 height 3
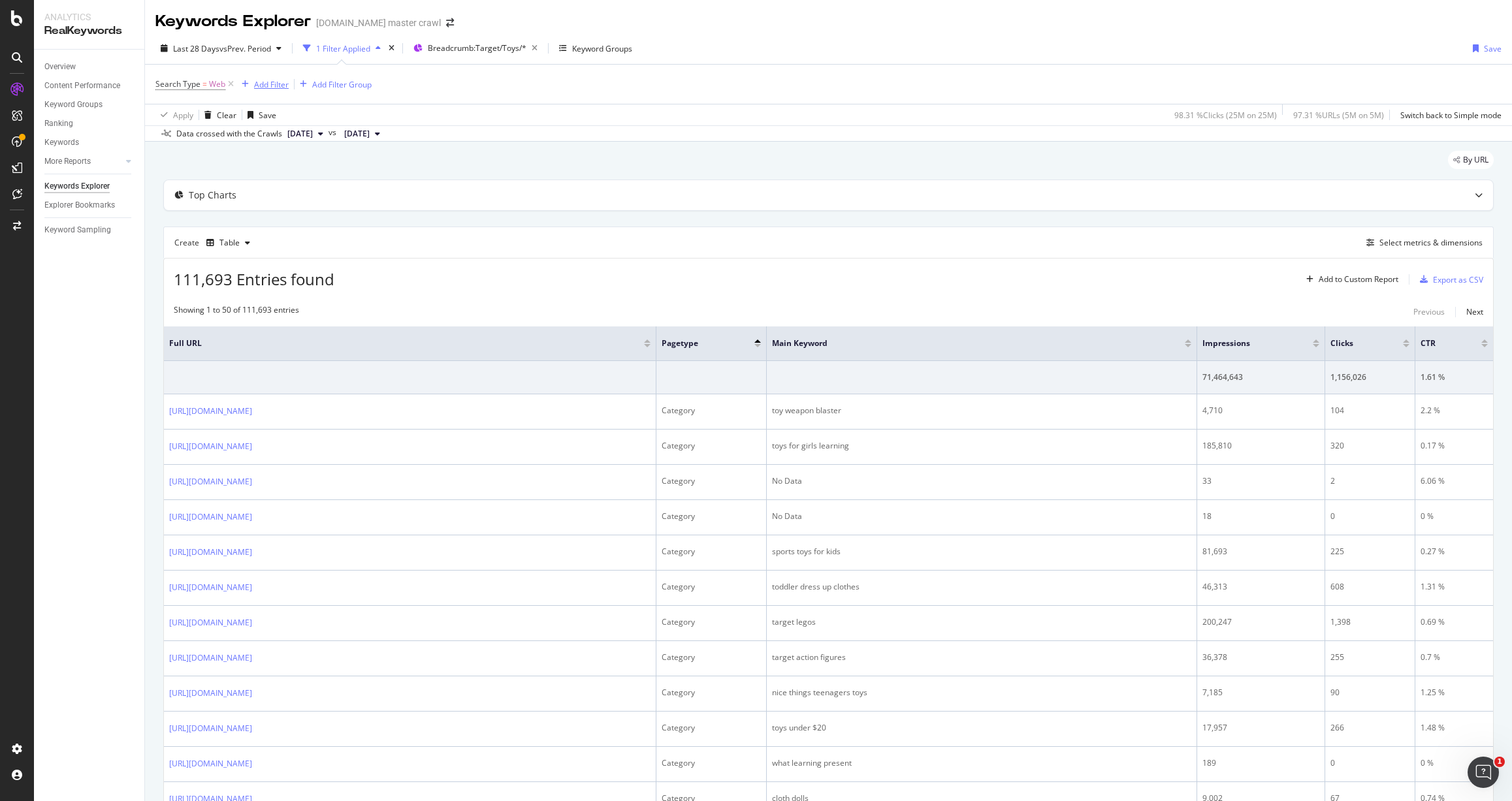
click at [269, 84] on div "Add Filter" at bounding box center [271, 85] width 34 height 11
type input "pagtetype"
click at [334, 175] on div "pagetype" at bounding box center [329, 176] width 150 height 17
click at [277, 127] on div at bounding box center [275, 116] width 77 height 21
drag, startPoint x: 573, startPoint y: 245, endPoint x: 592, endPoint y: 257, distance: 22.5
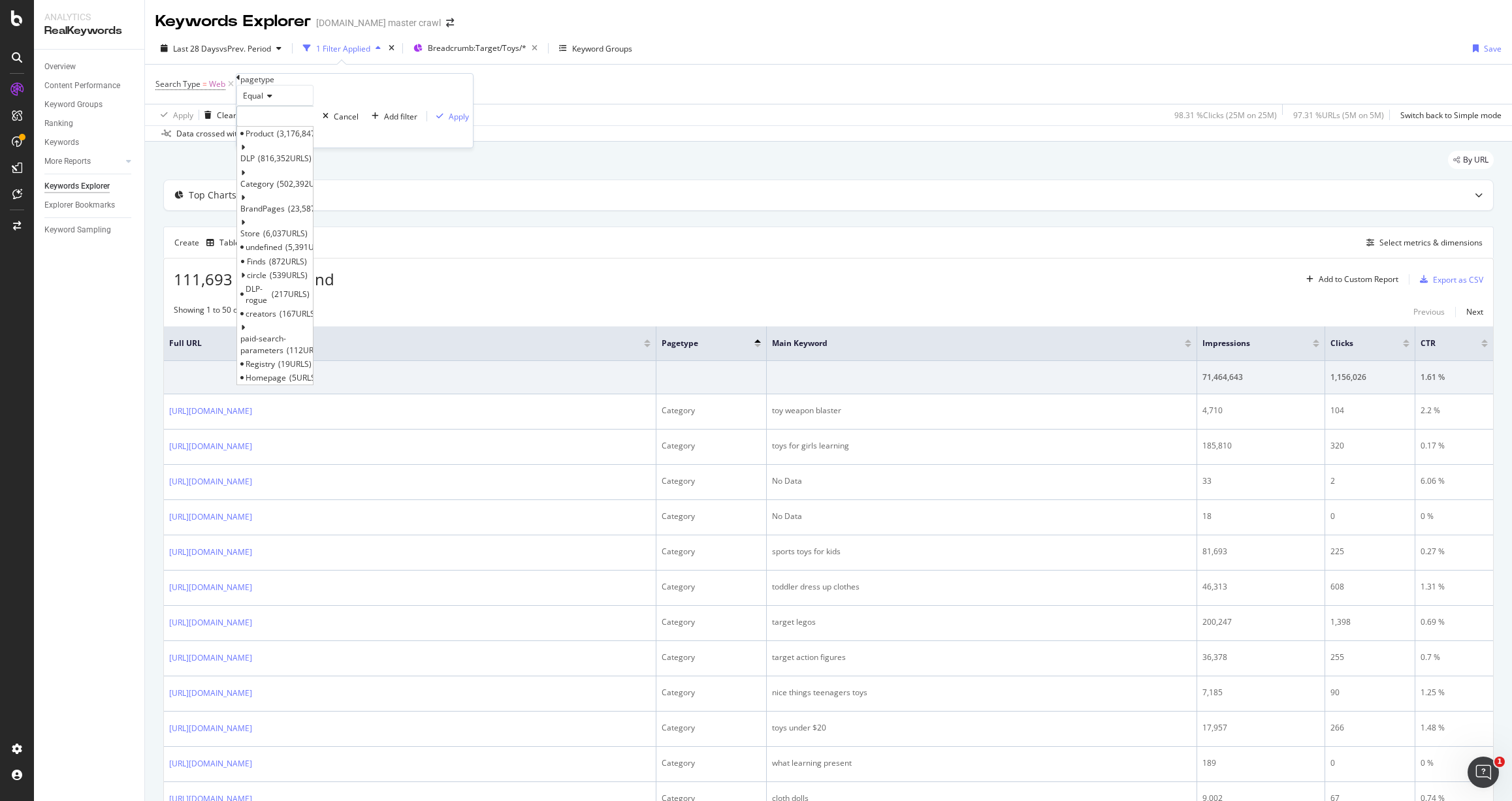
click at [576, 246] on div "Create Table Select metrics & dimensions" at bounding box center [828, 242] width 1330 height 31
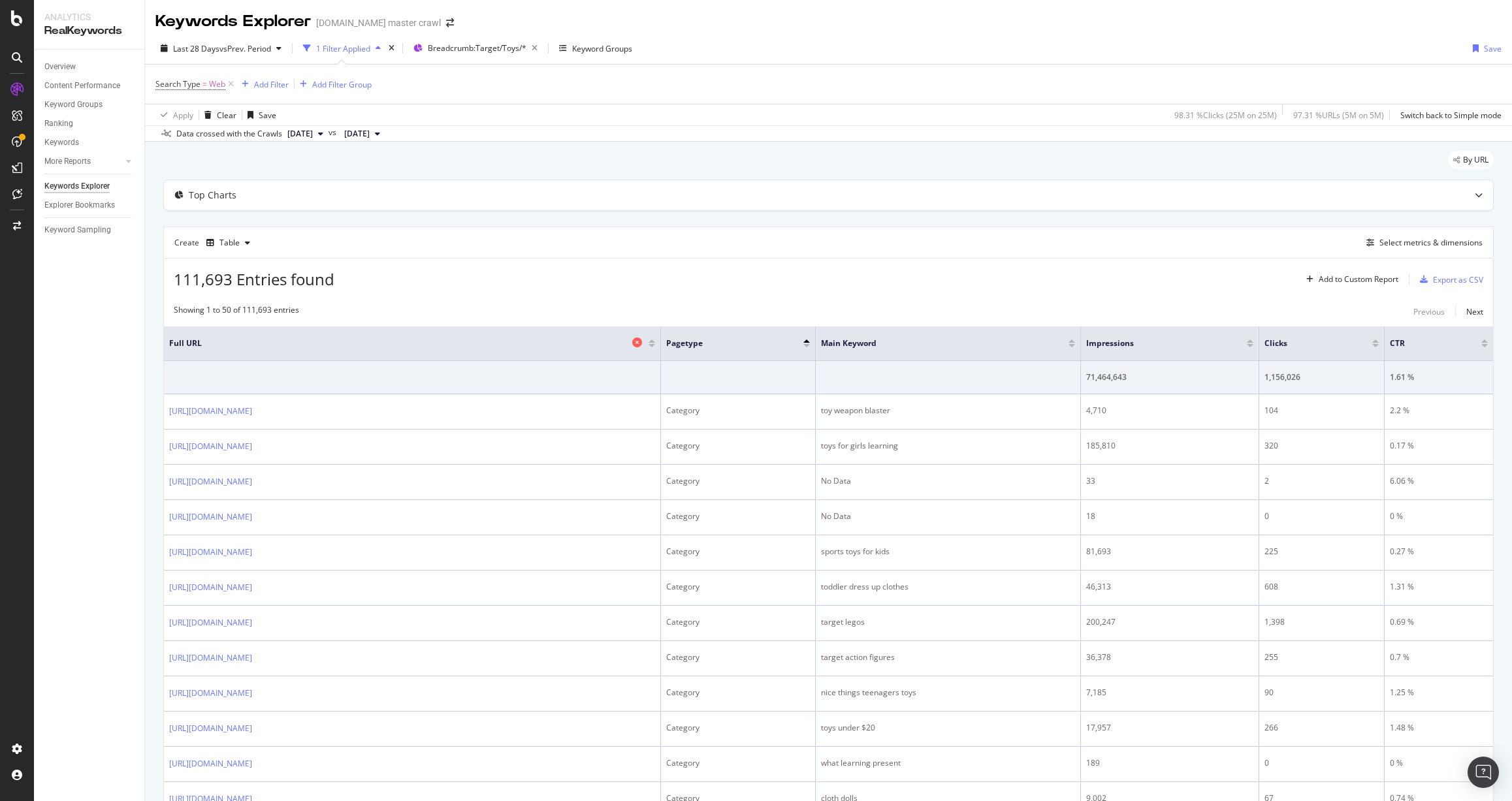
click at [642, 343] on icon at bounding box center [637, 342] width 10 height 10
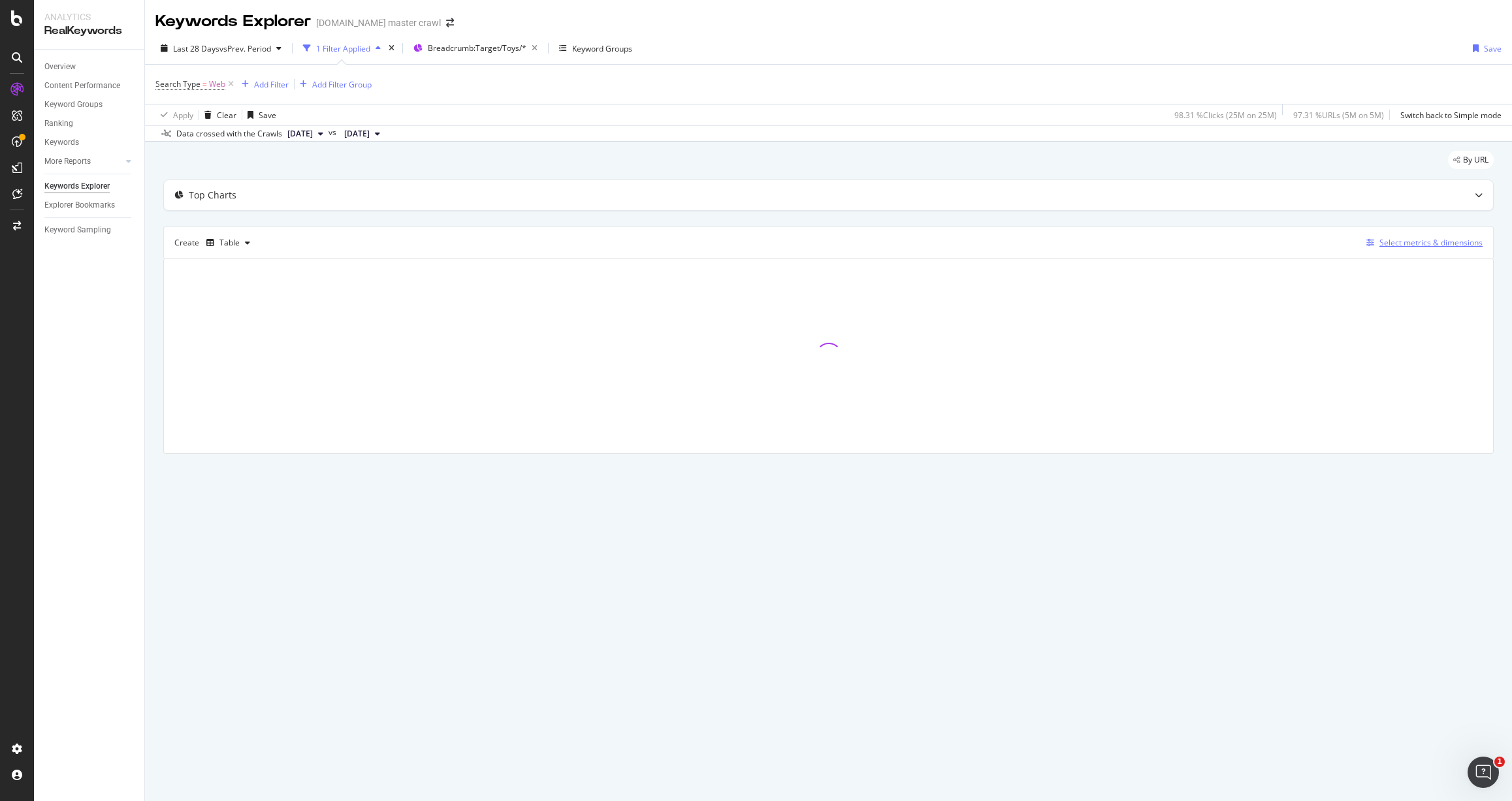
click at [1437, 240] on div "Select metrics & dimensions" at bounding box center [1430, 243] width 103 height 11
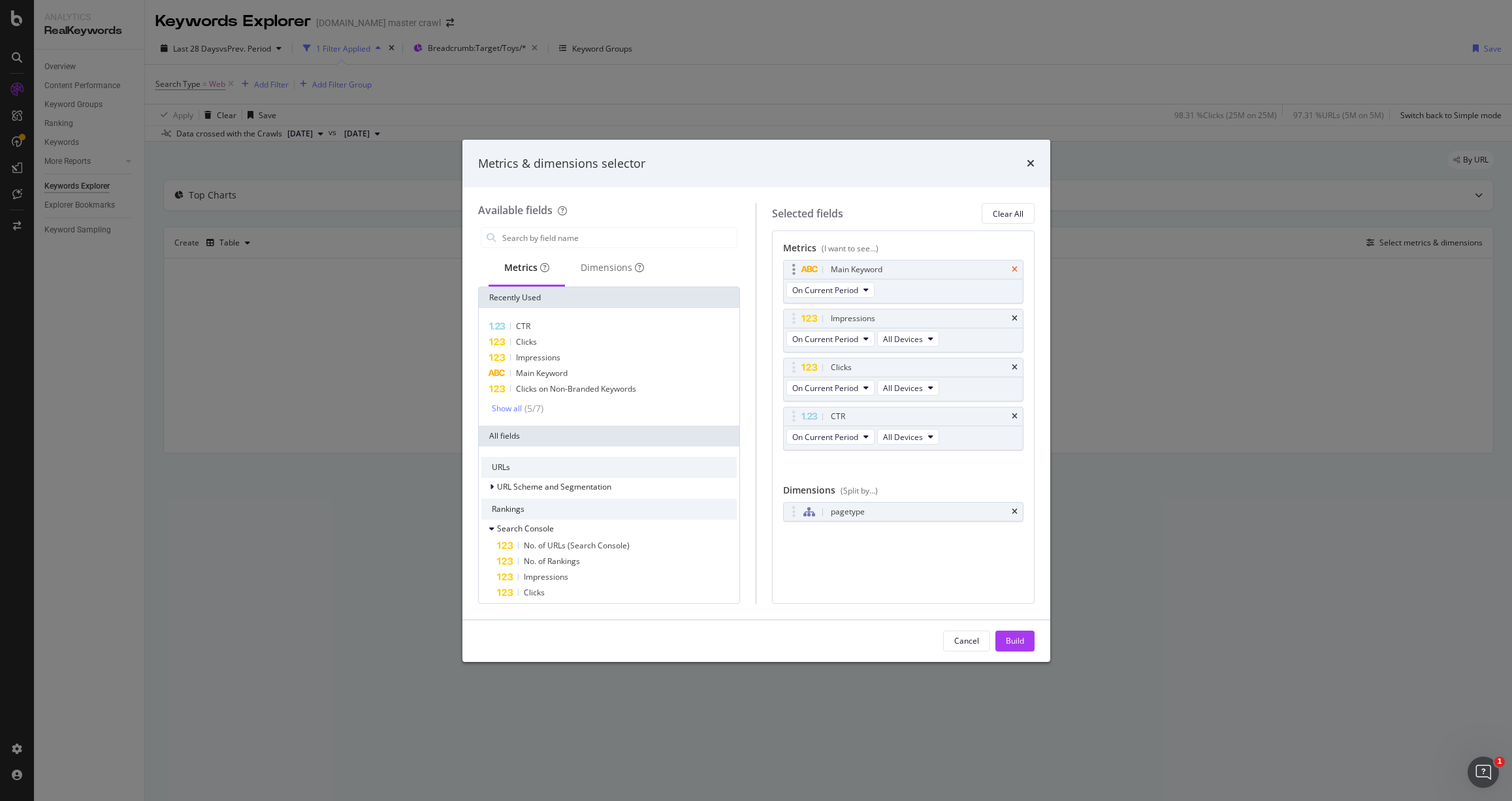
click at [1015, 269] on icon "times" at bounding box center [1014, 269] width 6 height 8
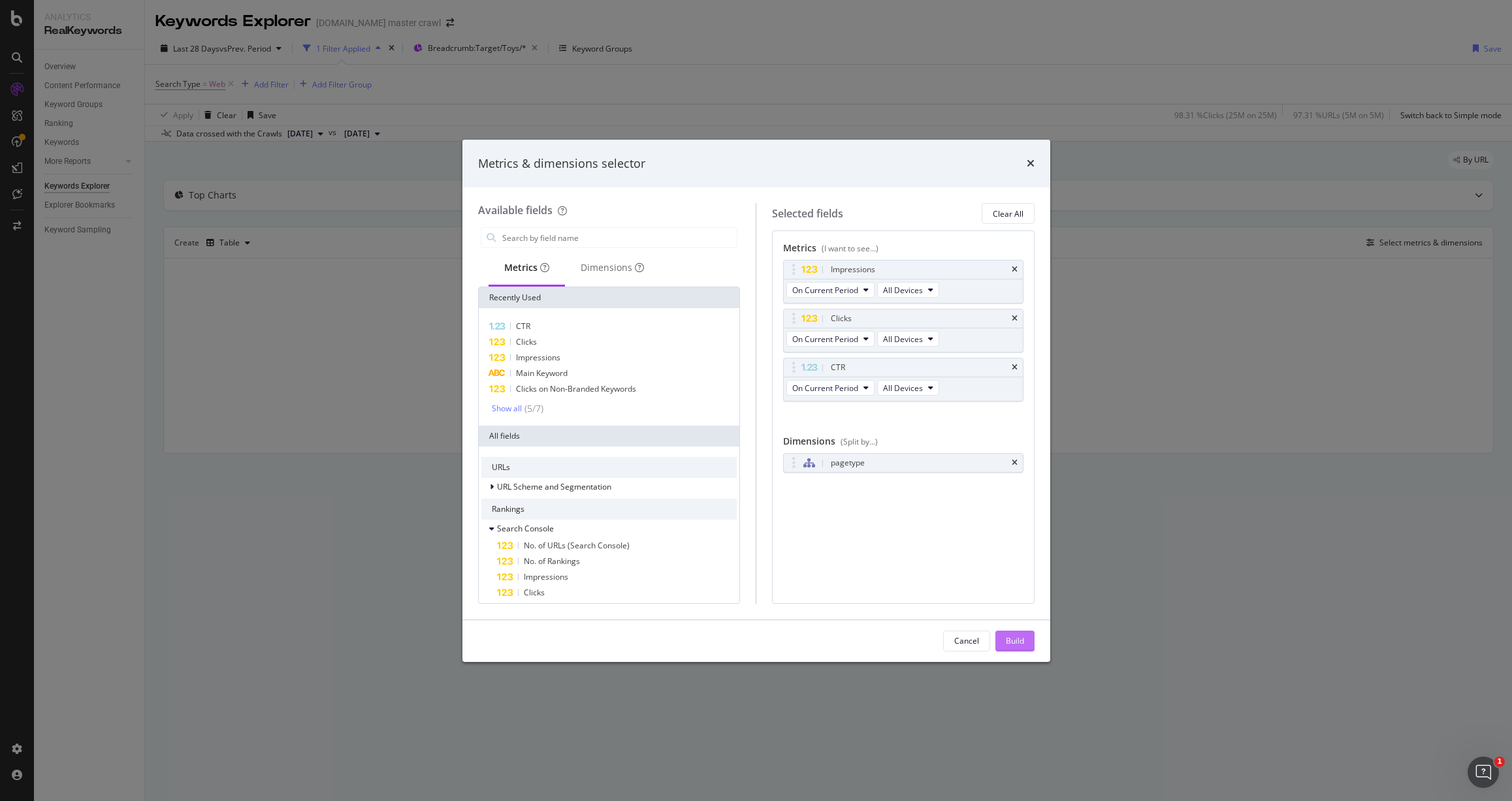
click at [1004, 641] on button "Build" at bounding box center [1014, 641] width 39 height 21
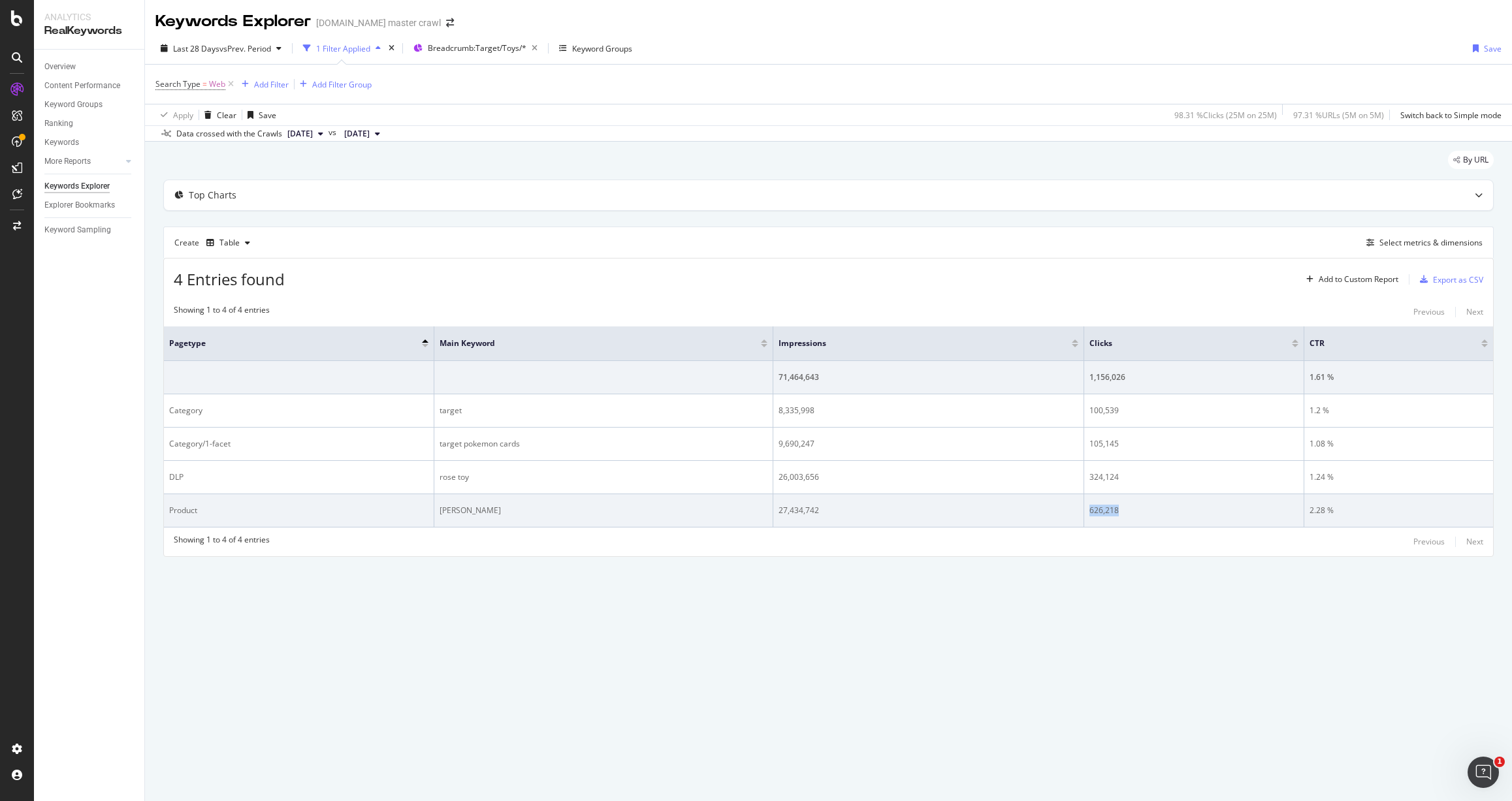
drag, startPoint x: 1122, startPoint y: 509, endPoint x: 1090, endPoint y: 511, distance: 32.1
click at [1090, 511] on td "626,218" at bounding box center [1194, 512] width 220 height 34
click at [1125, 512] on div "626,218" at bounding box center [1194, 511] width 209 height 12
drag, startPoint x: 1118, startPoint y: 512, endPoint x: 1082, endPoint y: 512, distance: 36.0
click at [1082, 512] on tr "Product ms rachel tonie 27,434,742 626,218 2.28 %" at bounding box center [827, 512] width 1328 height 34
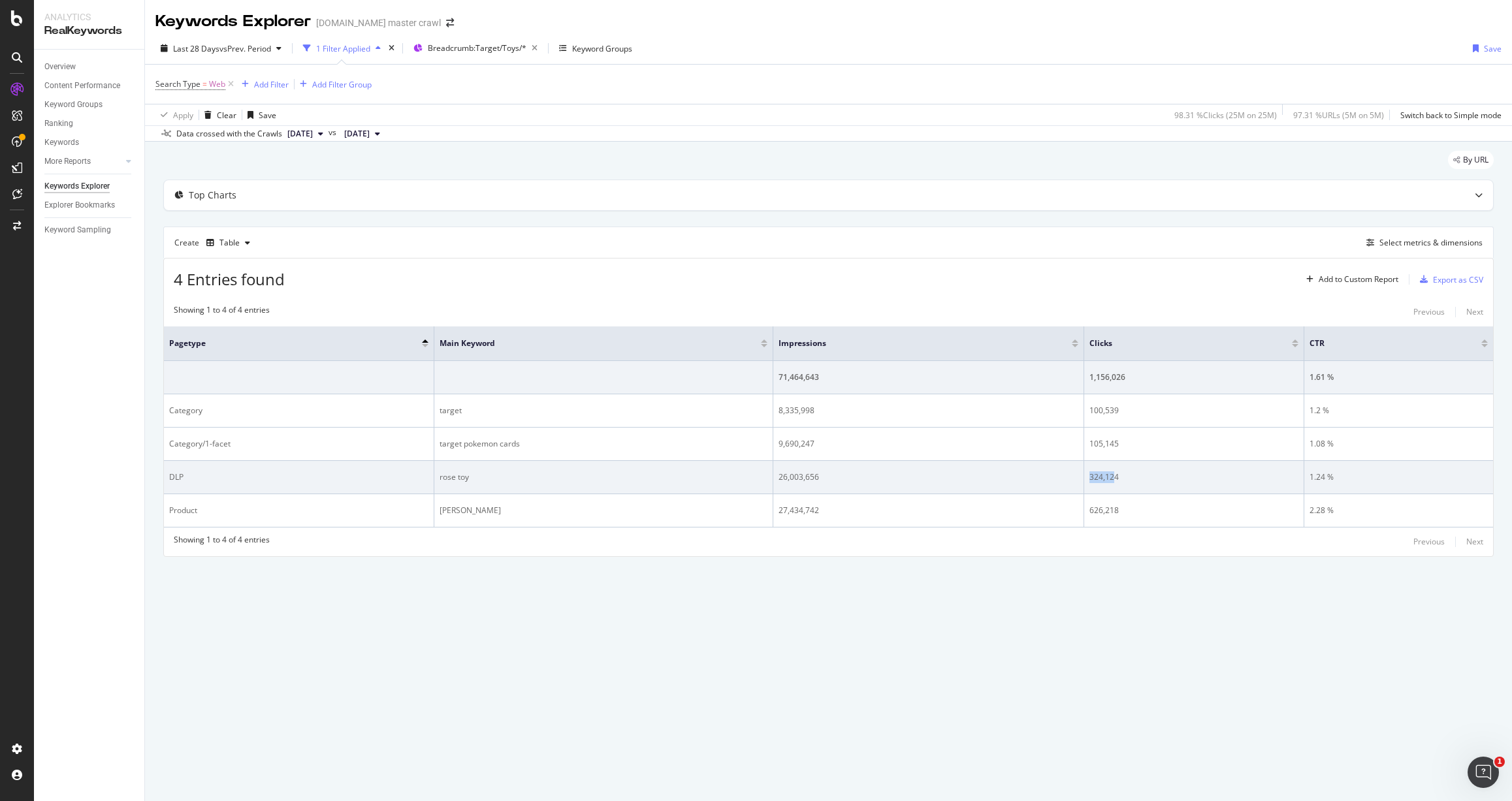
drag, startPoint x: 1102, startPoint y: 478, endPoint x: 1085, endPoint y: 478, distance: 17.0
click at [1085, 478] on td "324,124" at bounding box center [1194, 478] width 220 height 34
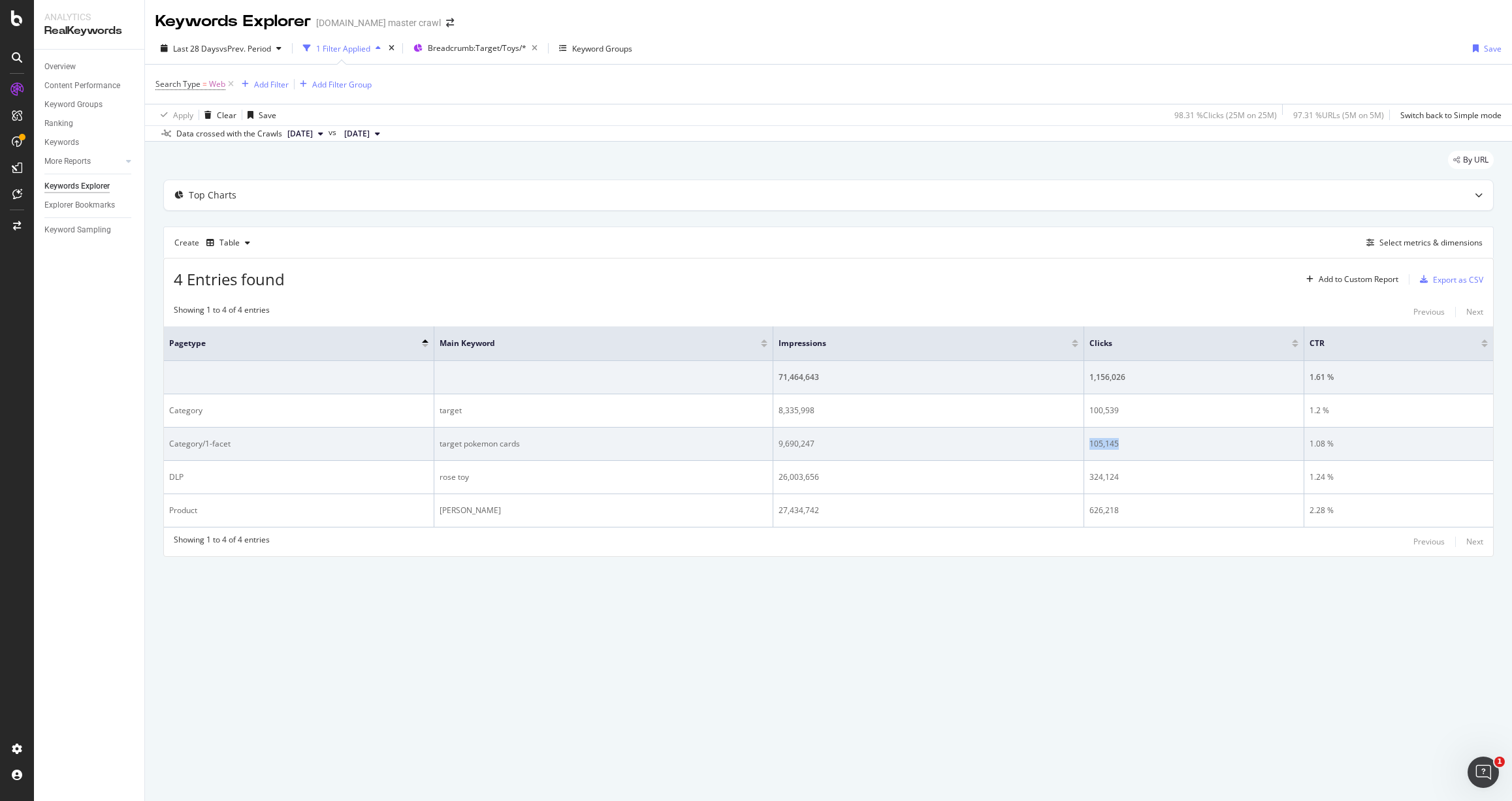
drag, startPoint x: 1129, startPoint y: 443, endPoint x: 1079, endPoint y: 442, distance: 50.0
click at [1079, 442] on tr "Category/1-facet target pokemon cards 9,690,247 105,145 1.08 %" at bounding box center [827, 444] width 1328 height 34
drag, startPoint x: 1119, startPoint y: 447, endPoint x: 1120, endPoint y: 431, distance: 16.0
click at [1119, 445] on div "105,145" at bounding box center [1194, 444] width 209 height 12
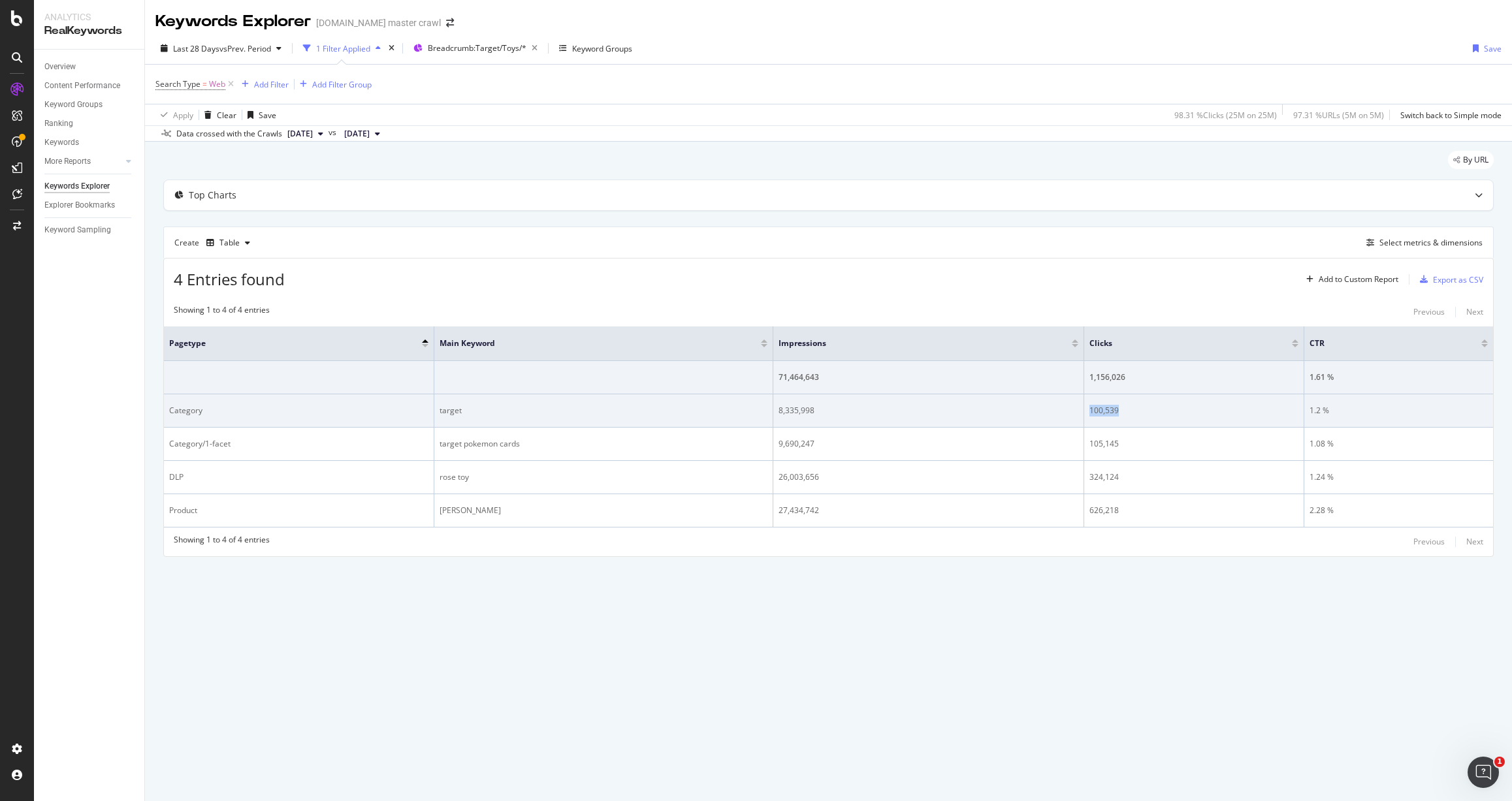
drag, startPoint x: 1121, startPoint y: 408, endPoint x: 1090, endPoint y: 410, distance: 31.1
click at [1090, 410] on td "100,539" at bounding box center [1194, 411] width 220 height 34
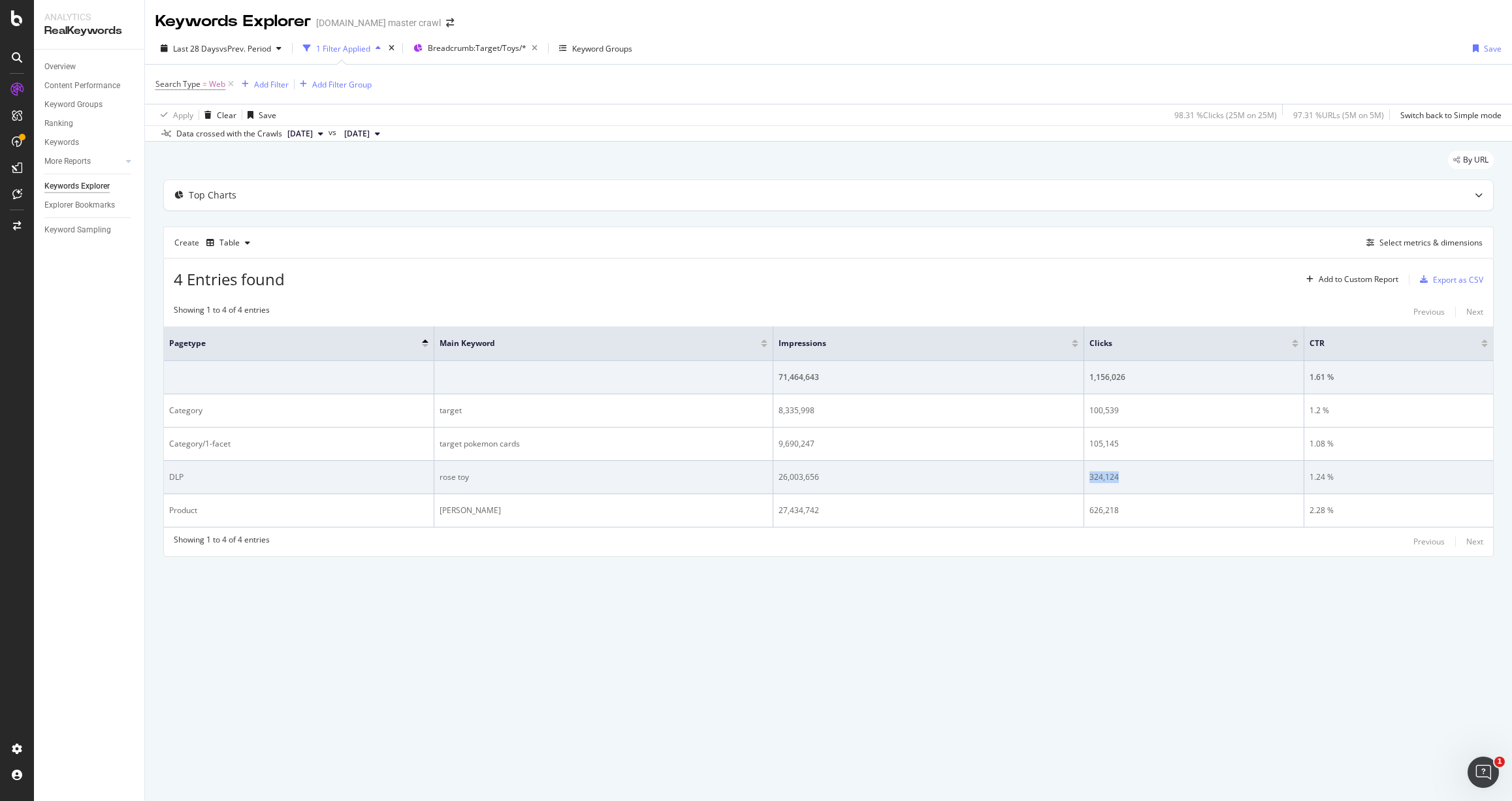
drag, startPoint x: 1122, startPoint y: 474, endPoint x: 1088, endPoint y: 471, distance: 34.1
click at [1088, 471] on td "324,124" at bounding box center [1194, 478] width 220 height 34
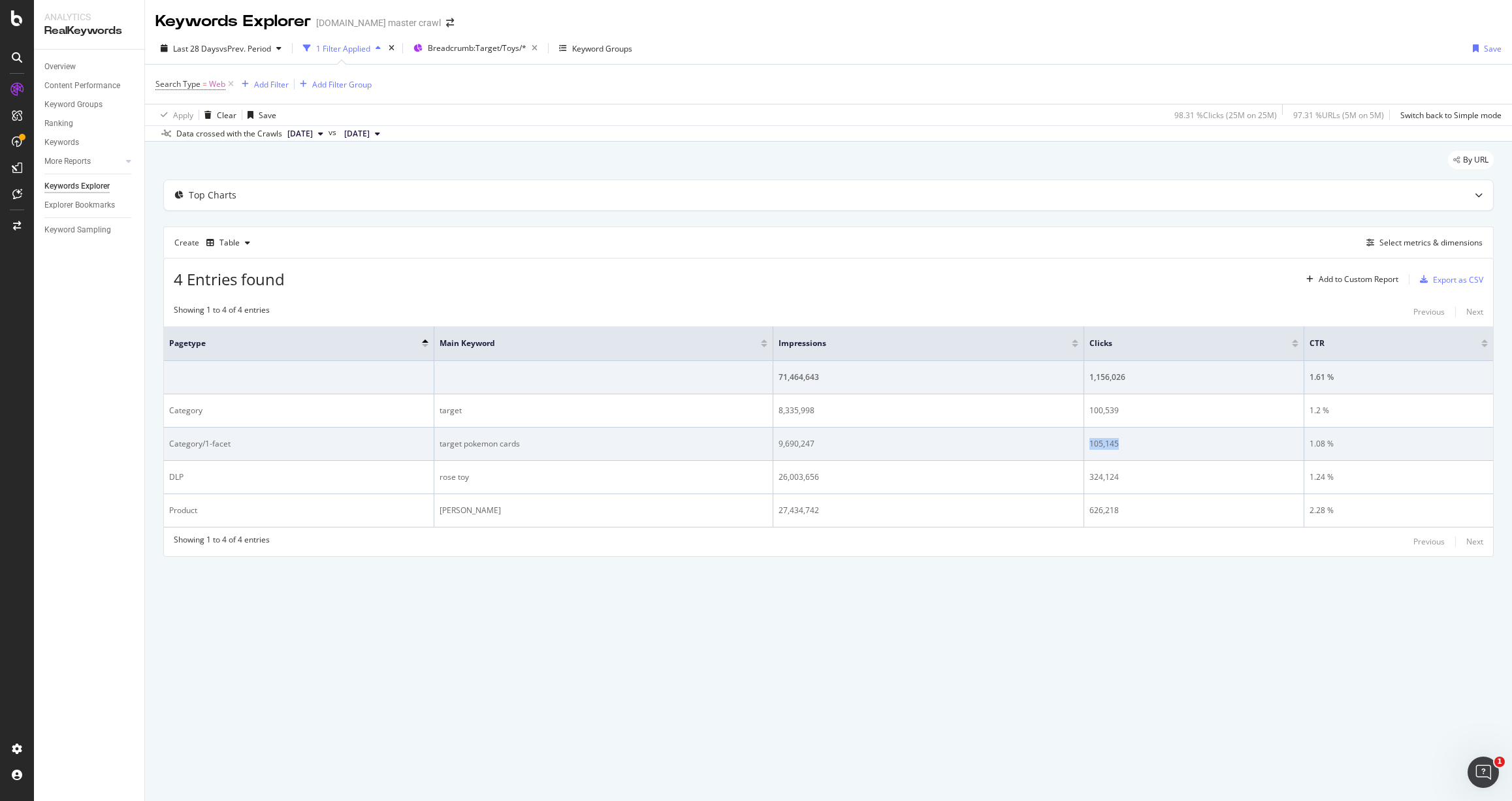
drag, startPoint x: 1121, startPoint y: 441, endPoint x: 1085, endPoint y: 441, distance: 36.0
click at [1085, 441] on td "105,145" at bounding box center [1194, 444] width 220 height 34
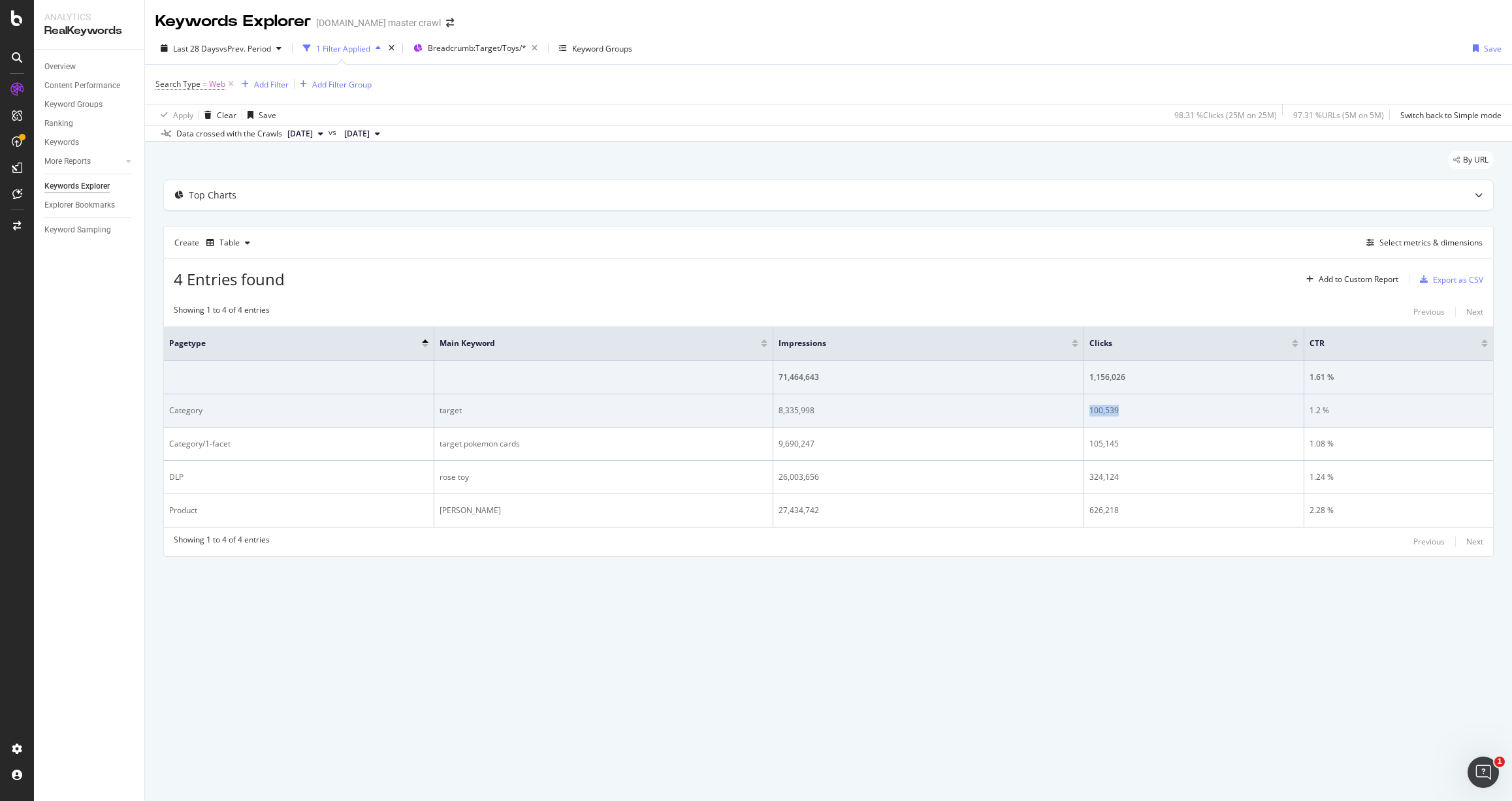
drag, startPoint x: 1117, startPoint y: 409, endPoint x: 1075, endPoint y: 410, distance: 42.0
click at [1075, 410] on tr "Category target 8,335,998 100,539 1.2 %" at bounding box center [827, 411] width 1328 height 34
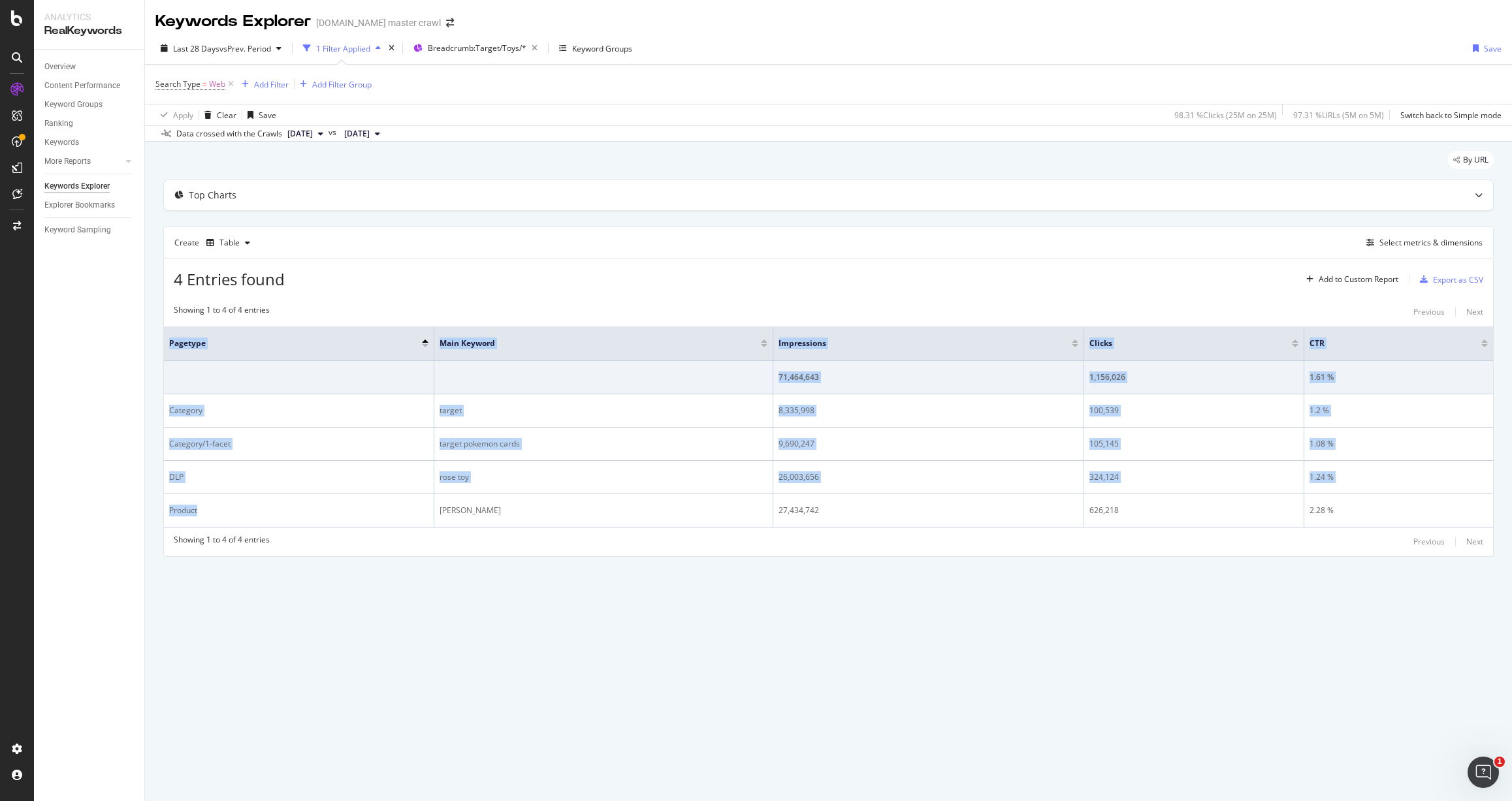
drag, startPoint x: 194, startPoint y: 510, endPoint x: 163, endPoint y: 510, distance: 31.0
click at [164, 510] on div "4 Entries found Add to Custom Report Export as CSV Showing 1 to 4 of 4 entries …" at bounding box center [828, 407] width 1330 height 298
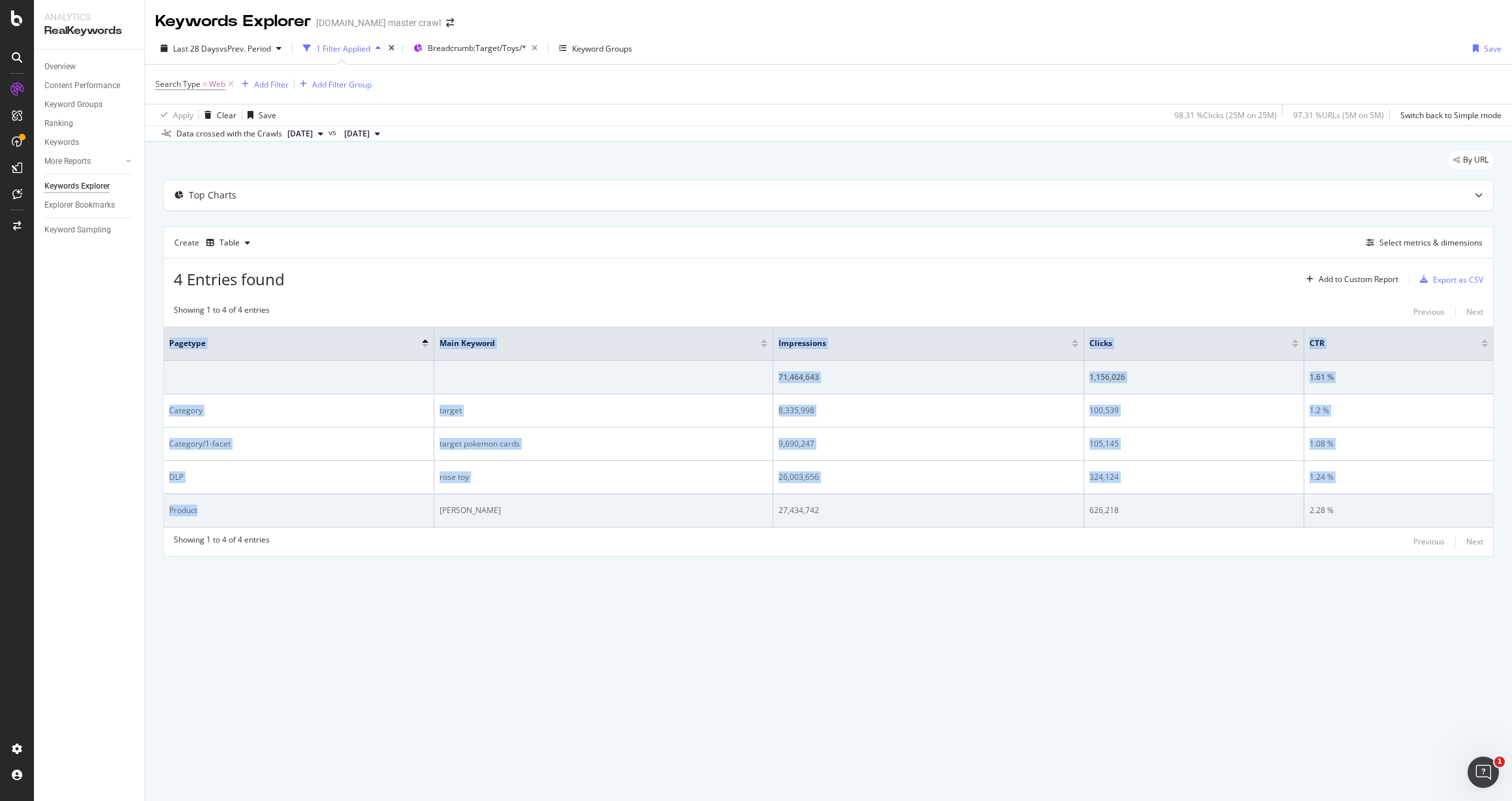
click at [210, 508] on div "Product" at bounding box center [298, 511] width 259 height 12
drag, startPoint x: 196, startPoint y: 512, endPoint x: 166, endPoint y: 512, distance: 30.0
click at [164, 512] on td "Product" at bounding box center [298, 512] width 270 height 34
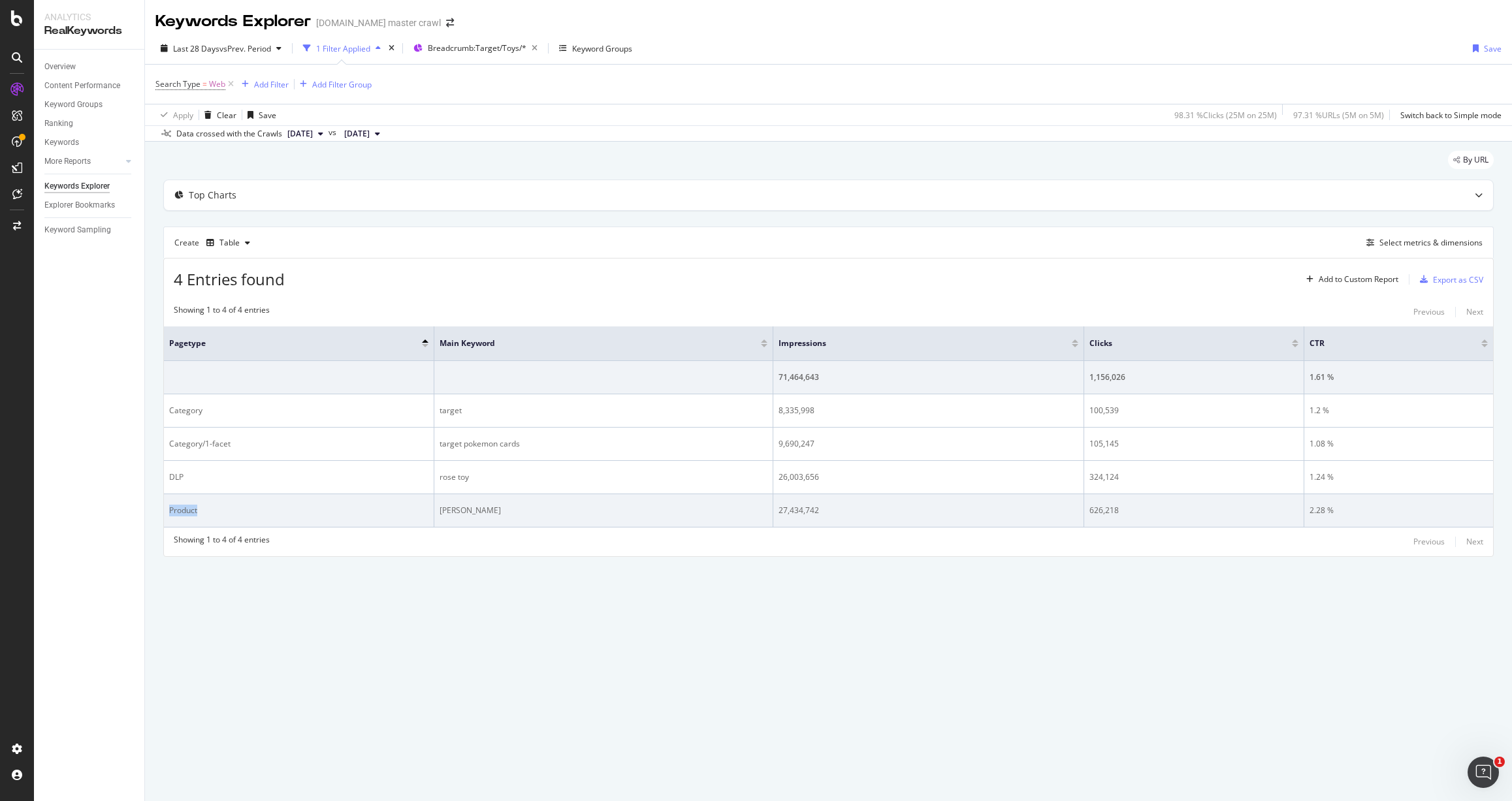
click at [212, 510] on div "Product" at bounding box center [298, 511] width 259 height 12
drag, startPoint x: 1119, startPoint y: 510, endPoint x: 1082, endPoint y: 509, distance: 37.0
click at [1085, 508] on td "626,218" at bounding box center [1194, 512] width 220 height 34
click at [1124, 508] on div "626,218" at bounding box center [1194, 511] width 209 height 12
drag, startPoint x: 1116, startPoint y: 511, endPoint x: 1012, endPoint y: 505, distance: 104.2
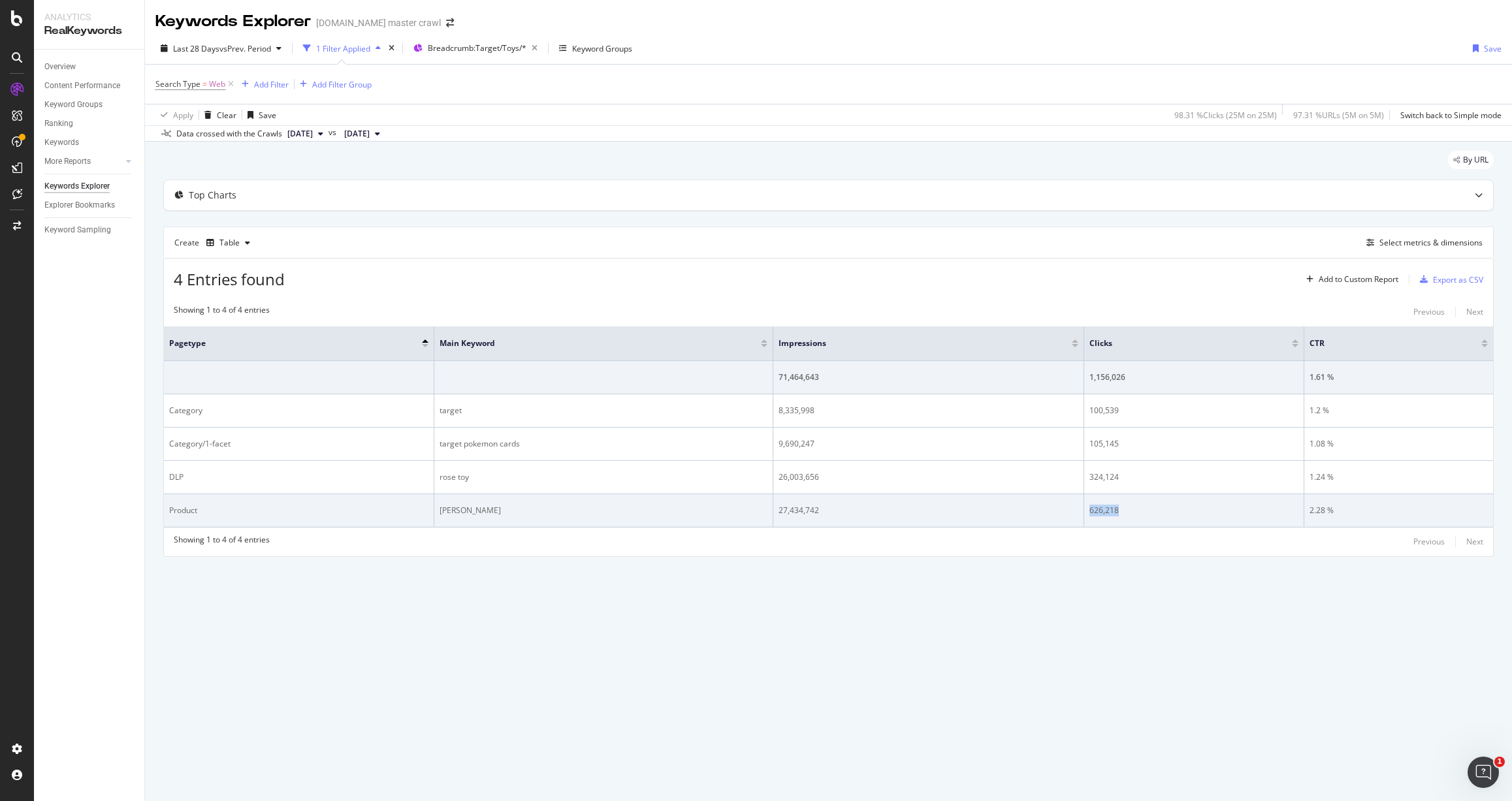
click at [1047, 508] on tr "Product ms rachel tonie 27,434,742 626,218 2.28 %" at bounding box center [827, 512] width 1328 height 34
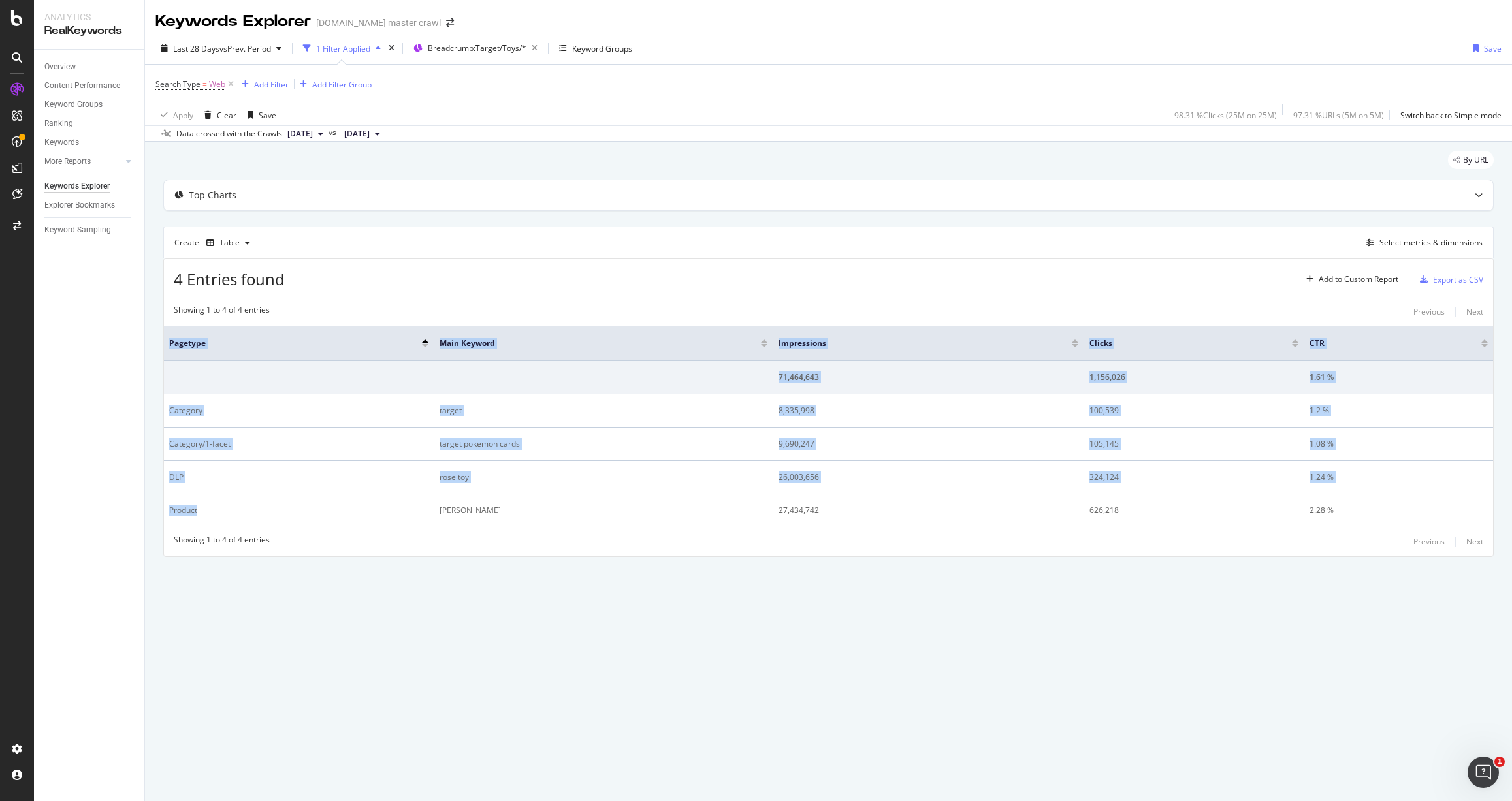
drag, startPoint x: 192, startPoint y: 509, endPoint x: 160, endPoint y: 510, distance: 32.0
click at [160, 510] on div "By URL Top Charts Create Table Select metrics & dimensions 4 Entries found Add …" at bounding box center [828, 372] width 1367 height 460
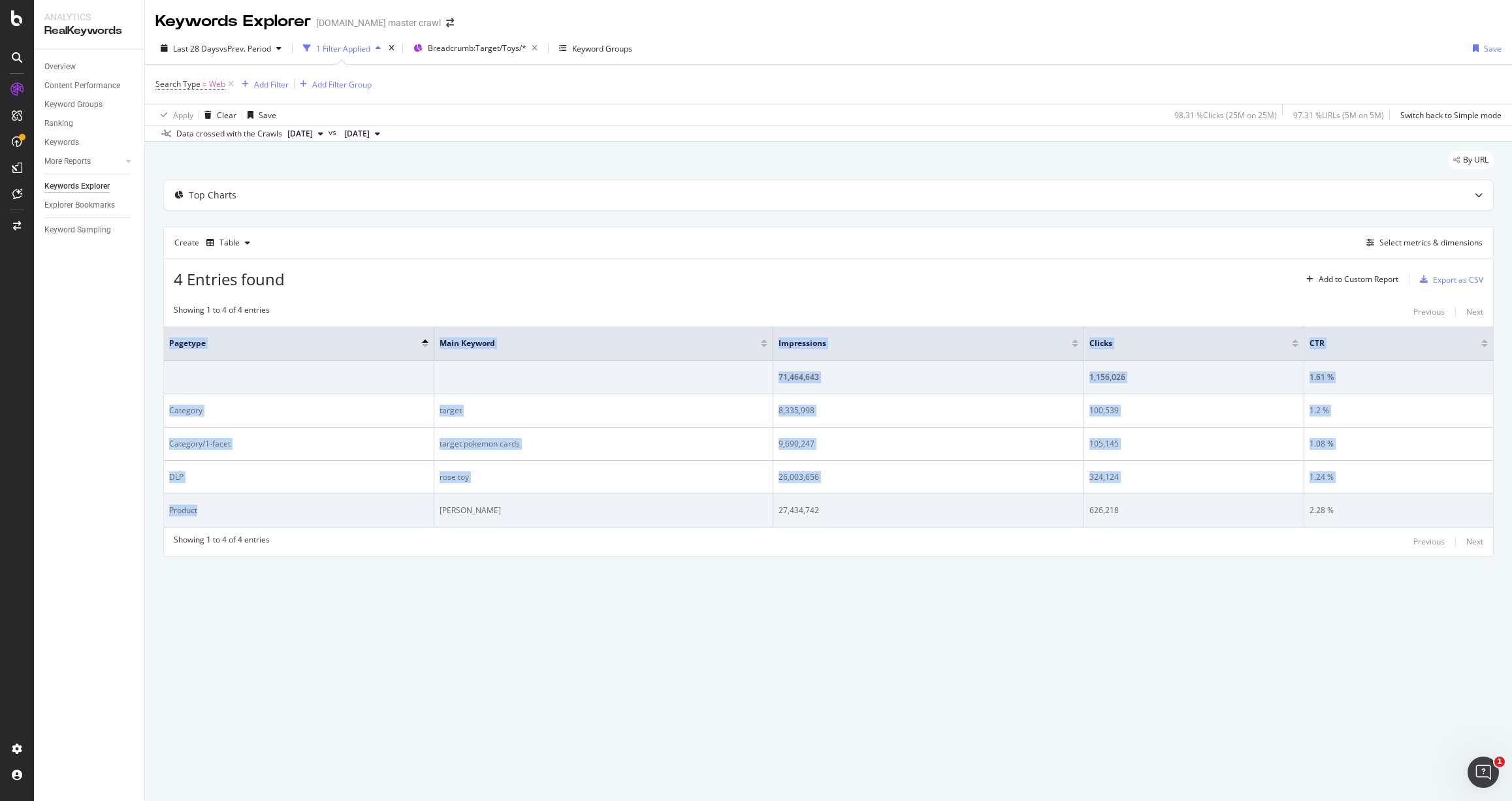
click at [195, 510] on div "Product" at bounding box center [298, 511] width 259 height 12
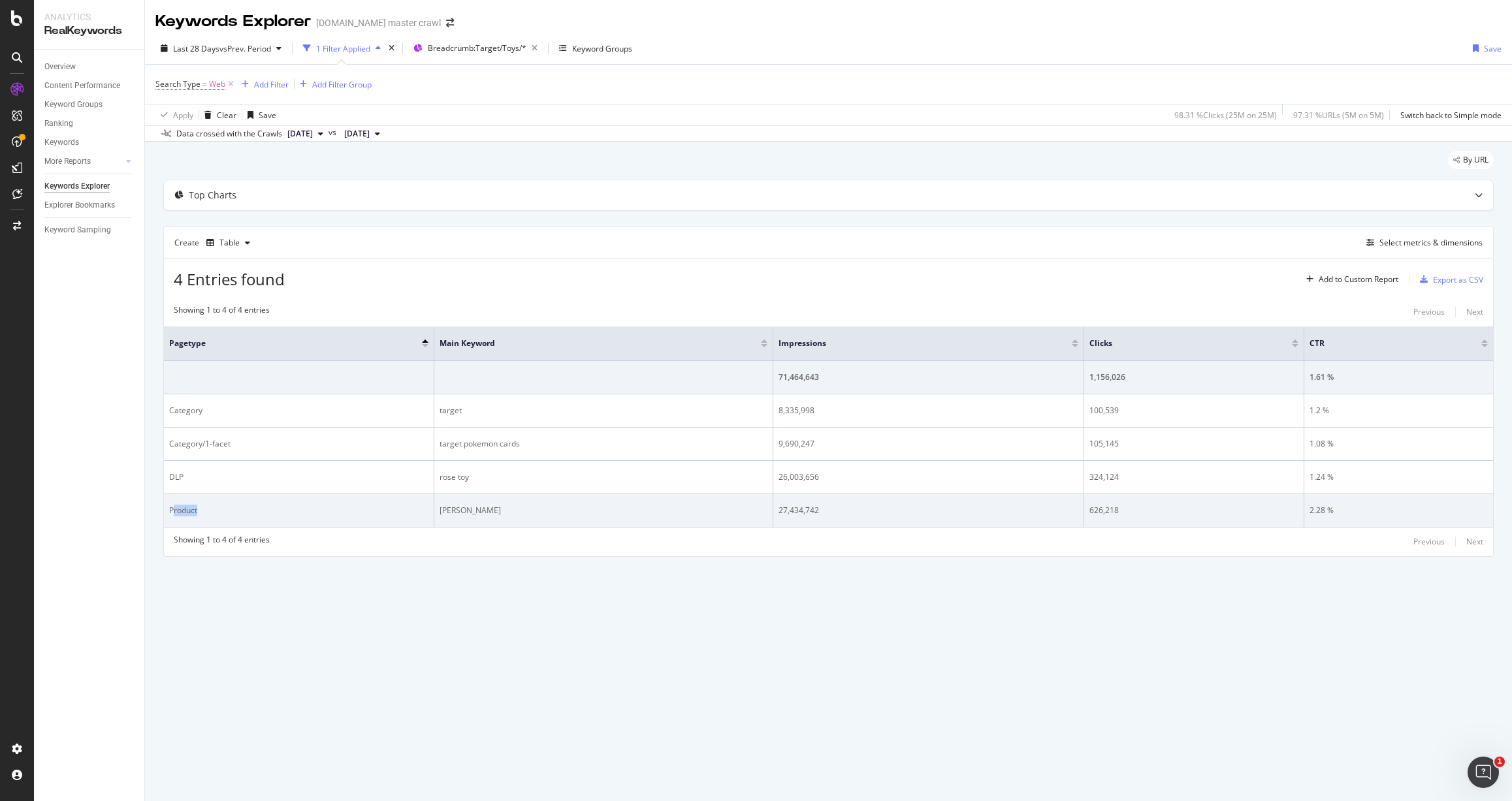
drag, startPoint x: 200, startPoint y: 511, endPoint x: 174, endPoint y: 511, distance: 26.0
click at [174, 511] on div "Product" at bounding box center [298, 511] width 259 height 12
click at [205, 508] on div "Product" at bounding box center [298, 511] width 259 height 12
click at [171, 511] on div "Product" at bounding box center [298, 511] width 259 height 12
drag, startPoint x: 497, startPoint y: 511, endPoint x: 435, endPoint y: 510, distance: 62.0
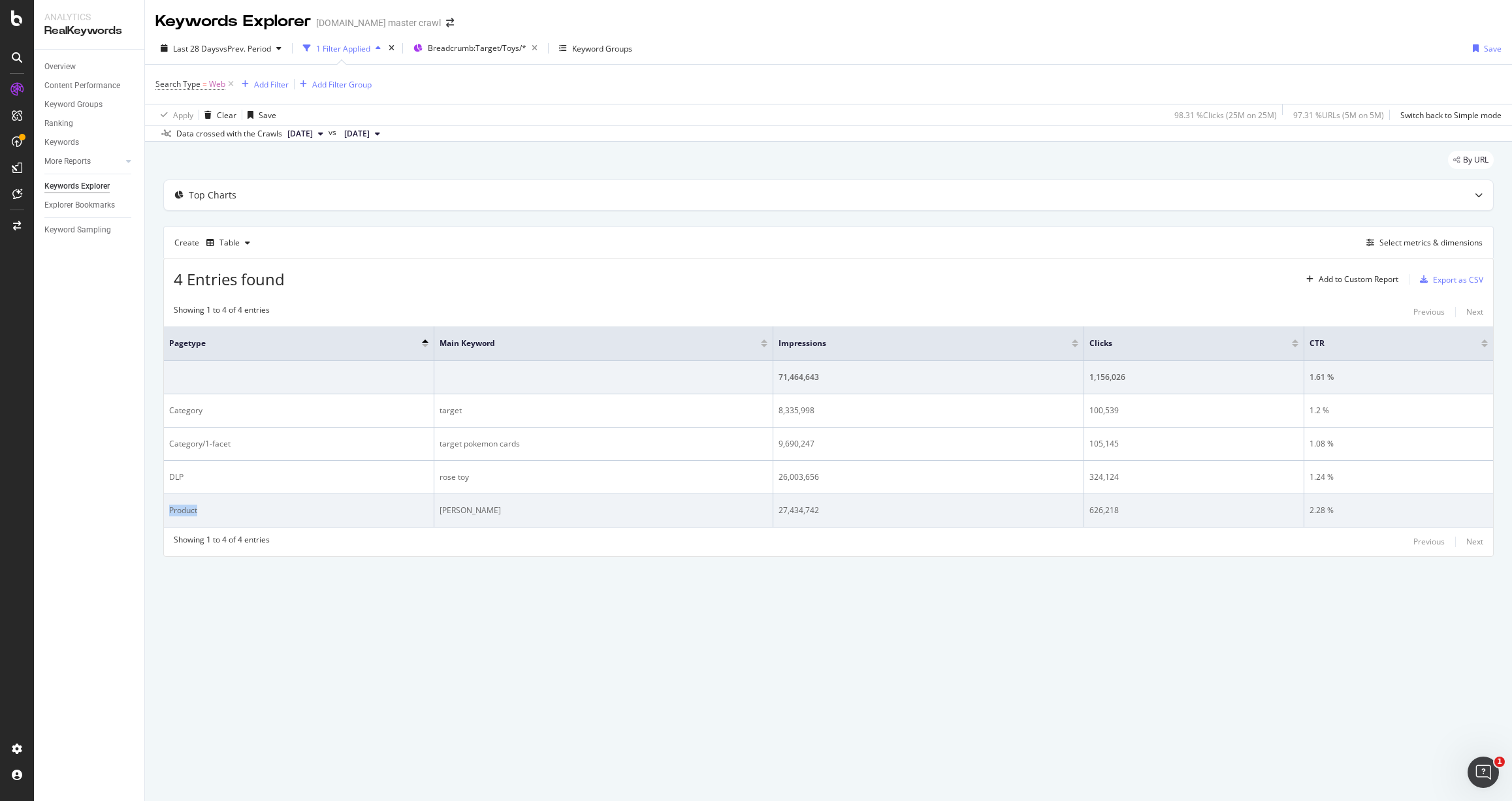
click at [435, 510] on td "ms rachel tonie" at bounding box center [604, 512] width 340 height 34
click at [527, 511] on div "ms rachel tonie" at bounding box center [604, 511] width 329 height 12
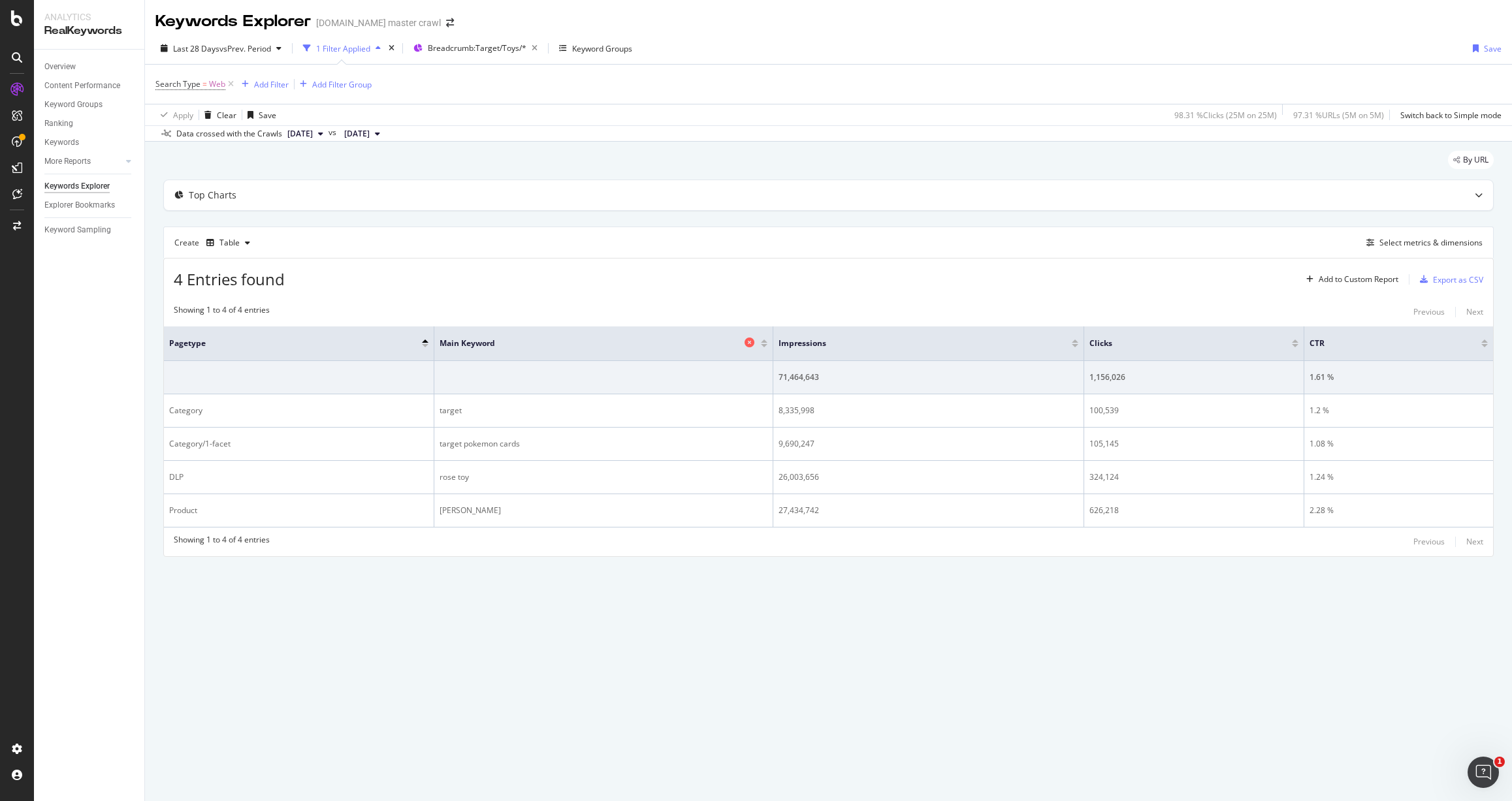
click at [752, 344] on icon at bounding box center [750, 342] width 10 height 10
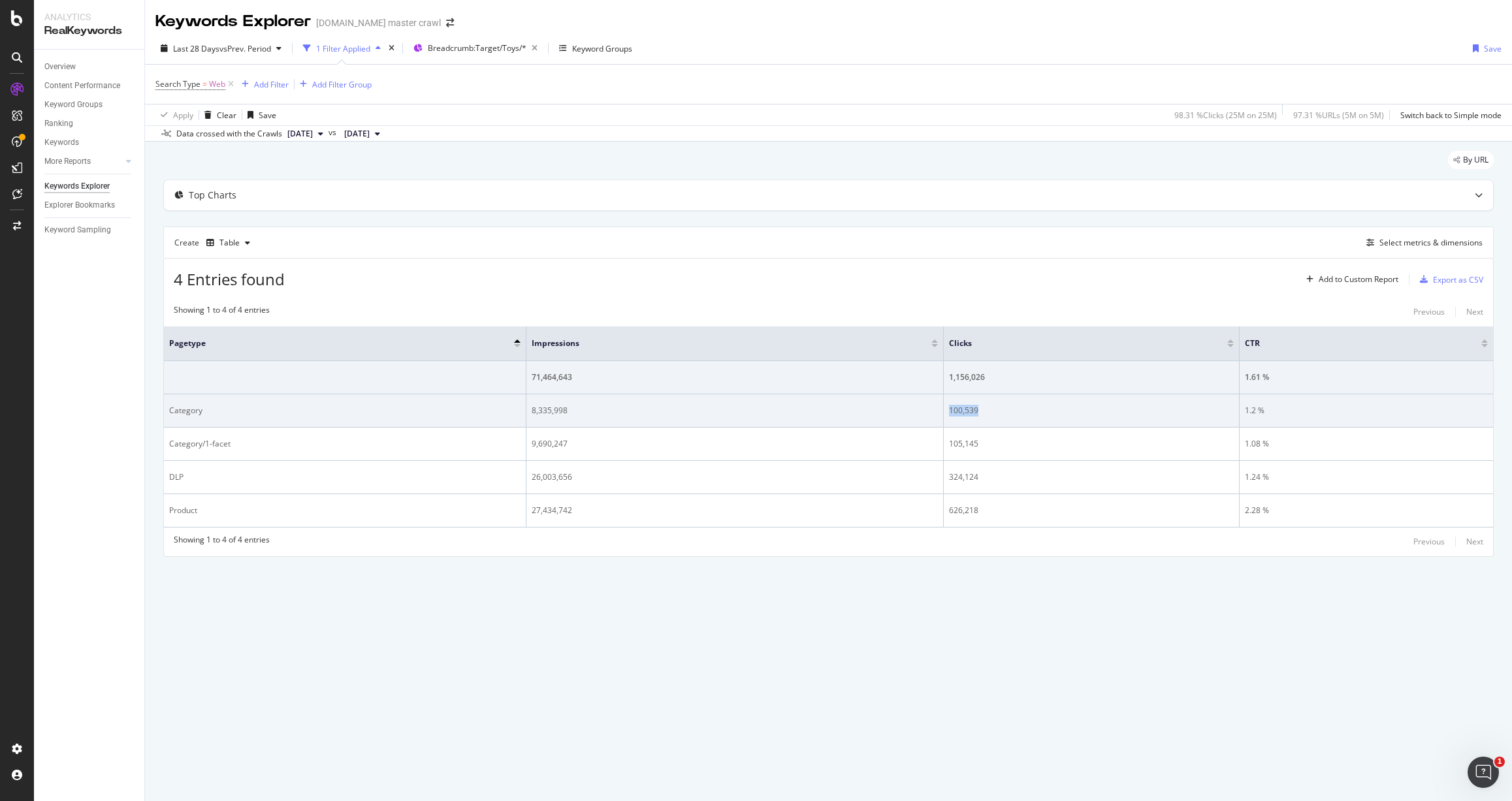
drag, startPoint x: 949, startPoint y: 410, endPoint x: 993, endPoint y: 410, distance: 44.0
click at [993, 410] on div "100,539" at bounding box center [1090, 411] width 284 height 12
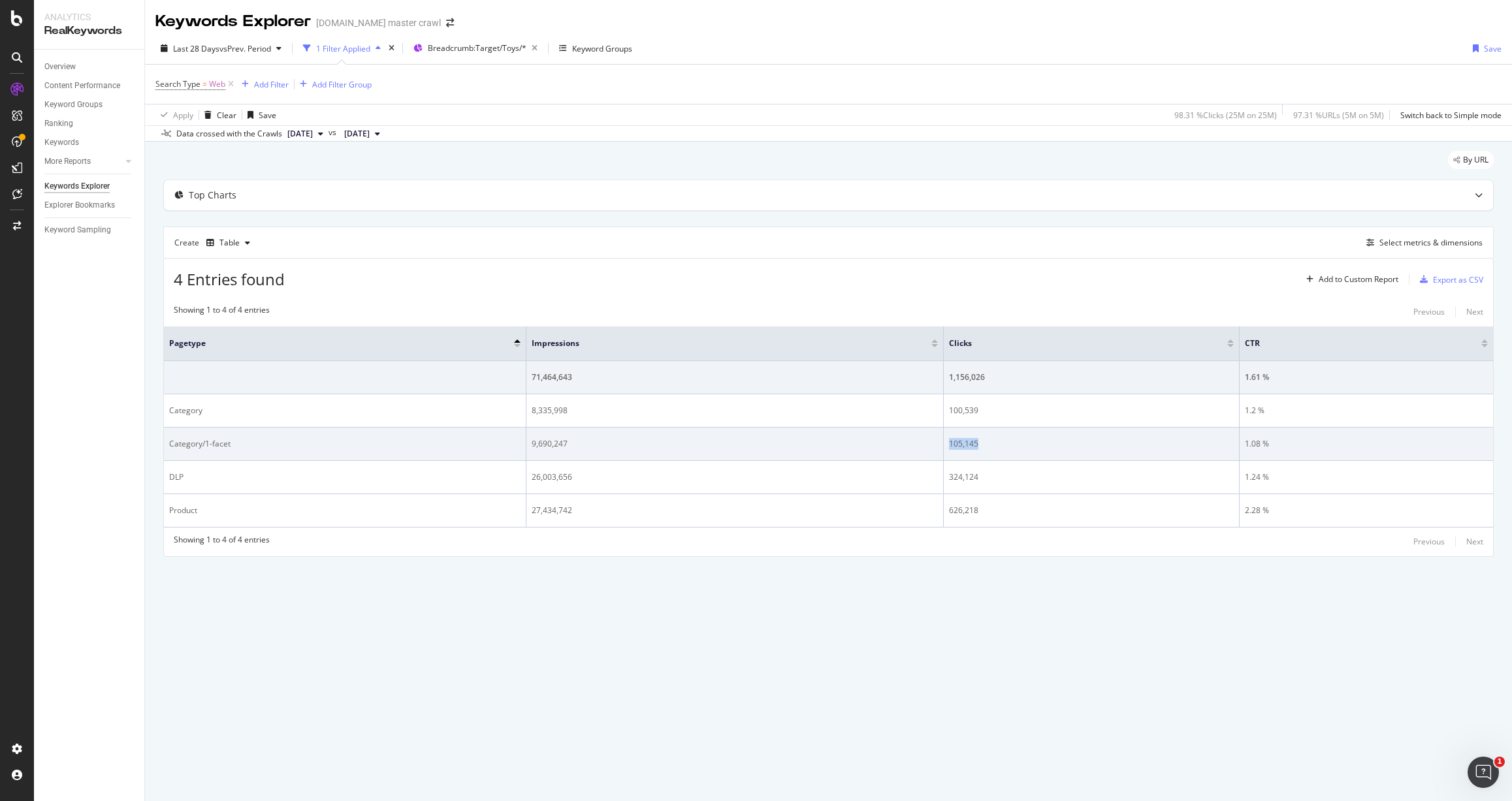
drag, startPoint x: 984, startPoint y: 444, endPoint x: 944, endPoint y: 443, distance: 40.0
click at [944, 443] on td "105,145" at bounding box center [1091, 444] width 295 height 34
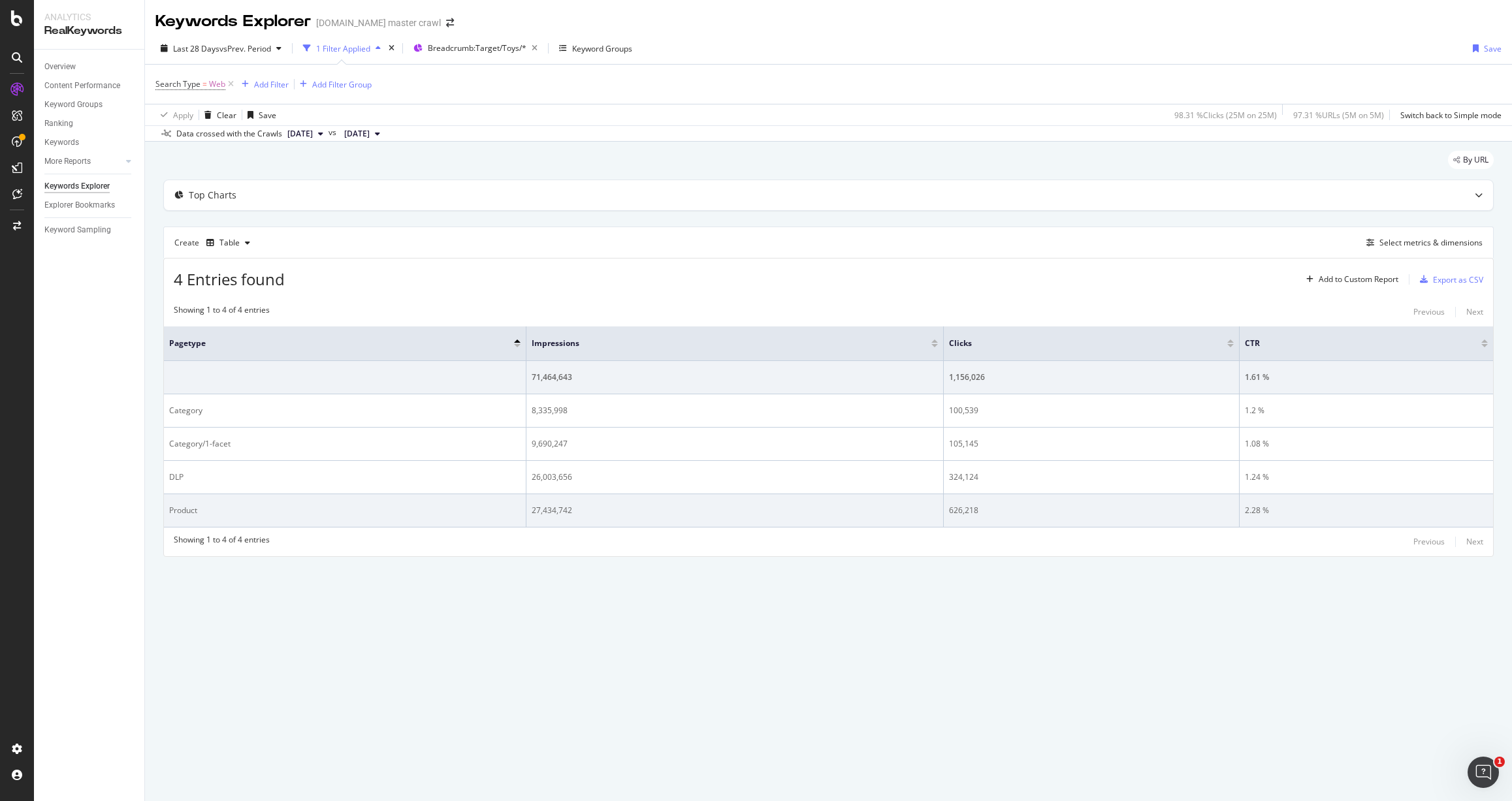
click at [987, 505] on div "626,218" at bounding box center [1090, 511] width 284 height 12
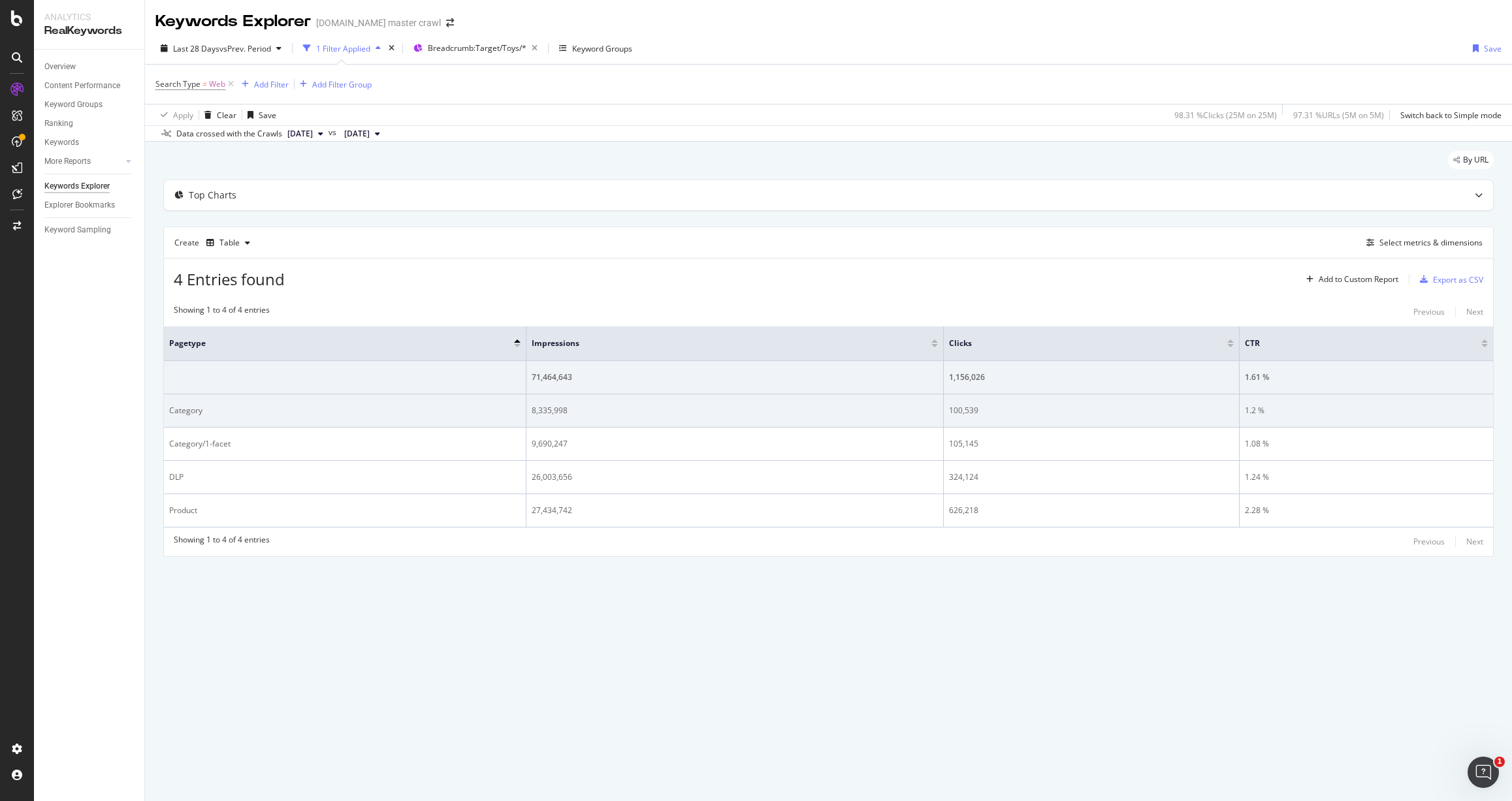
drag, startPoint x: 970, startPoint y: 508, endPoint x: 269, endPoint y: 411, distance: 707.7
click at [273, 411] on tbody "71,464,643 1,156,026 1.61 % Category 8,335,998 100,539 1.2 % Category/1-facet 9…" at bounding box center [827, 444] width 1328 height 167
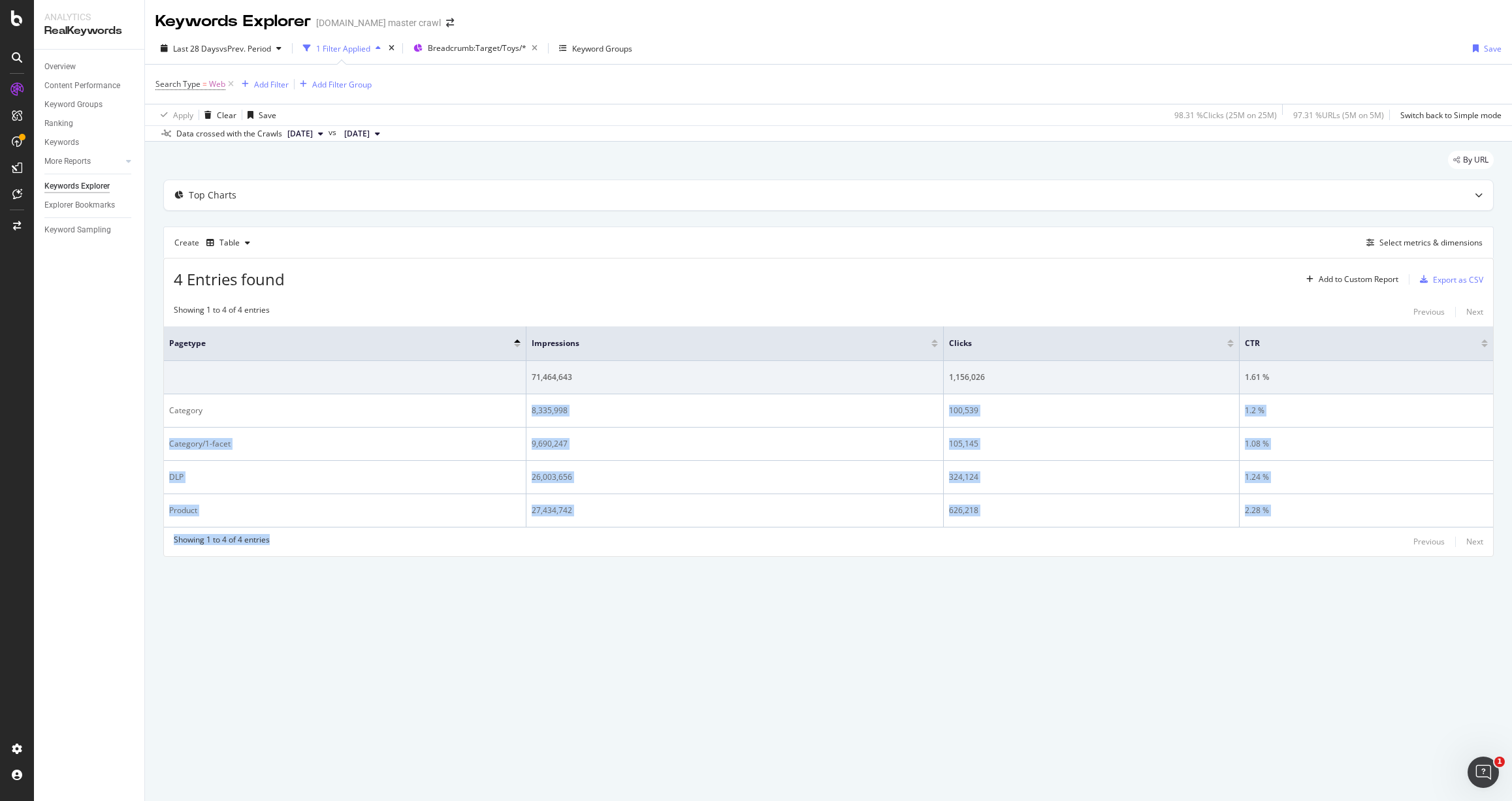
drag, startPoint x: 209, startPoint y: 407, endPoint x: 715, endPoint y: 550, distance: 525.8
click at [714, 550] on div "Showing 1 to 4 of 4 entries Previous Next pagetype Impressions Clicks CTR 71,46…" at bounding box center [827, 427] width 1328 height 259
click at [750, 571] on div "By URL Top Charts Create Table Select metrics & dimensions 4 Entries found Add …" at bounding box center [828, 372] width 1367 height 460
click at [529, 188] on div "Top Charts" at bounding box center [802, 195] width 1277 height 13
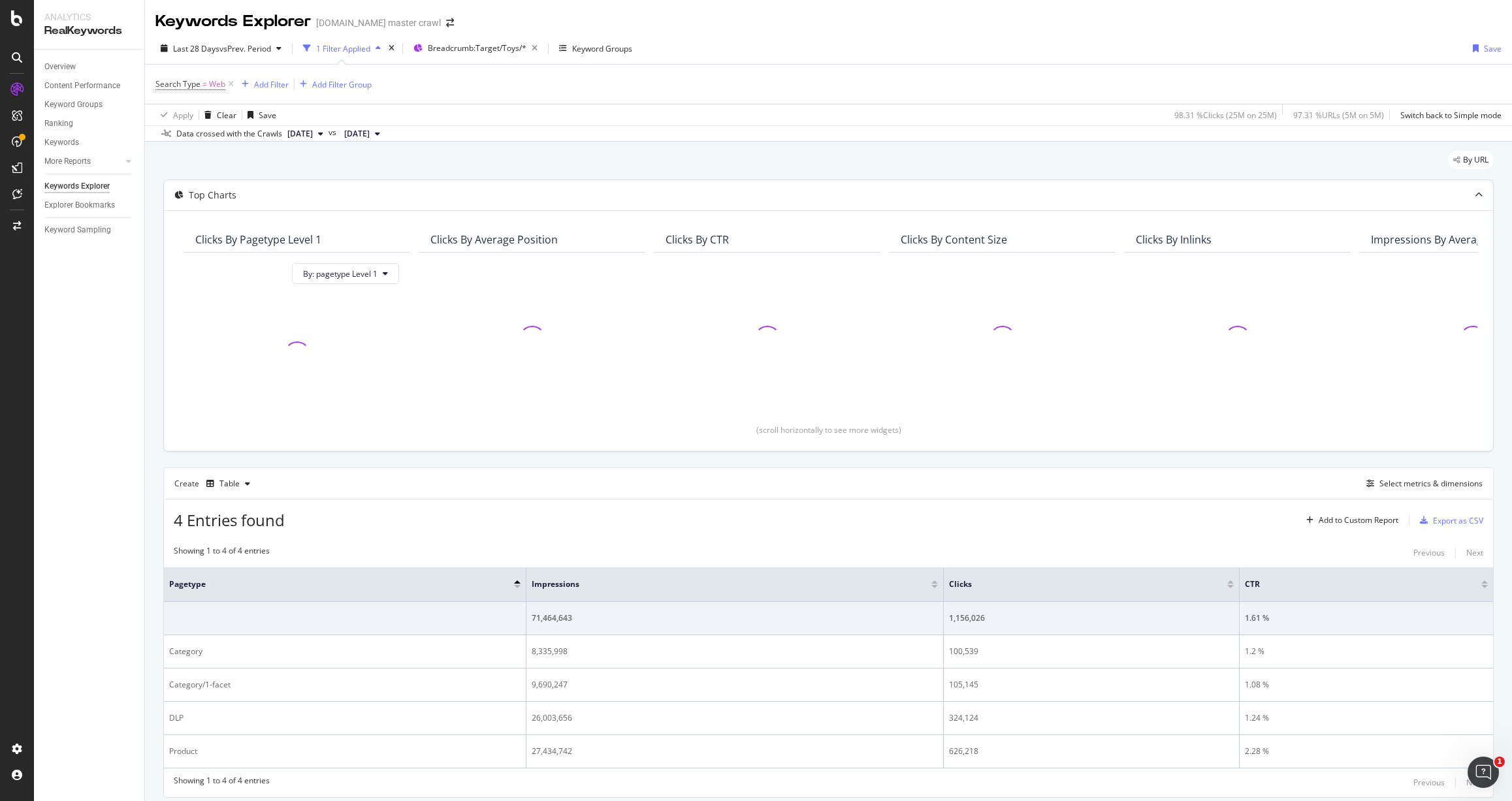
click at [532, 188] on div "Top Charts" at bounding box center [802, 195] width 1277 height 13
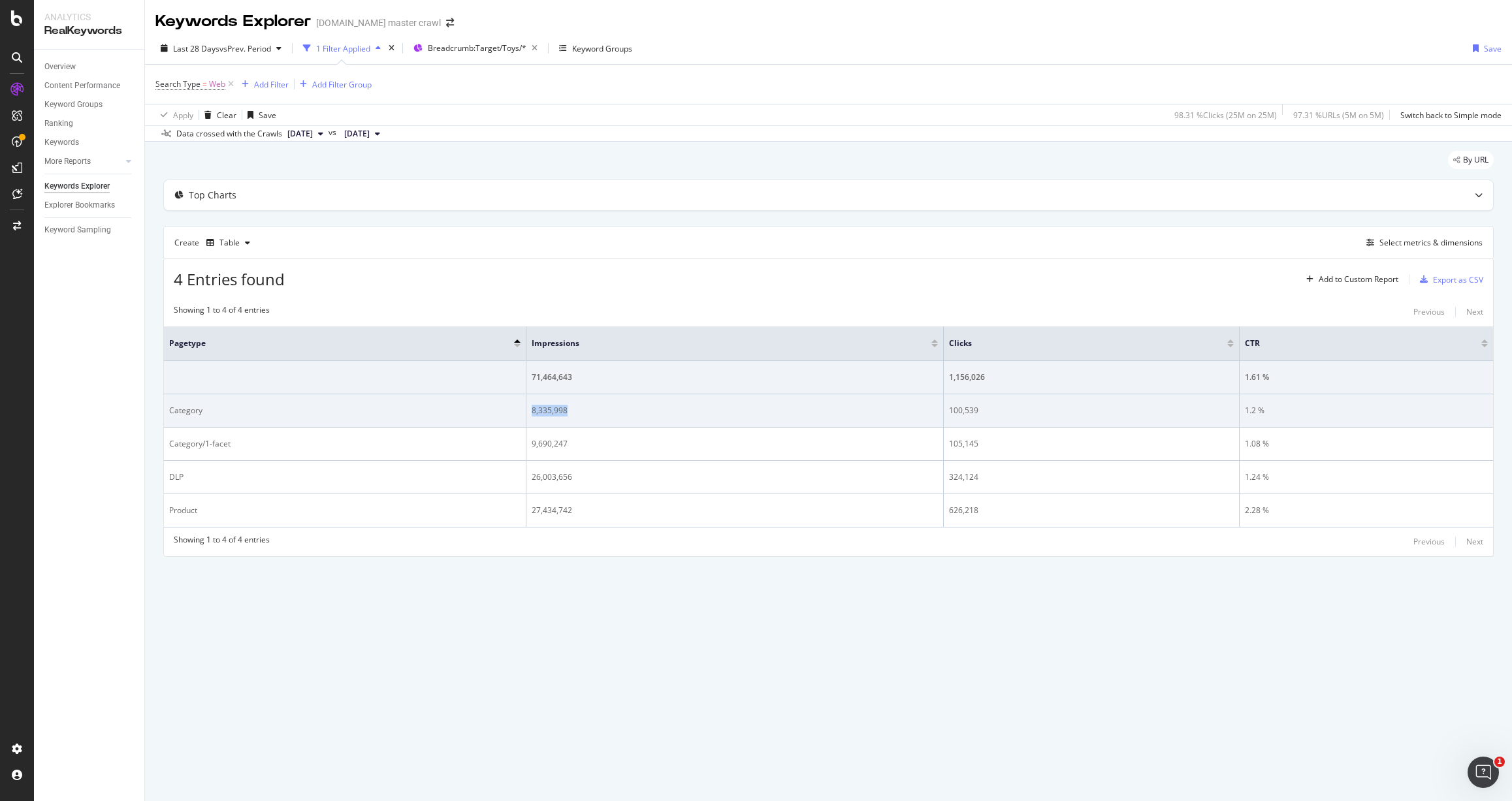
drag, startPoint x: 568, startPoint y: 410, endPoint x: 523, endPoint y: 409, distance: 45.0
click at [523, 409] on tr "Category 8,335,998 100,539 1.2 %" at bounding box center [827, 411] width 1328 height 34
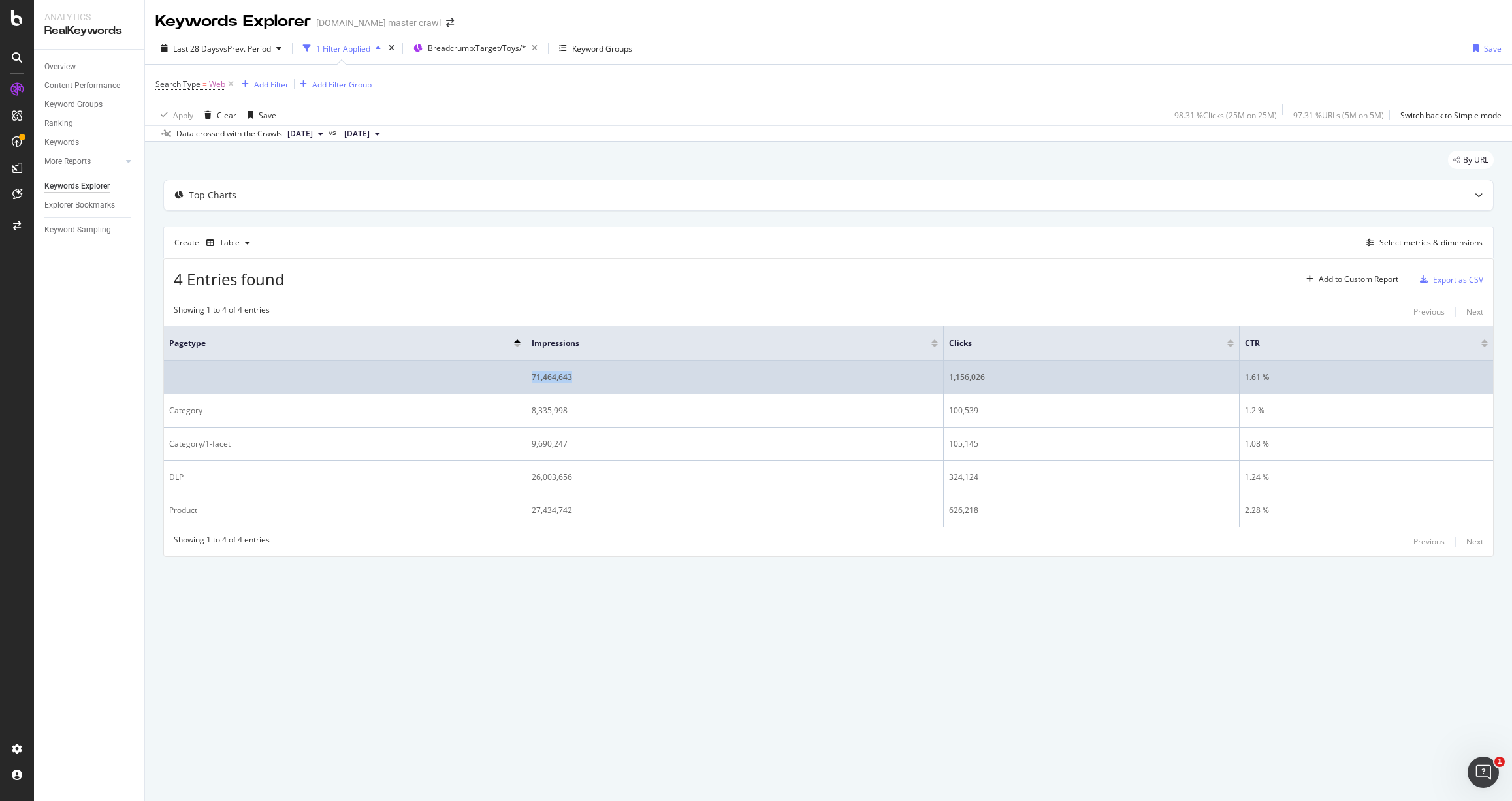
drag, startPoint x: 531, startPoint y: 378, endPoint x: 591, endPoint y: 378, distance: 60.0
click at [591, 378] on div "71,464,643" at bounding box center [734, 377] width 406 height 12
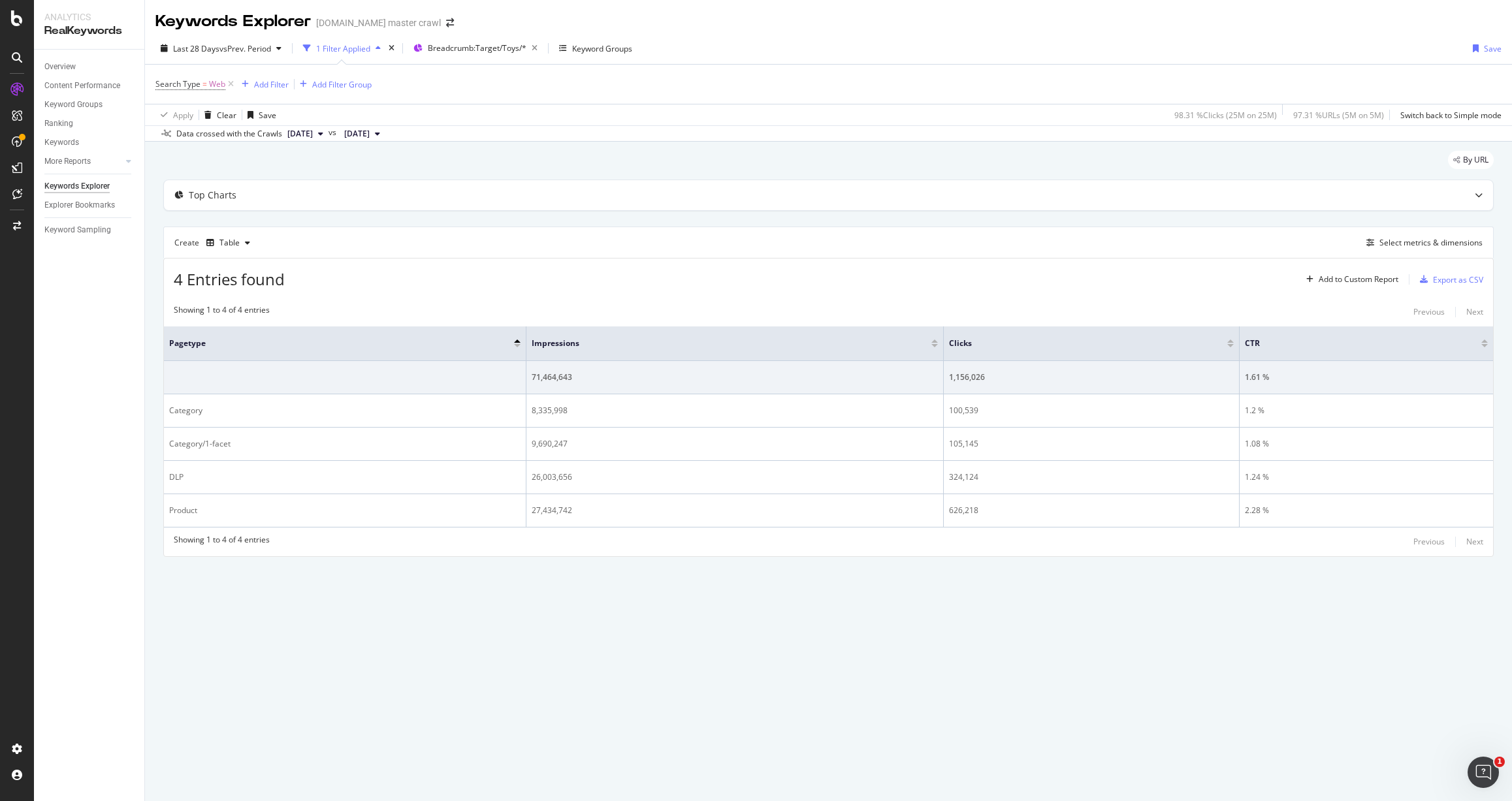
click at [589, 293] on div "4 Entries found Add to Custom Report Export as CSV Showing 1 to 4 of 4 entries …" at bounding box center [828, 407] width 1330 height 298
drag, startPoint x: 196, startPoint y: 411, endPoint x: 151, endPoint y: 411, distance: 45.0
click at [151, 411] on div "By URL Top Charts Create Table Select metrics & dimensions 4 Entries found Add …" at bounding box center [828, 372] width 1367 height 460
click at [139, 420] on div "Overview Content Performance Keyword Groups Ranking Keywords More Reports Count…" at bounding box center [89, 425] width 111 height 751
drag, startPoint x: 181, startPoint y: 474, endPoint x: 153, endPoint y: 475, distance: 28.0
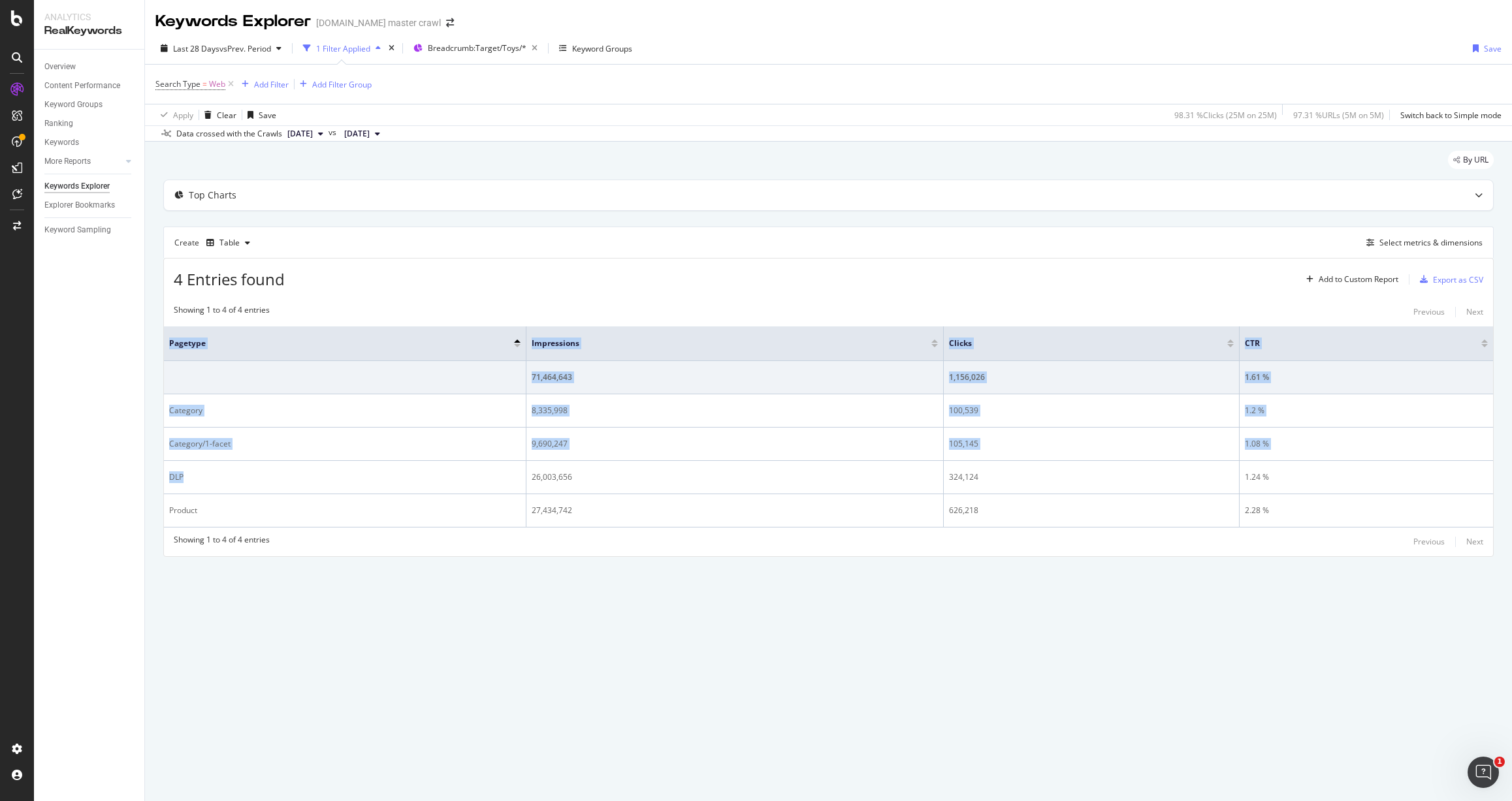
click at [153, 475] on div "By URL Top Charts Create Table Select metrics & dimensions 4 Entries found Add …" at bounding box center [828, 372] width 1367 height 460
click at [156, 471] on div "By URL Top Charts Create Table Select metrics & dimensions 4 Entries found Add …" at bounding box center [828, 372] width 1367 height 460
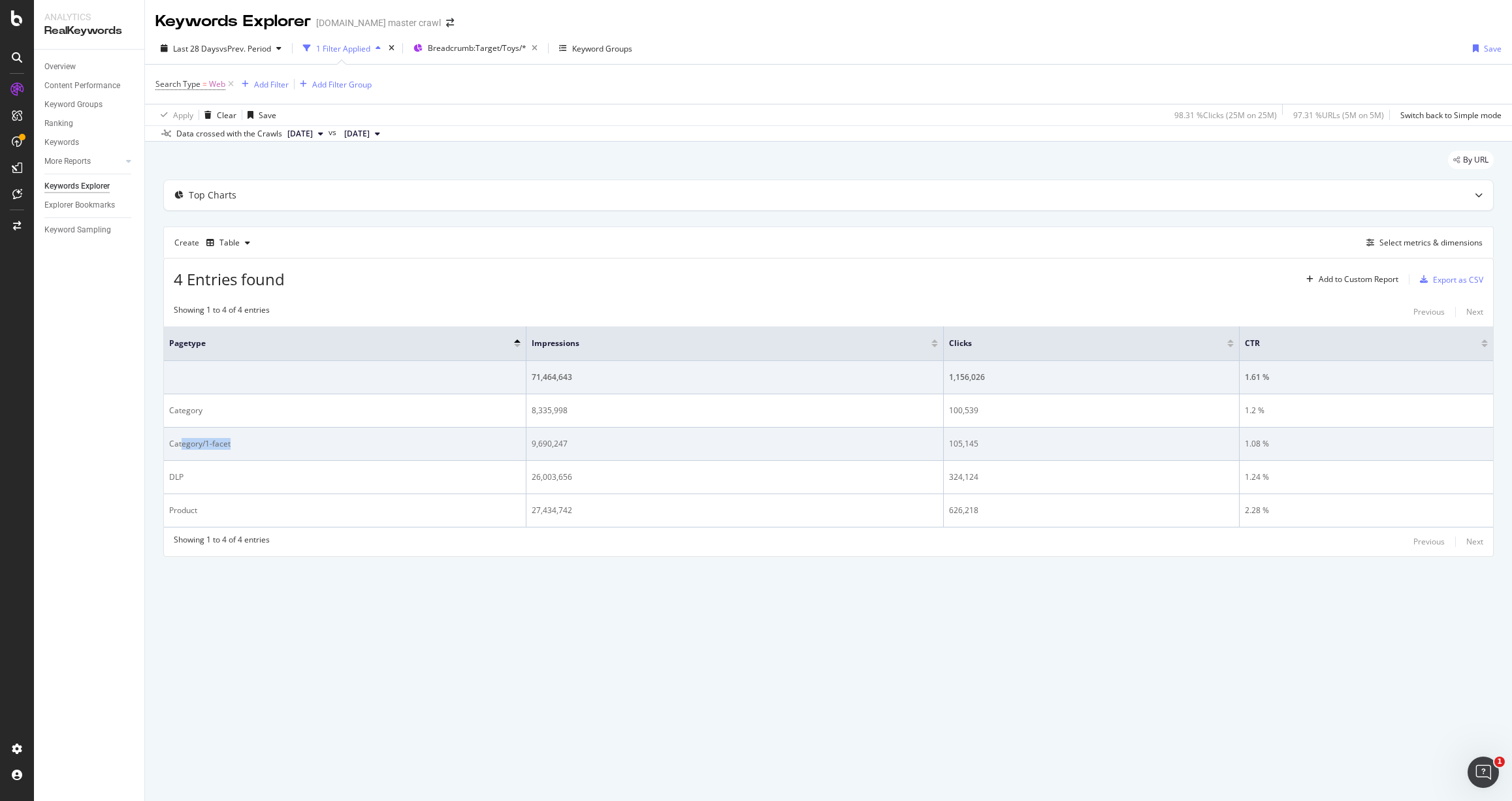
drag, startPoint x: 188, startPoint y: 447, endPoint x: 234, endPoint y: 443, distance: 46.2
click at [234, 443] on div "Category/1-facet" at bounding box center [345, 444] width 351 height 12
click at [232, 443] on div "Category/1-facet" at bounding box center [345, 444] width 351 height 12
drag, startPoint x: 220, startPoint y: 444, endPoint x: 168, endPoint y: 443, distance: 52.0
click at [168, 443] on td "Category/1-facet" at bounding box center [345, 444] width 362 height 34
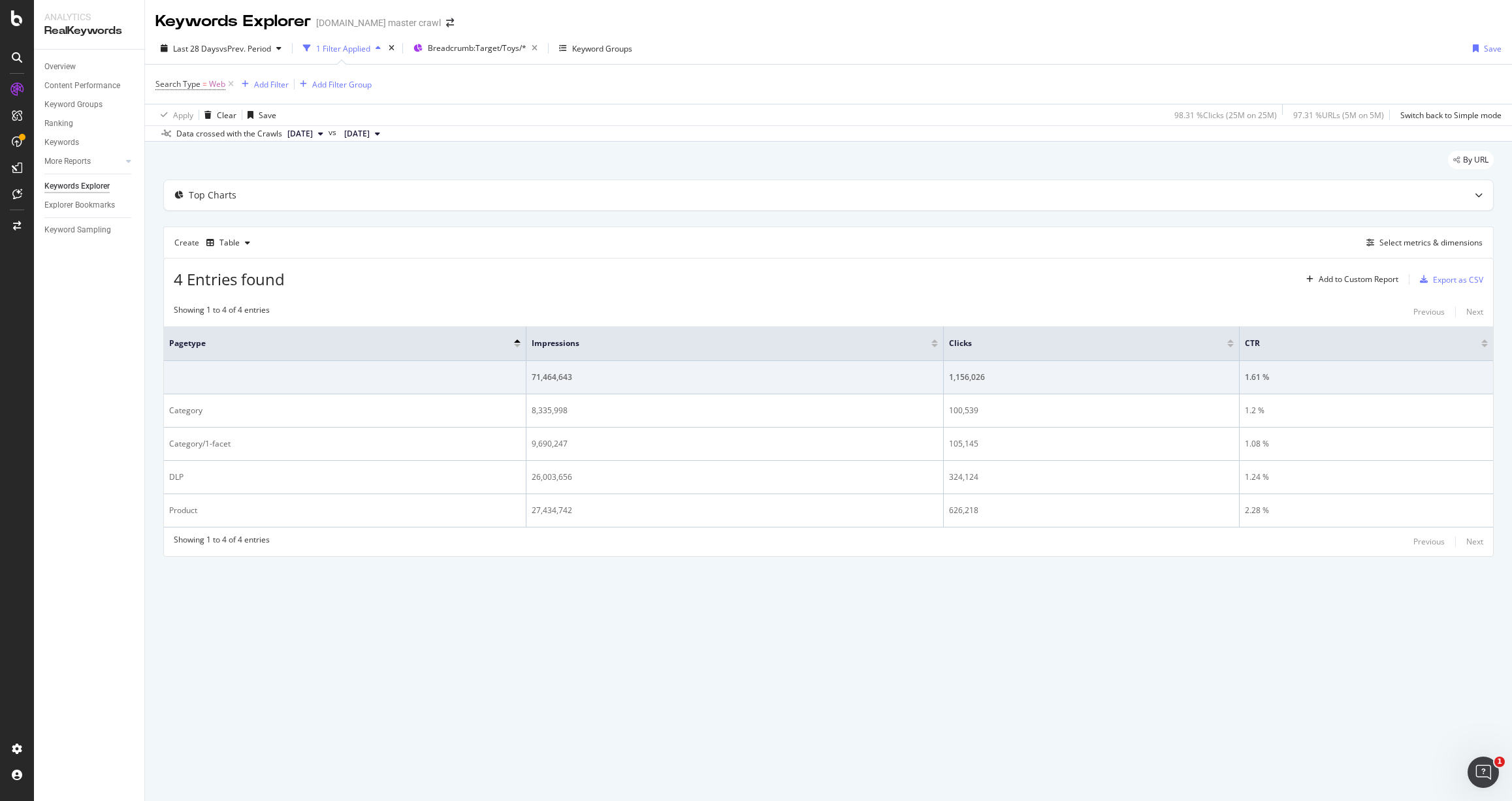
click at [159, 427] on div "By URL Top Charts Create Table Select metrics & dimensions 4 Entries found Add …" at bounding box center [828, 372] width 1367 height 460
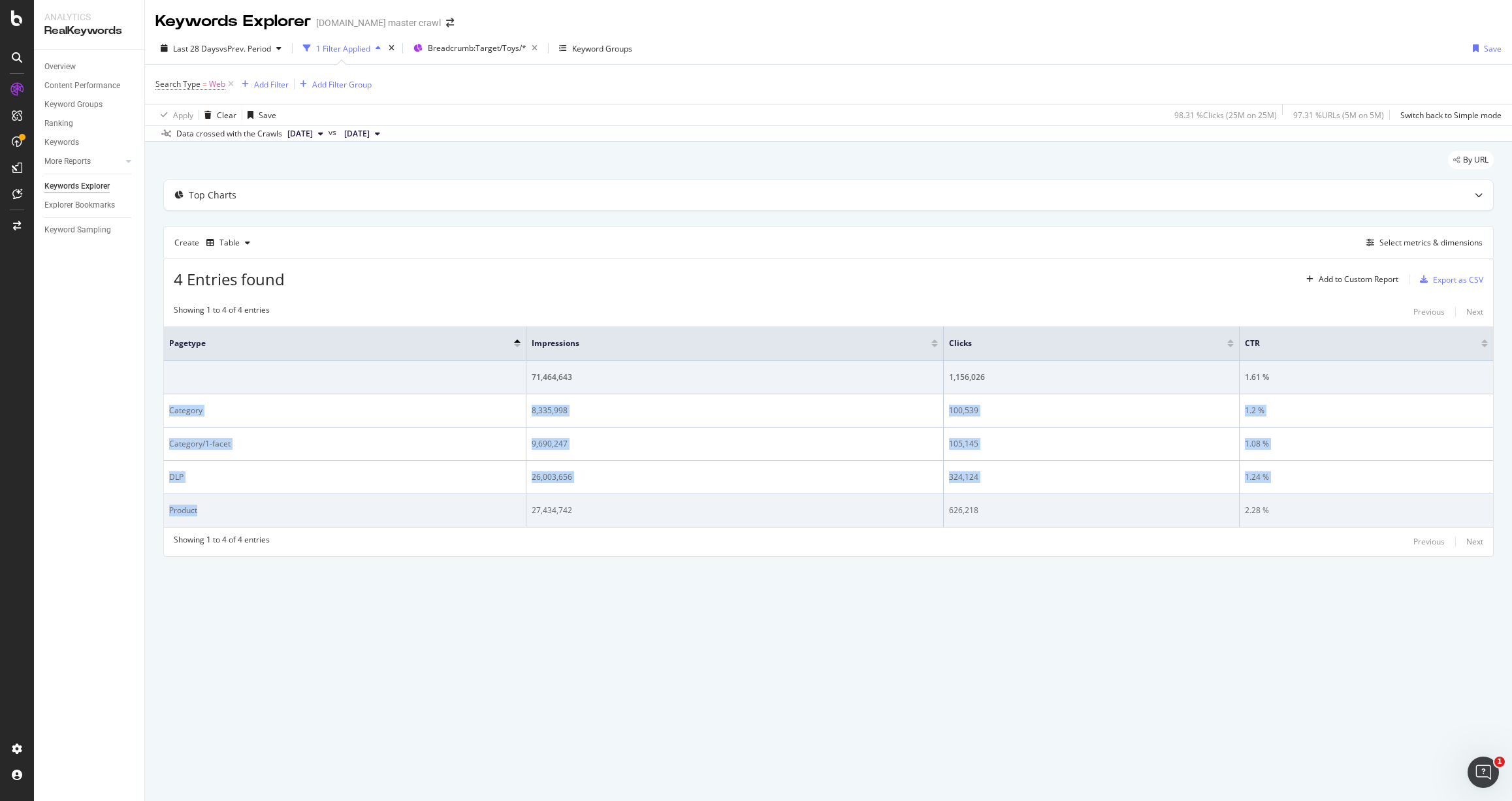
drag, startPoint x: 170, startPoint y: 411, endPoint x: 252, endPoint y: 523, distance: 138.8
click at [252, 523] on tbody "71,464,643 1,156,026 1.61 % Category 8,335,998 100,539 1.2 % Category/1-facet 9…" at bounding box center [827, 444] width 1328 height 167
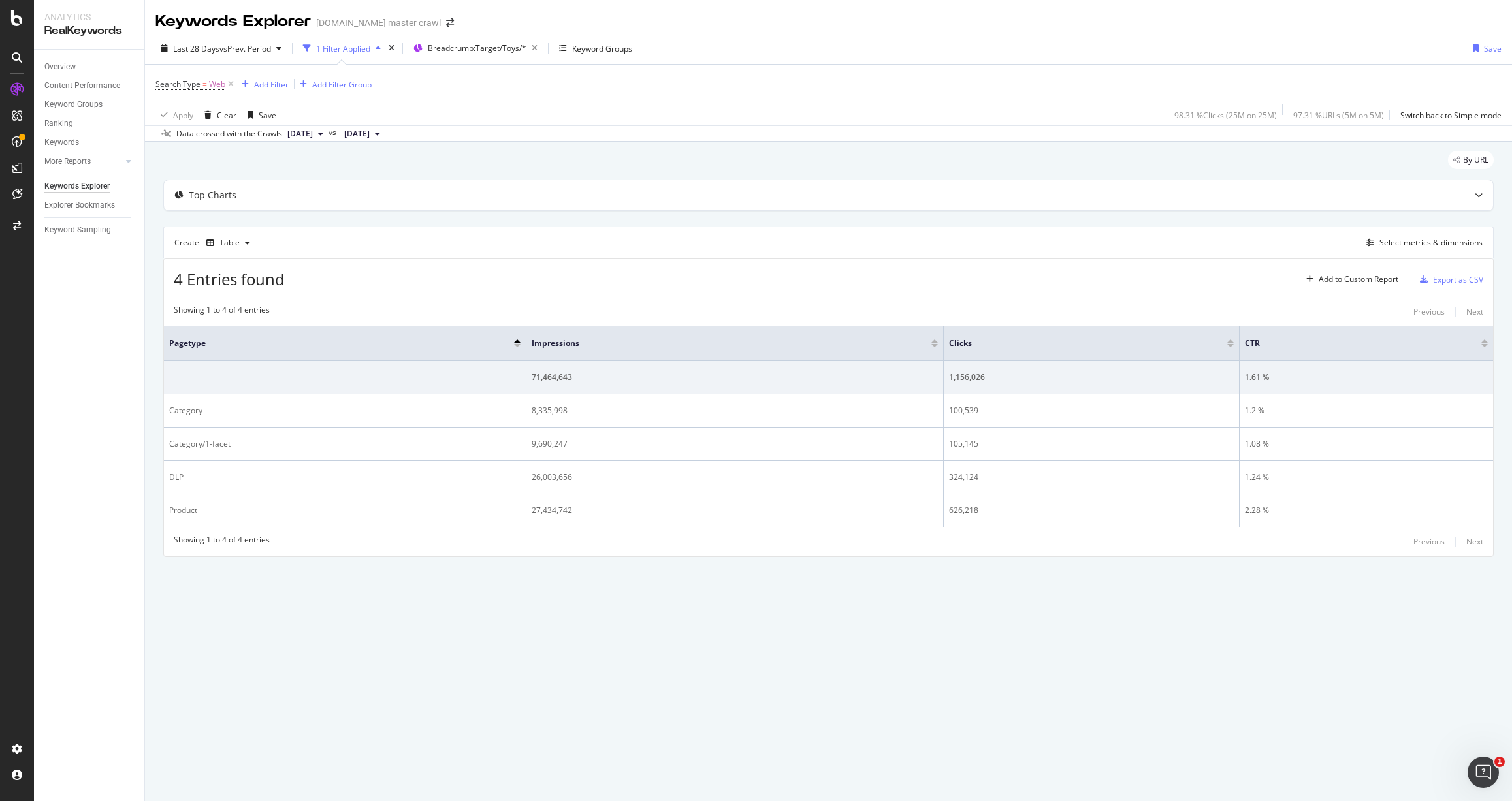
click at [132, 358] on div "Overview Content Performance Keyword Groups Ranking Keywords More Reports Count…" at bounding box center [89, 425] width 111 height 751
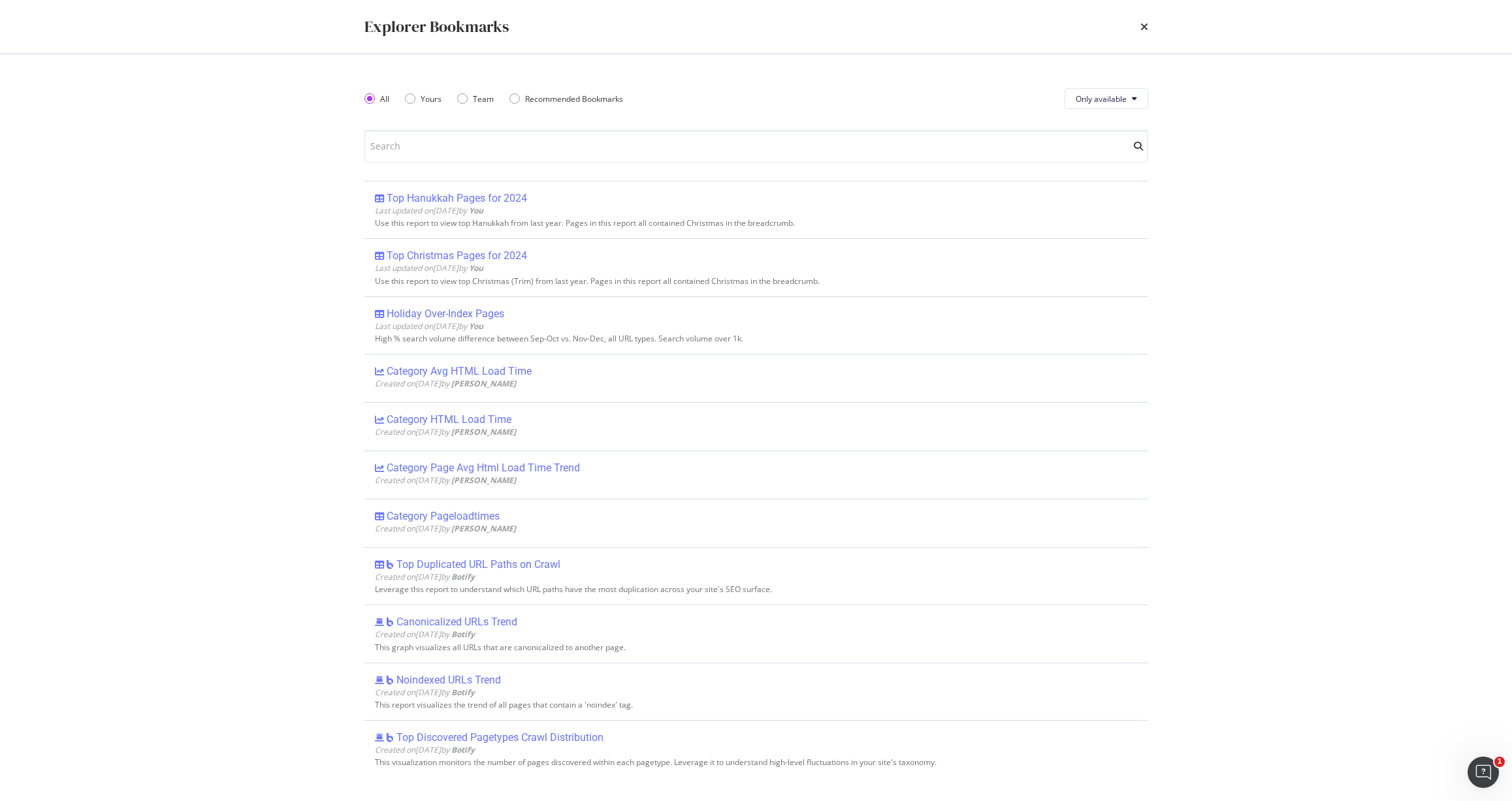
scroll to position [527, 0]
click at [1142, 23] on icon "times" at bounding box center [1144, 26] width 8 height 10
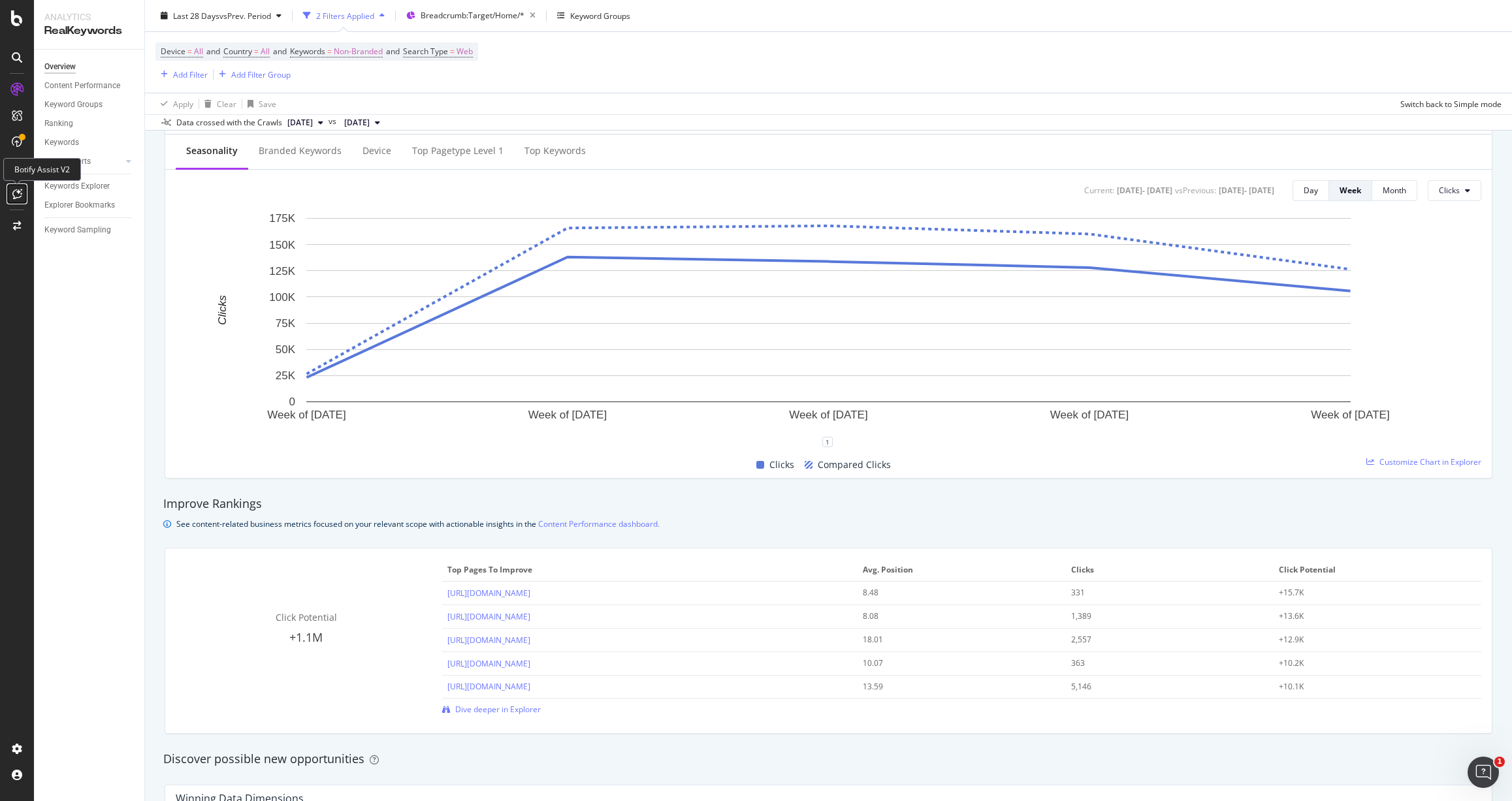
click at [16, 192] on icon at bounding box center [17, 193] width 10 height 10
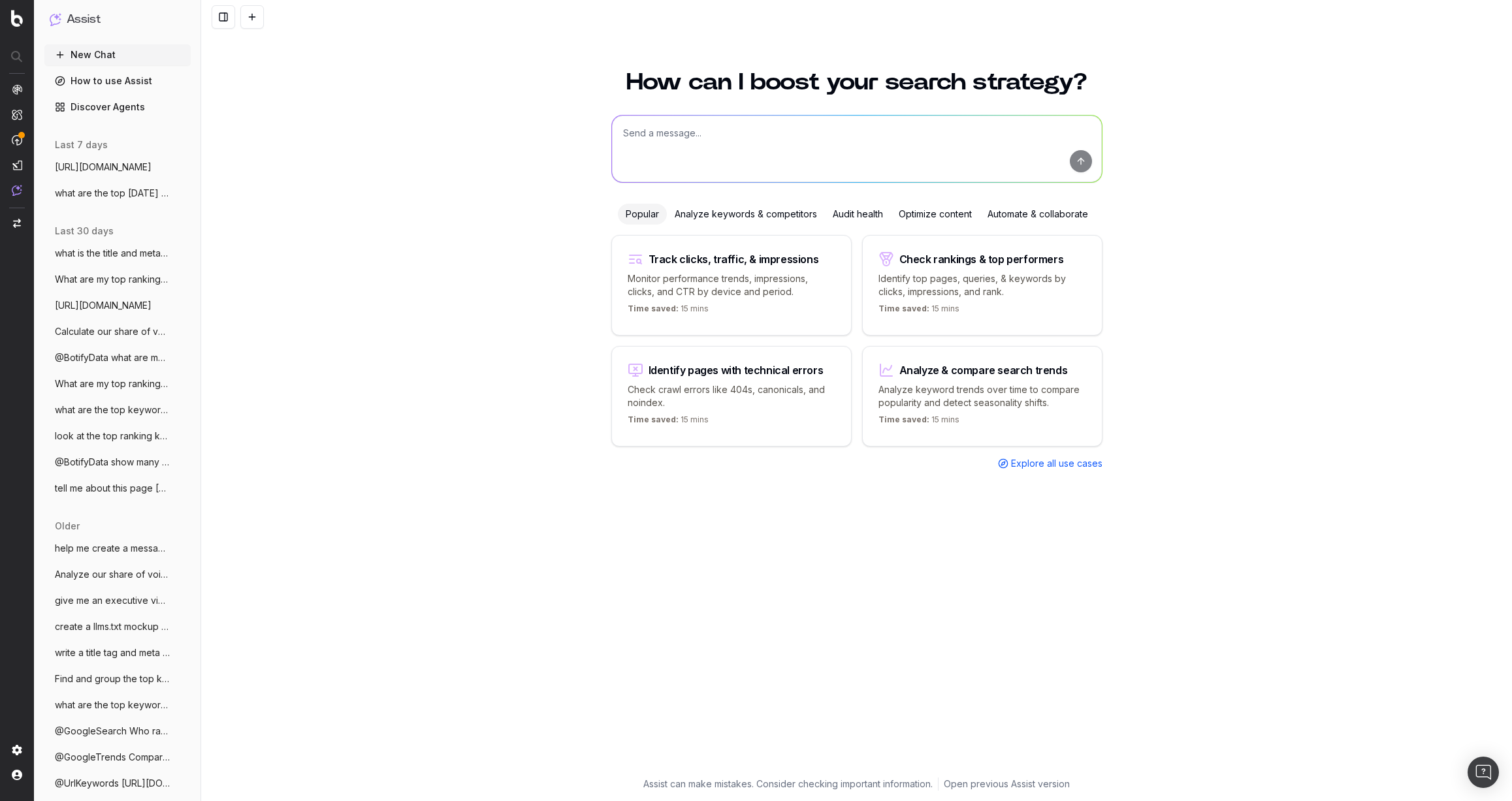
click at [656, 147] on textarea at bounding box center [856, 148] width 490 height 67
click at [382, 165] on div "How can I boost your search strategy? Popular Analyze keywords & competitors Au…" at bounding box center [856, 427] width 1311 height 746
click at [655, 137] on textarea at bounding box center [856, 148] width 490 height 67
click at [484, 113] on div "How can I boost your search strategy? Popular Analyze keywords & competitors Au…" at bounding box center [856, 427] width 1311 height 746
click at [660, 129] on textarea at bounding box center [856, 148] width 490 height 67
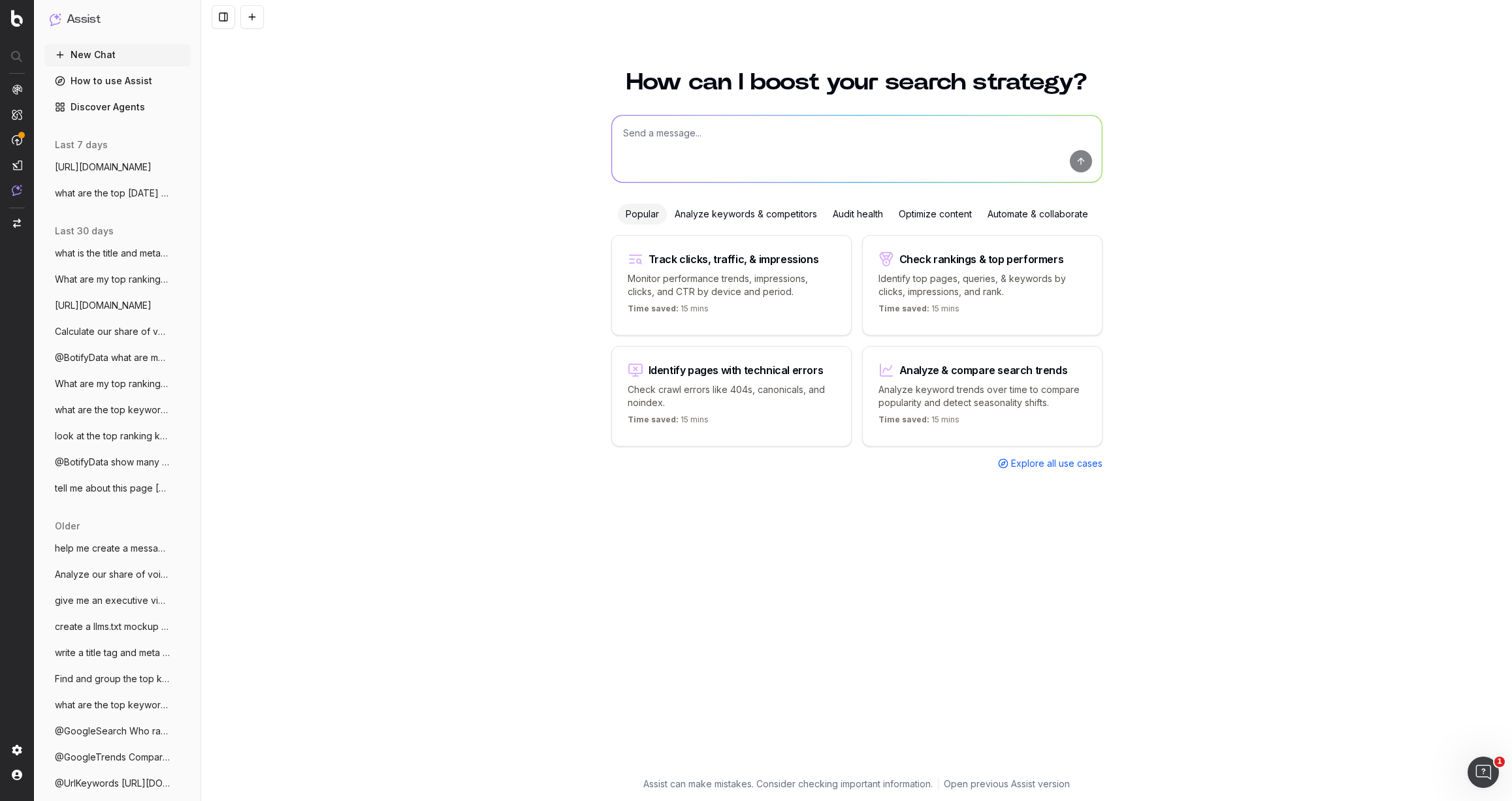
click at [533, 123] on div "How can I boost your search strategy? Popular Analyze keywords & competitors Au…" at bounding box center [856, 427] width 1311 height 746
click at [640, 128] on textarea at bounding box center [856, 148] width 490 height 67
type textarea "W"
type textarea "what are the top keywords for [DATE] for [DOMAIN_NAME]"
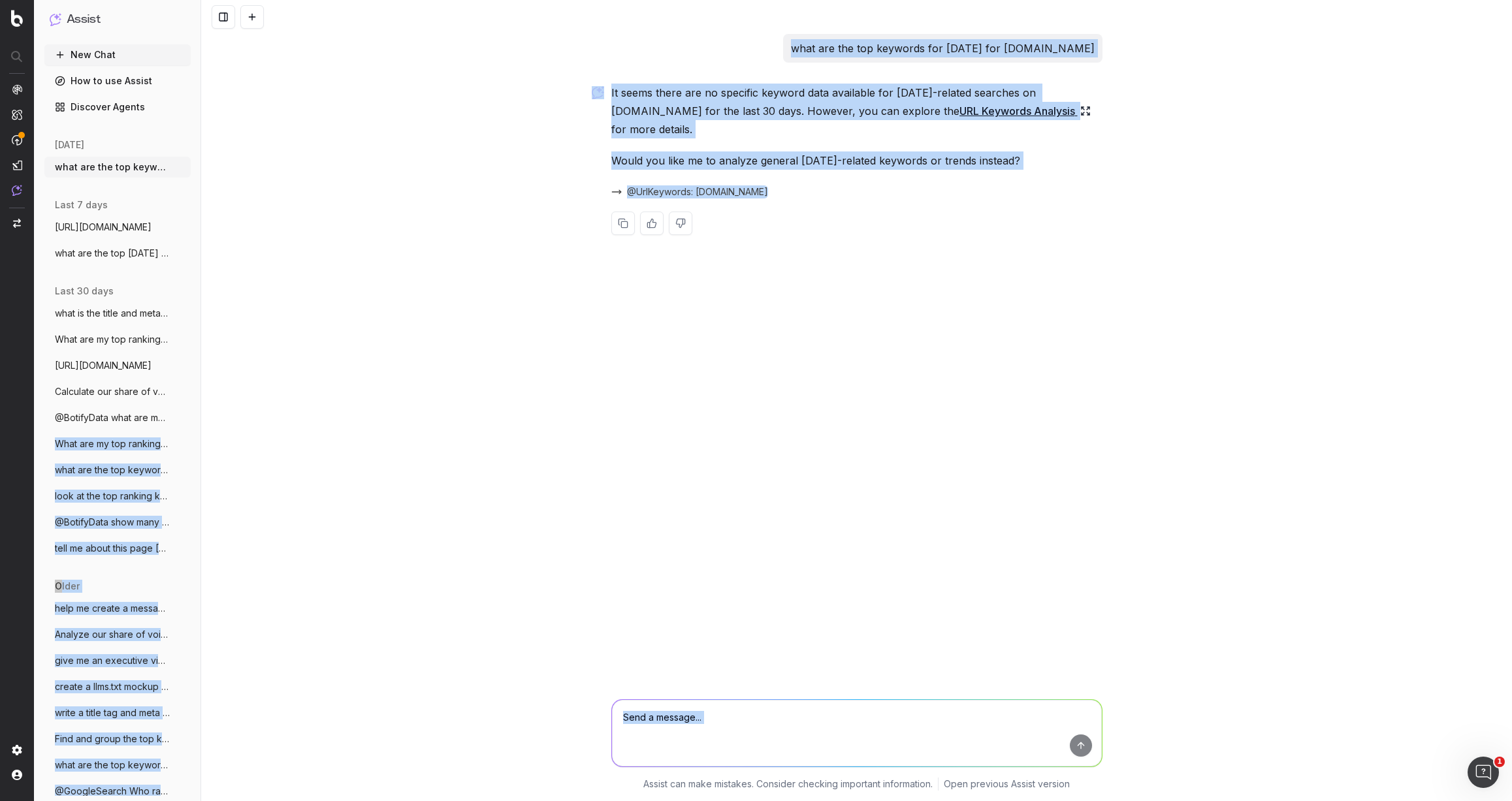
click at [200, 415] on div "Assist New Chat How to use Assist Discover Agents [DATE] what are the top keywo…" at bounding box center [756, 400] width 1512 height 801
click at [205, 414] on div "what are the top keywords for [DATE] for [DOMAIN_NAME] It seems there are no sp…" at bounding box center [856, 400] width 1311 height 801
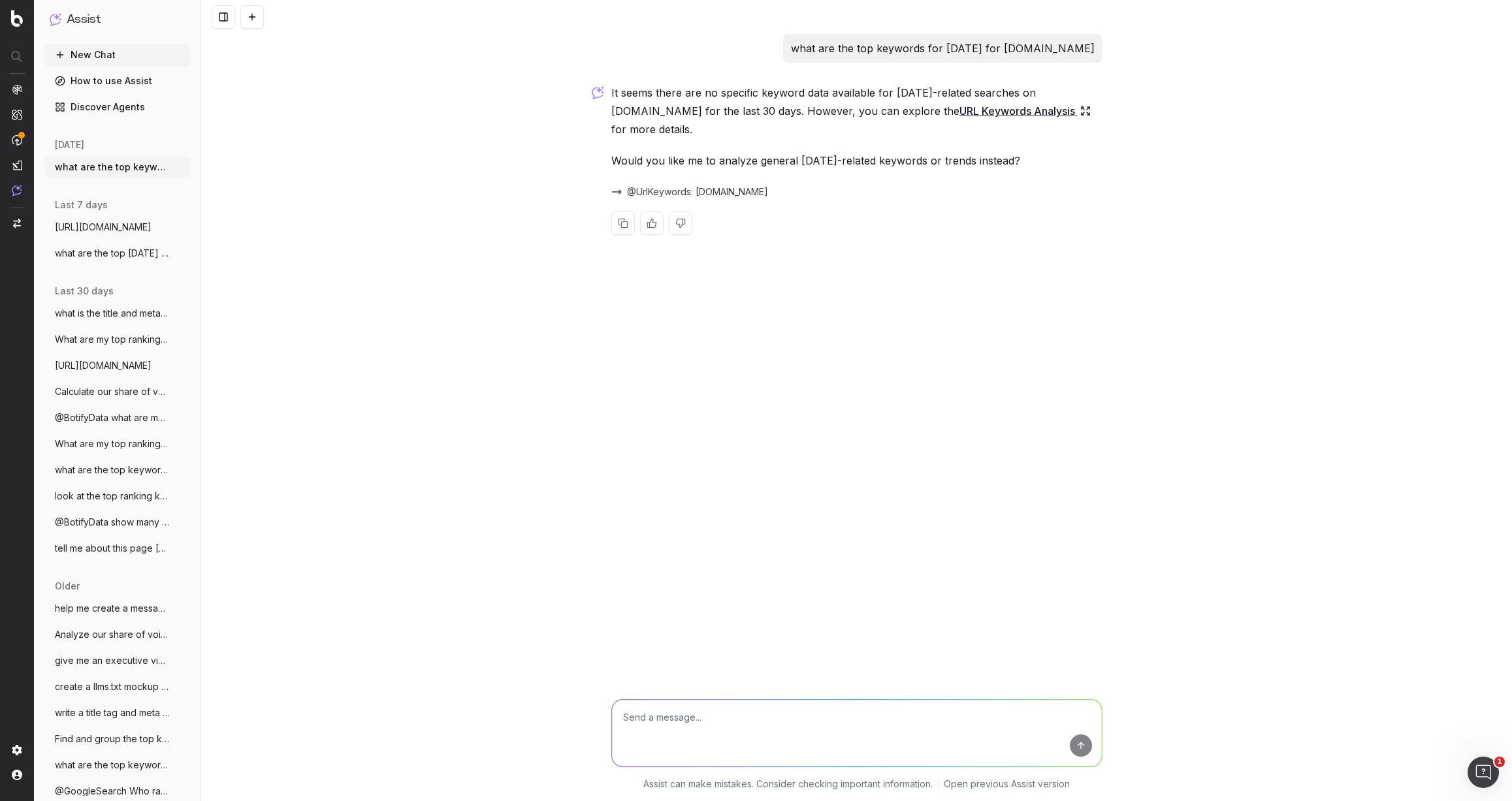
click at [202, 411] on div "what are the top keywords for [DATE] for [DOMAIN_NAME] It seems there are no sp…" at bounding box center [856, 400] width 1311 height 801
